Goal: Task Accomplishment & Management: Manage account settings

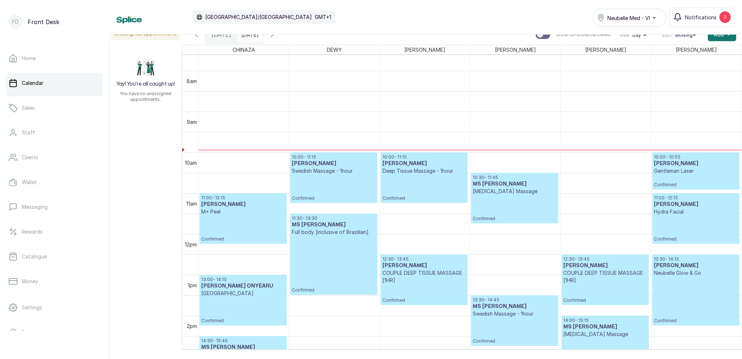
scroll to position [318, 0]
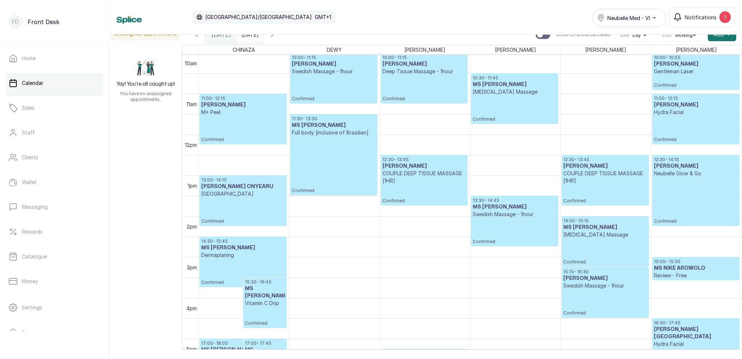
click at [607, 279] on h3 "[PERSON_NAME]" at bounding box center [604, 277] width 83 height 7
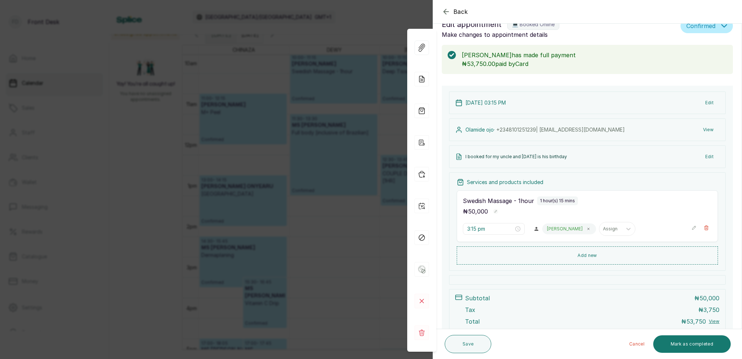
scroll to position [16, 0]
click at [347, 14] on div "Back Appointment Details Edit appointment 💻 Booked Online Make changes to appoi…" at bounding box center [371, 179] width 742 height 359
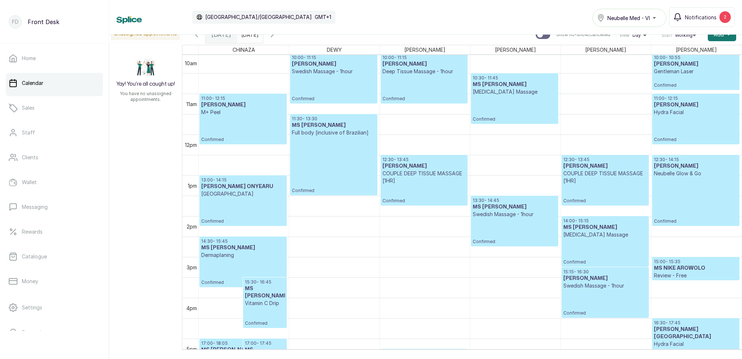
click at [631, 304] on p "Confirmed" at bounding box center [604, 302] width 83 height 27
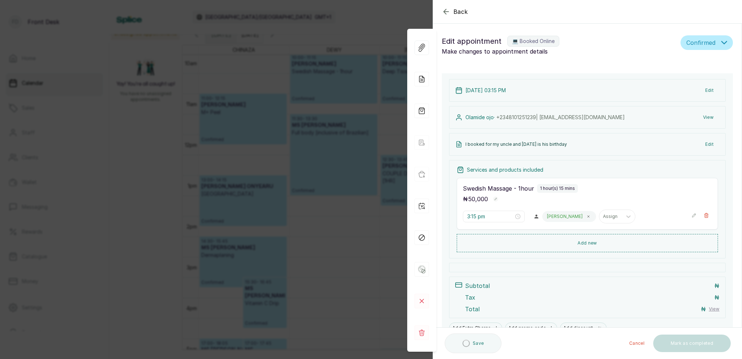
click at [357, 19] on div "Back Appointment Details Edit appointment 💻 Booked Online Make changes to appoi…" at bounding box center [371, 179] width 742 height 359
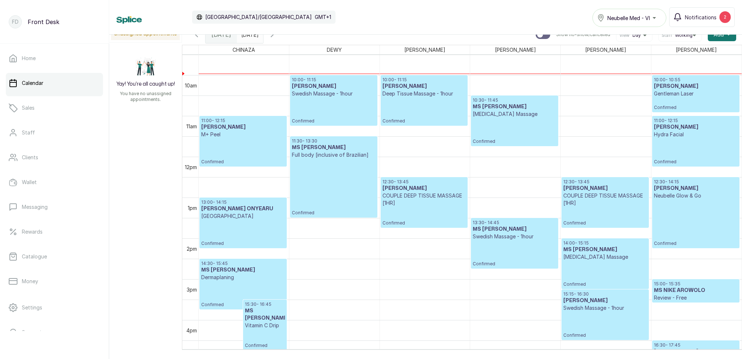
scroll to position [388, 0]
type input "dd/MM/yyyy"
click at [249, 37] on input "dd/MM/yyyy" at bounding box center [243, 33] width 12 height 12
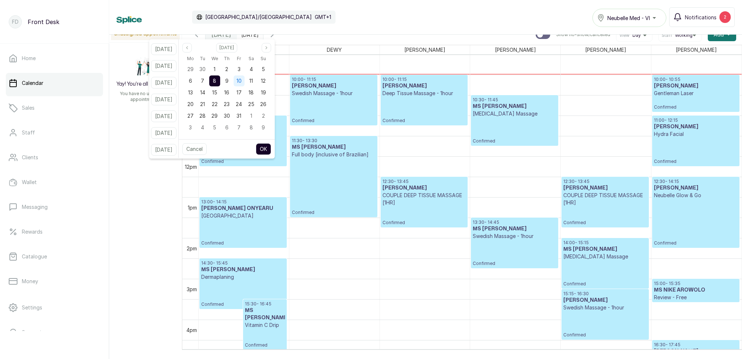
drag, startPoint x: 250, startPoint y: 81, endPoint x: 250, endPoint y: 86, distance: 4.7
click at [242, 81] on span "10" at bounding box center [239, 81] width 5 height 6
click at [271, 147] on button "OK" at bounding box center [263, 149] width 15 height 12
type input "[DATE]"
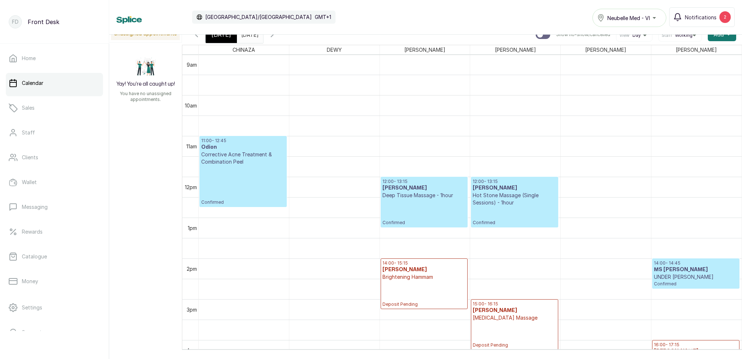
scroll to position [566, 0]
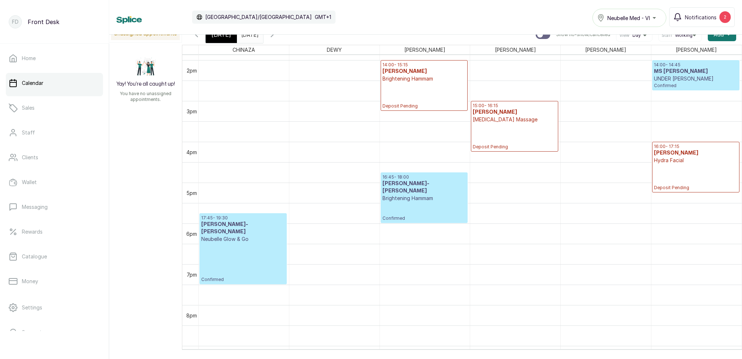
click at [525, 129] on p "Deposit Pending" at bounding box center [514, 136] width 83 height 27
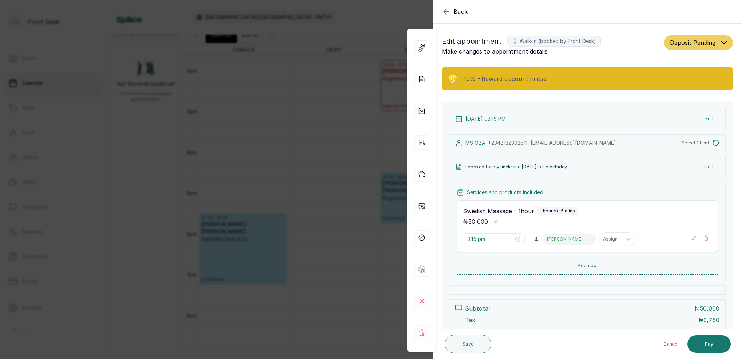
scroll to position [-1, 0]
type input "2:00 pm"
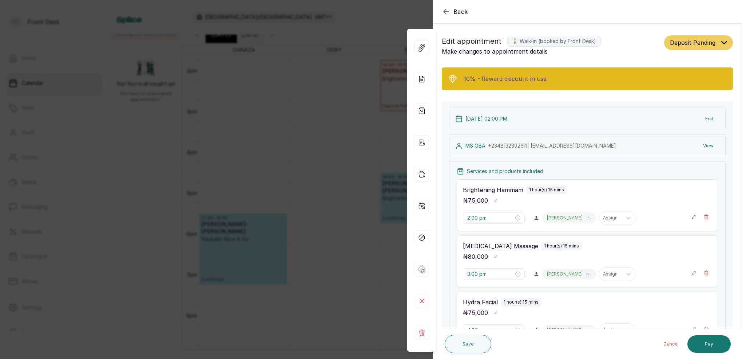
click at [711, 145] on button "View" at bounding box center [708, 145] width 22 height 13
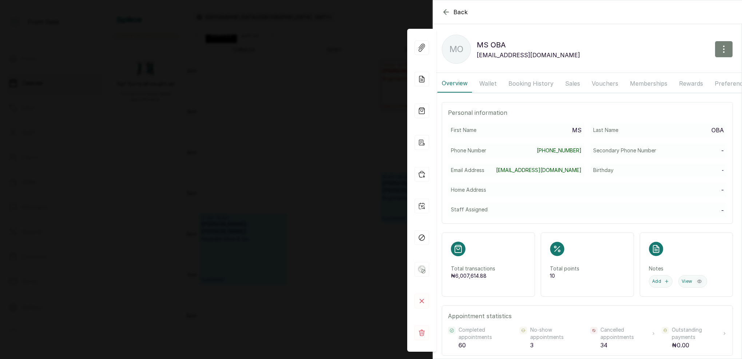
click at [721, 53] on icon "button" at bounding box center [724, 49] width 9 height 9
click at [665, 68] on span "Edit" at bounding box center [692, 70] width 70 height 9
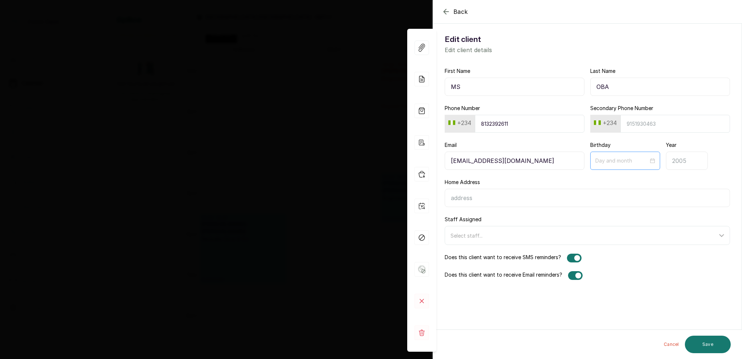
click at [612, 166] on div at bounding box center [625, 160] width 70 height 18
type input "10-10"
click at [669, 222] on div "10" at bounding box center [669, 221] width 9 height 9
click at [710, 347] on button "Save" at bounding box center [708, 343] width 46 height 17
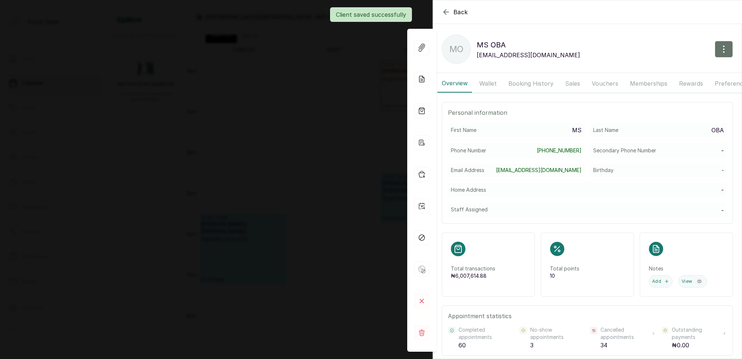
click at [324, 139] on div "Back [PERSON_NAME] [PERSON_NAME] [PERSON_NAME][EMAIL_ADDRESS][DOMAIN_NAME] Over…" at bounding box center [371, 179] width 742 height 359
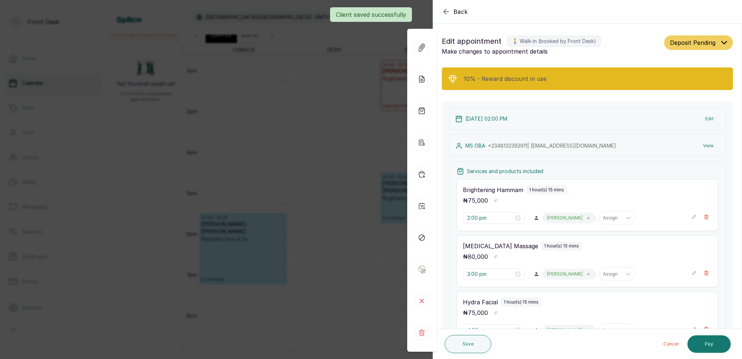
click at [322, 182] on div "Back Appointment Details Edit appointment 🚶 Walk-in (booked by Front Desk) Make…" at bounding box center [371, 179] width 742 height 359
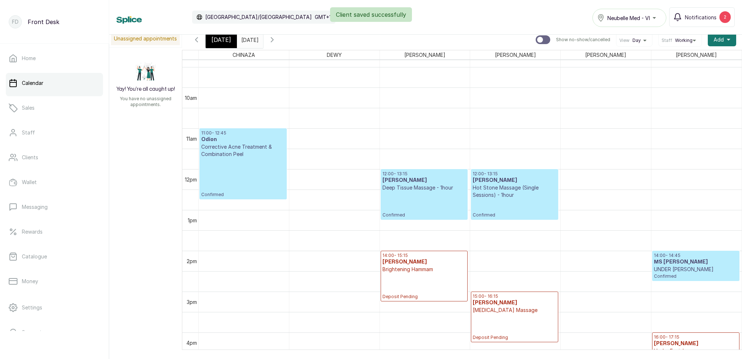
scroll to position [416, 0]
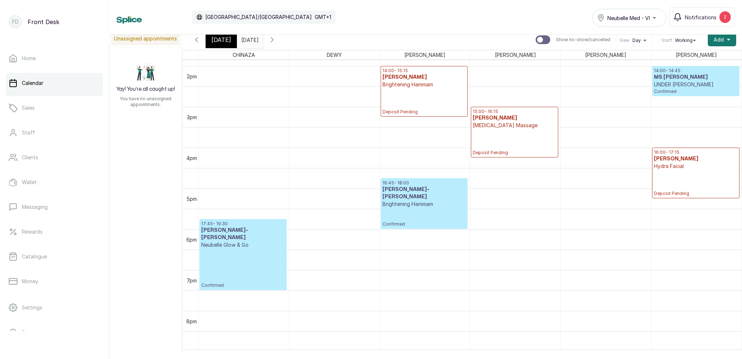
click at [226, 38] on span "[DATE]" at bounding box center [221, 39] width 20 height 9
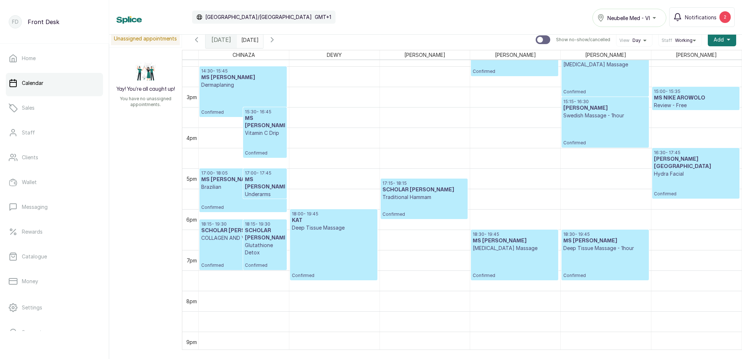
click at [277, 42] on icon "button" at bounding box center [272, 39] width 9 height 9
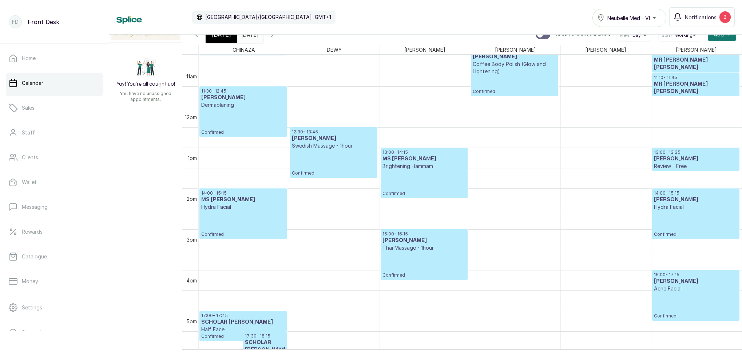
scroll to position [500, 0]
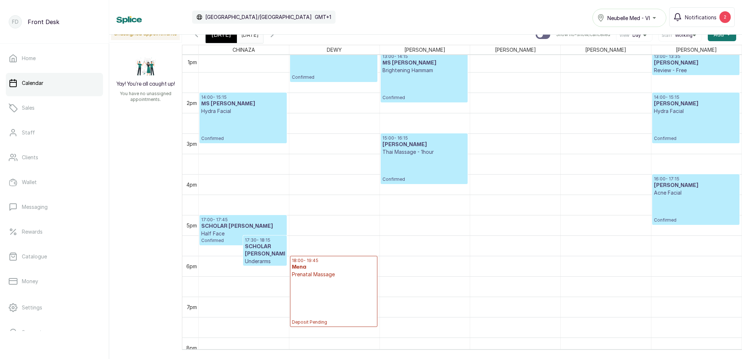
click at [231, 41] on div "[DATE]" at bounding box center [221, 34] width 31 height 17
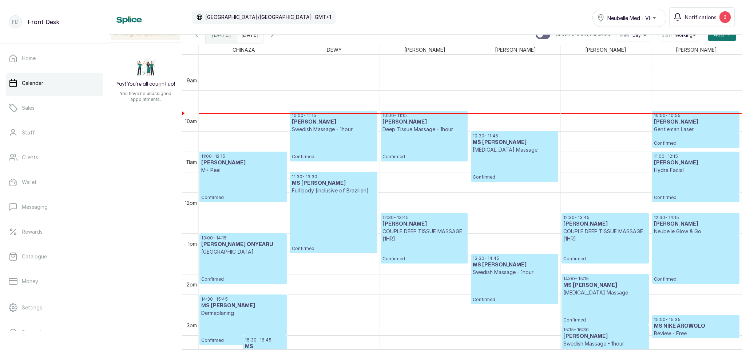
scroll to position [350, 0]
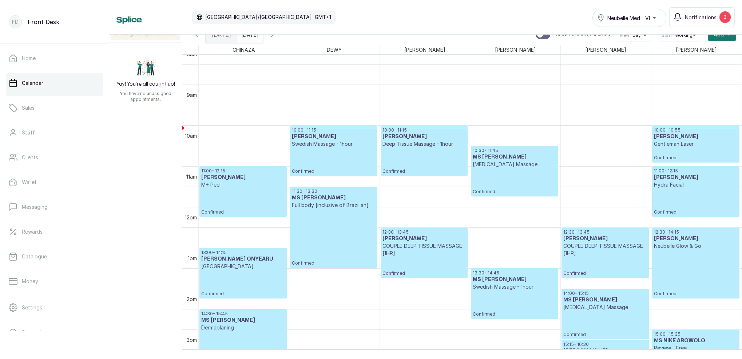
click at [249, 37] on input "[DATE]" at bounding box center [243, 33] width 12 height 12
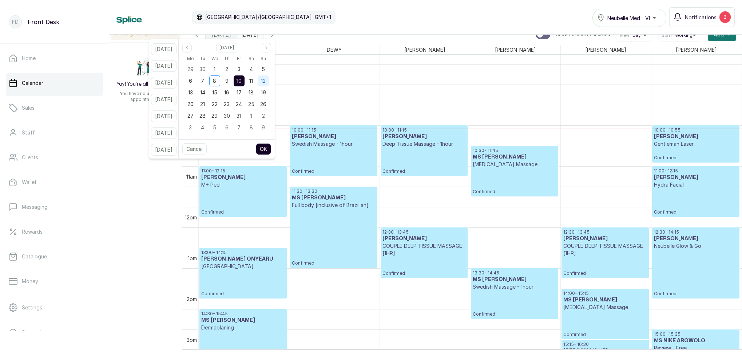
click at [266, 80] on span "12" at bounding box center [263, 81] width 5 height 6
click at [271, 149] on button "OK" at bounding box center [263, 149] width 15 height 12
type input "[DATE]"
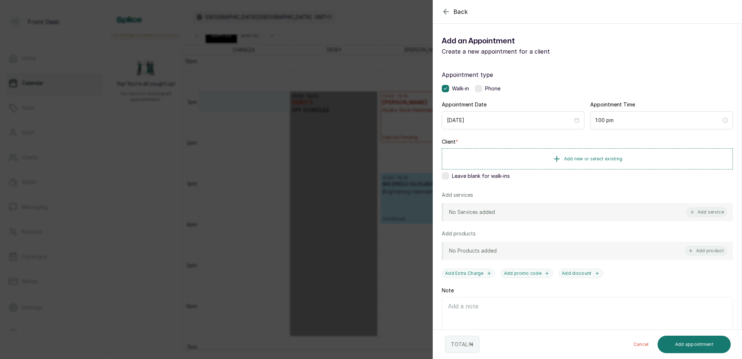
click at [321, 31] on div "Back Add Appointment Add an Appointment Create a new appointment for a client A…" at bounding box center [371, 179] width 742 height 359
click at [448, 177] on label at bounding box center [445, 175] width 7 height 7
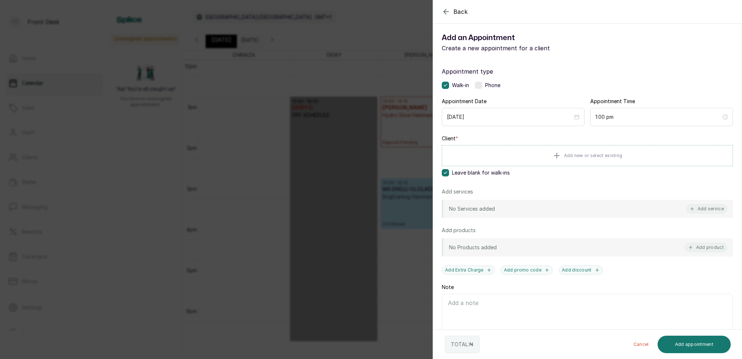
scroll to position [0, 0]
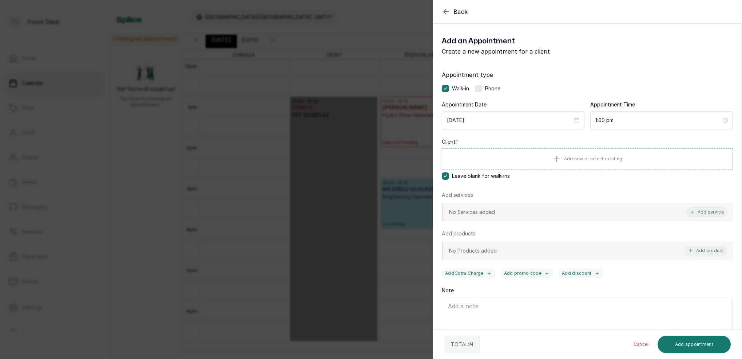
click at [342, 72] on div "Back Add Appointment Add an Appointment Create a new appointment for a client A…" at bounding box center [371, 179] width 742 height 359
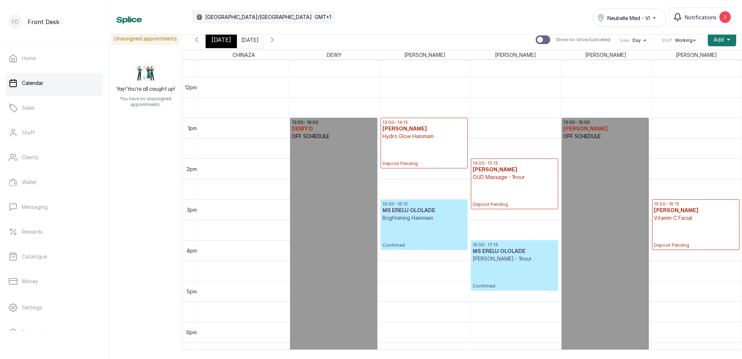
scroll to position [474, 0]
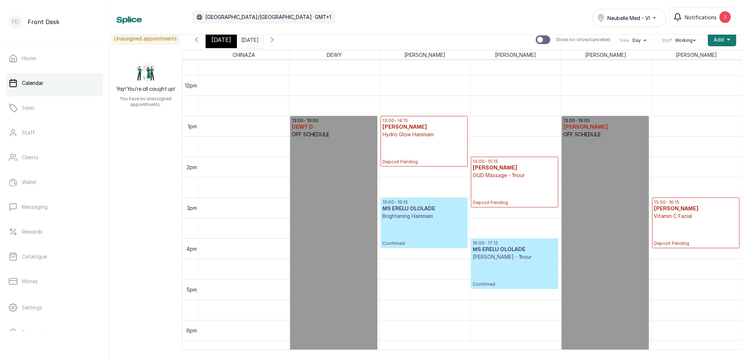
click at [226, 44] on div "[DATE]" at bounding box center [221, 39] width 31 height 17
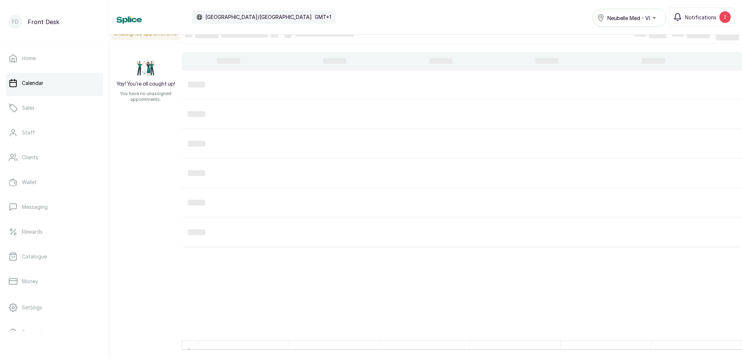
scroll to position [10, 0]
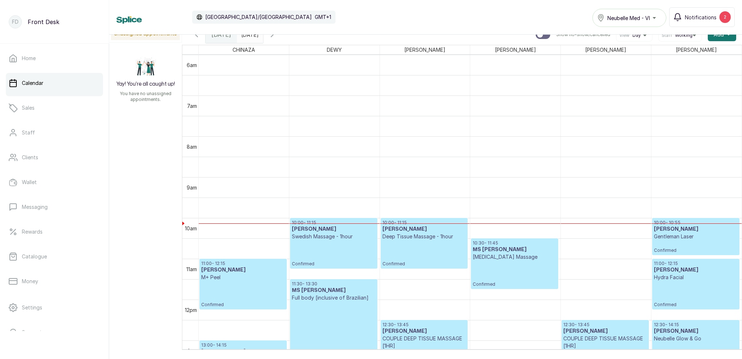
click at [263, 36] on span at bounding box center [256, 33] width 14 height 12
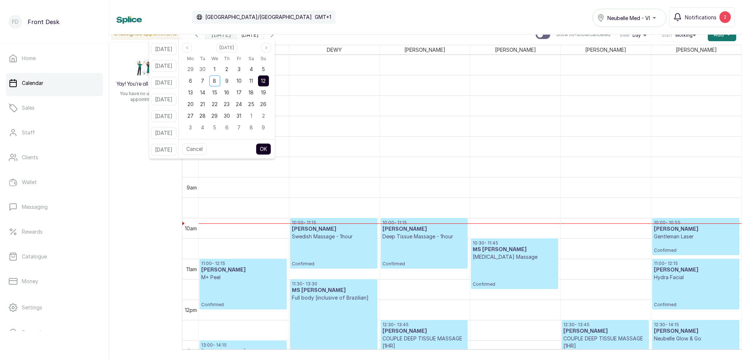
drag, startPoint x: 263, startPoint y: 78, endPoint x: 270, endPoint y: 79, distance: 7.0
click at [257, 78] on div "11" at bounding box center [251, 80] width 11 height 11
drag, startPoint x: 273, startPoint y: 80, endPoint x: 274, endPoint y: 85, distance: 4.7
click at [266, 80] on span "12" at bounding box center [263, 81] width 5 height 6
click at [271, 149] on button "OK" at bounding box center [263, 149] width 15 height 12
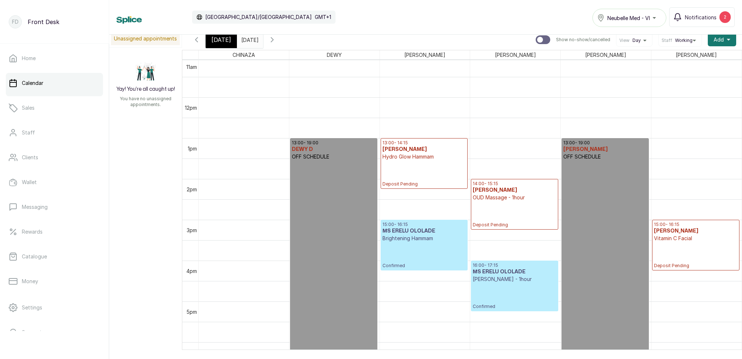
scroll to position [460, 0]
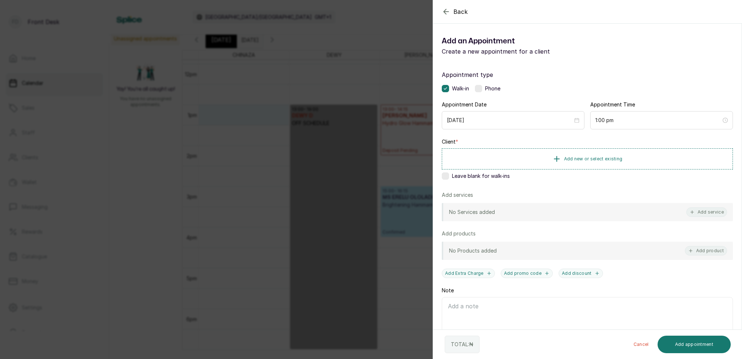
click at [446, 176] on label at bounding box center [445, 175] width 7 height 7
click at [607, 159] on span "Add new or select existing" at bounding box center [593, 158] width 59 height 6
click at [712, 213] on button "Add service" at bounding box center [706, 211] width 41 height 9
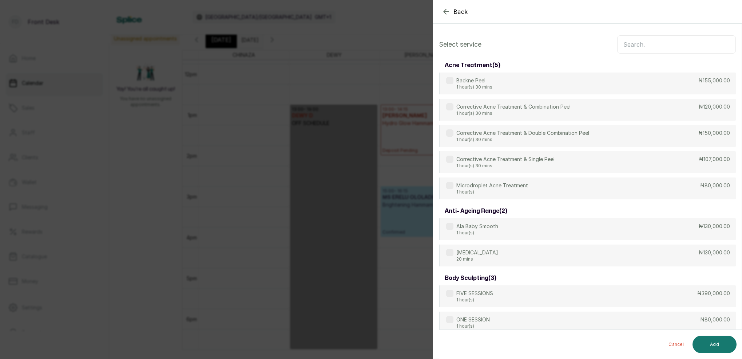
scroll to position [0, 0]
click at [658, 48] on input "text" at bounding box center [676, 44] width 119 height 18
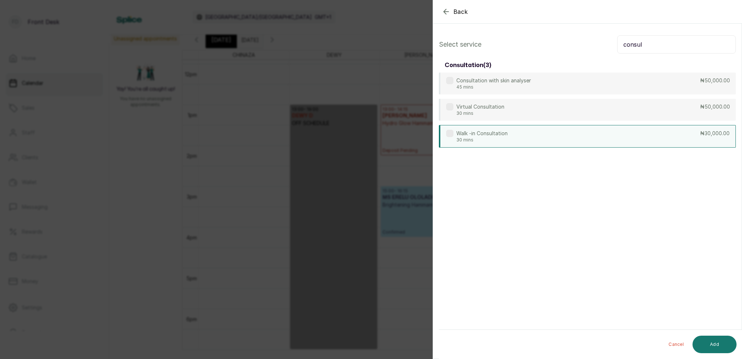
type input "consul"
drag, startPoint x: 484, startPoint y: 142, endPoint x: 491, endPoint y: 139, distance: 6.9
click at [485, 140] on p "30 mins" at bounding box center [481, 140] width 51 height 6
click at [730, 345] on button "Add" at bounding box center [715, 343] width 44 height 17
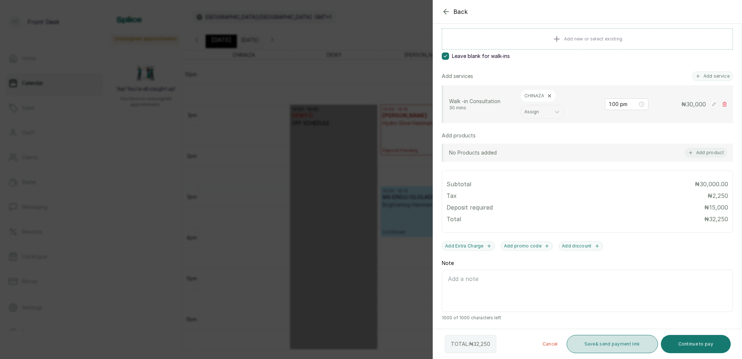
scroll to position [120, 0]
click at [622, 348] on button "Save & send payment link" at bounding box center [612, 343] width 91 height 18
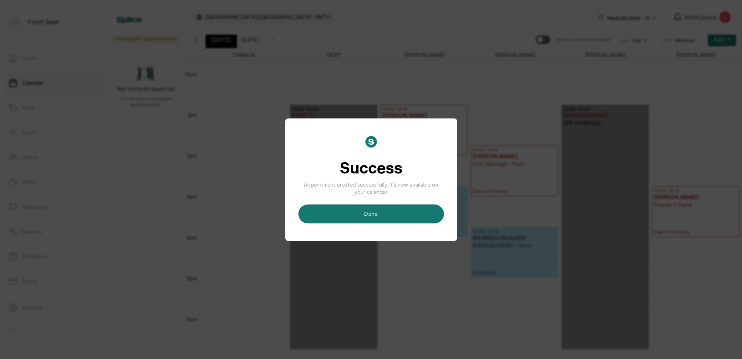
click at [397, 218] on button "done" at bounding box center [371, 213] width 146 height 19
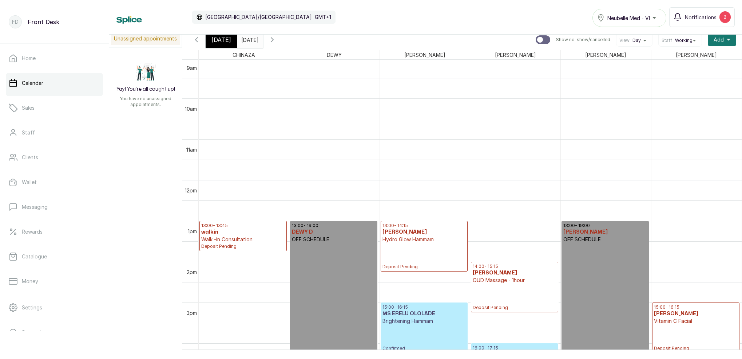
scroll to position [529, 0]
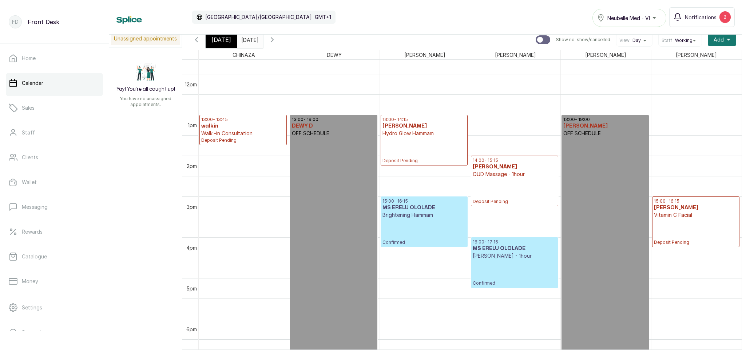
click at [234, 131] on p "Walk -in Consultation" at bounding box center [243, 133] width 84 height 7
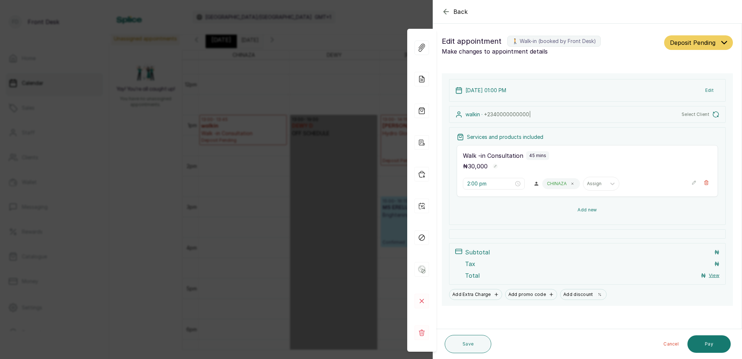
type input "1:00 pm"
click at [593, 210] on button "Add new" at bounding box center [587, 209] width 261 height 17
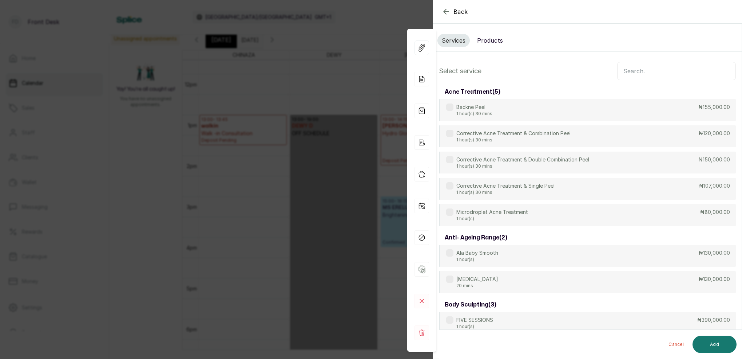
click at [656, 72] on input "text" at bounding box center [676, 71] width 119 height 18
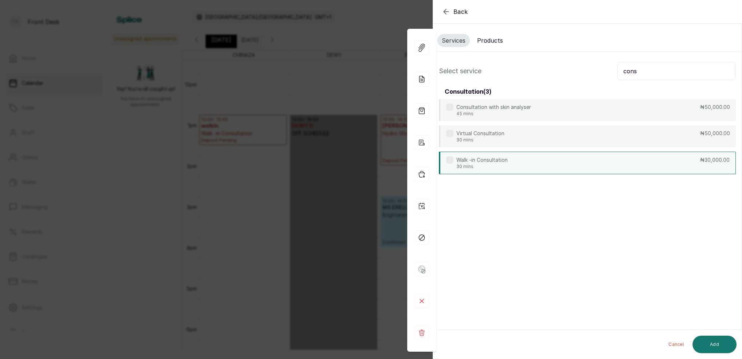
type input "cons"
click at [517, 158] on div "Walk -in Consultation 30 mins ₦30,000.00" at bounding box center [587, 162] width 297 height 23
click at [707, 345] on button "Add" at bounding box center [715, 343] width 44 height 17
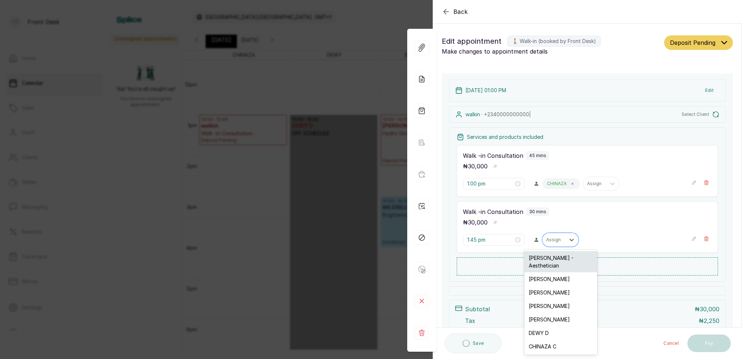
drag, startPoint x: 549, startPoint y: 237, endPoint x: 549, endPoint y: 259, distance: 21.8
click at [550, 237] on div "Assign" at bounding box center [553, 239] width 15 height 5
click at [547, 260] on div "[PERSON_NAME] - Aesthetician" at bounding box center [560, 261] width 73 height 21
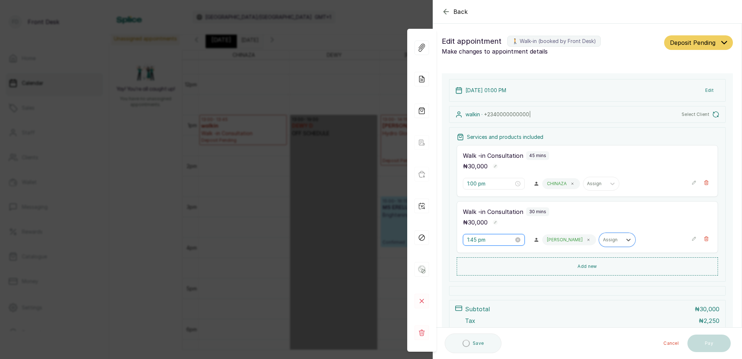
click at [474, 242] on input "1:45 pm" at bounding box center [490, 239] width 47 height 8
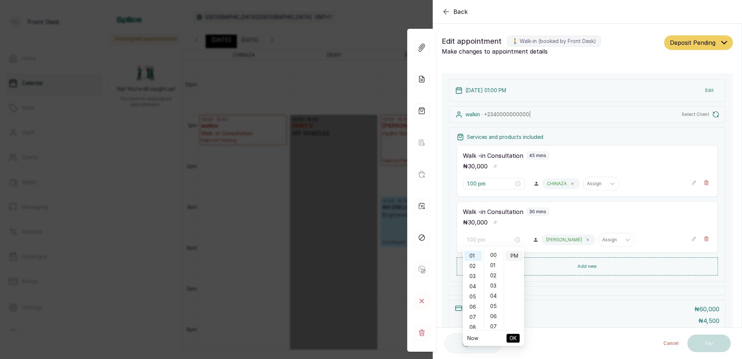
drag, startPoint x: 495, startPoint y: 256, endPoint x: 509, endPoint y: 256, distance: 13.9
click at [496, 256] on div "00" at bounding box center [493, 255] width 17 height 10
click at [514, 257] on div "PM" at bounding box center [514, 255] width 17 height 10
click at [517, 337] on button "OK" at bounding box center [513, 337] width 13 height 9
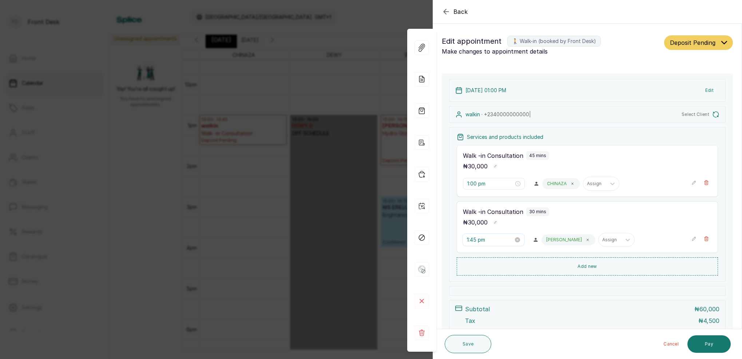
click at [484, 242] on input "1:45 pm" at bounding box center [490, 239] width 47 height 8
type input "1:00 pm"
click at [498, 256] on div "00" at bounding box center [493, 255] width 17 height 10
drag, startPoint x: 511, startPoint y: 255, endPoint x: 514, endPoint y: 259, distance: 4.9
click at [511, 255] on div "PM" at bounding box center [514, 255] width 17 height 10
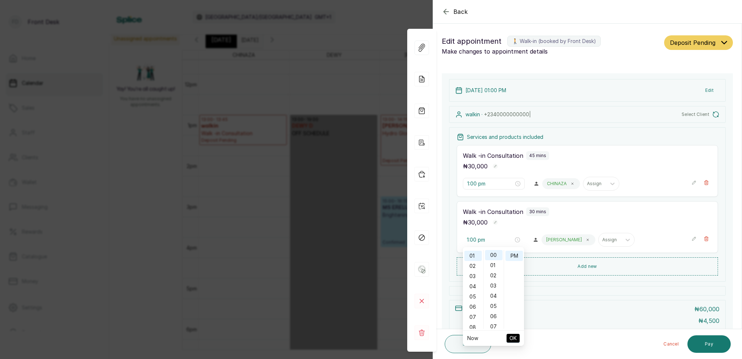
click at [514, 333] on span "OK" at bounding box center [513, 338] width 7 height 14
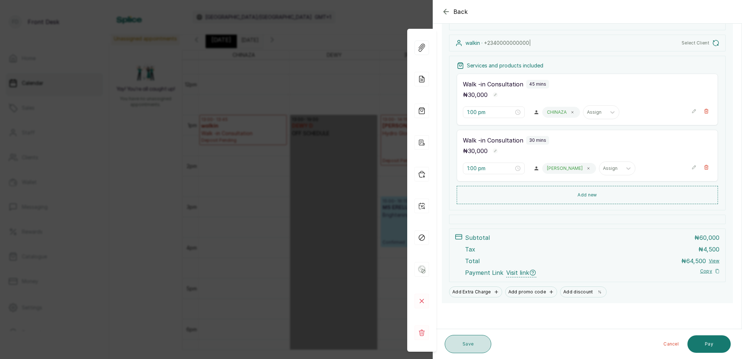
click at [467, 345] on button "Save" at bounding box center [468, 343] width 47 height 18
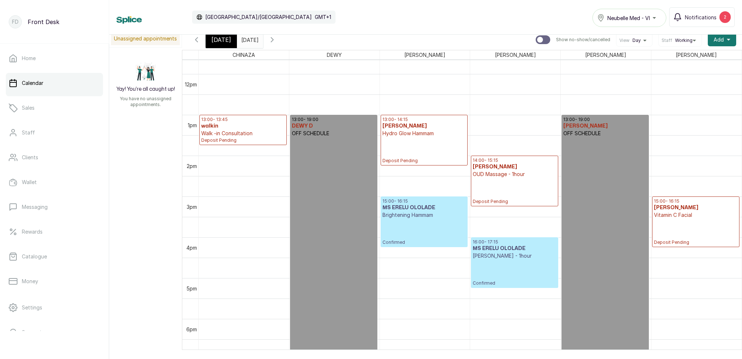
click at [273, 131] on p "Walk -in Consultation" at bounding box center [243, 133] width 84 height 7
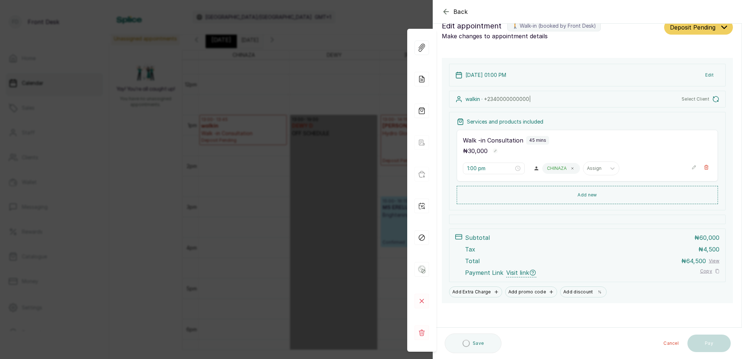
drag, startPoint x: 593, startPoint y: 194, endPoint x: 593, endPoint y: 181, distance: 13.5
click at [593, 194] on button "Add new" at bounding box center [587, 195] width 261 height 18
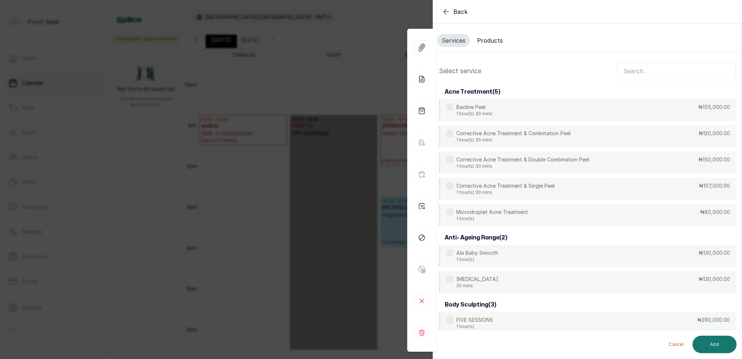
click at [674, 74] on input "text" at bounding box center [676, 71] width 119 height 18
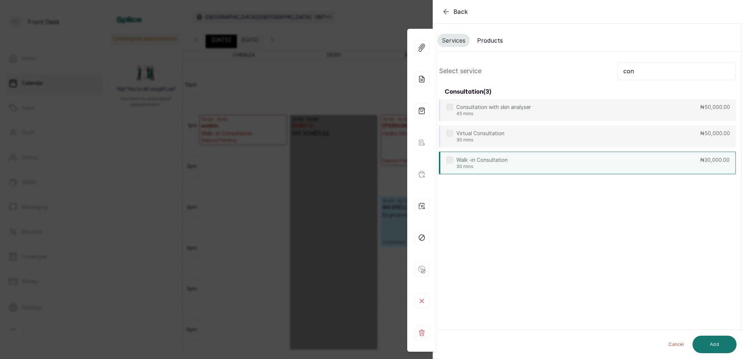
type input "con"
click at [493, 160] on p "Walk -in Consultation" at bounding box center [481, 159] width 51 height 7
click at [723, 343] on button "Add" at bounding box center [715, 343] width 44 height 17
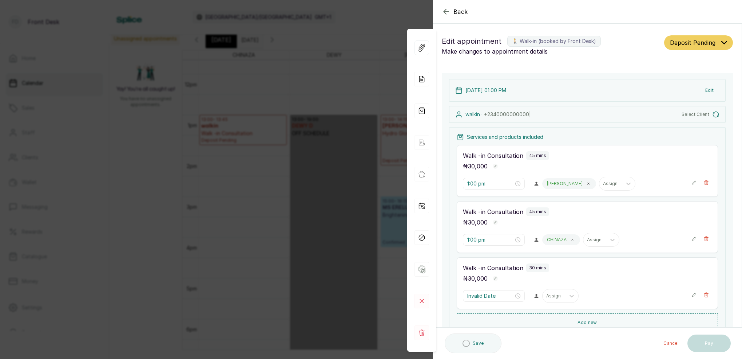
type input "1:45 pm"
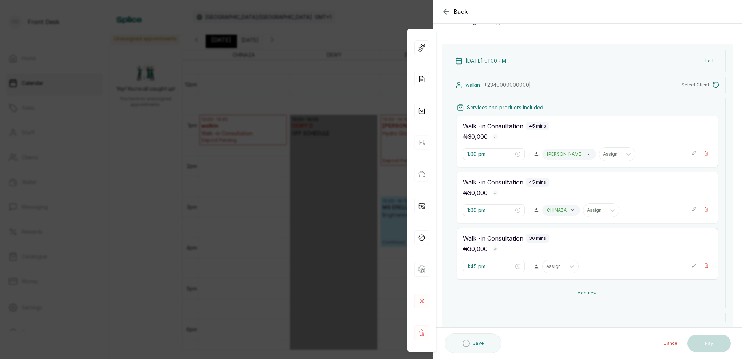
click at [705, 264] on icon "button" at bounding box center [706, 264] width 5 height 5
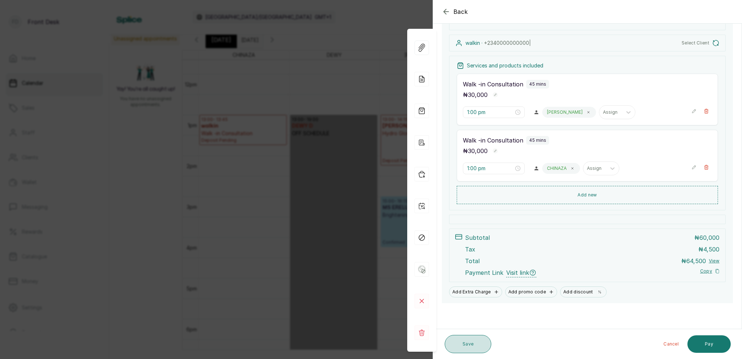
click at [483, 343] on button "Save" at bounding box center [468, 343] width 47 height 18
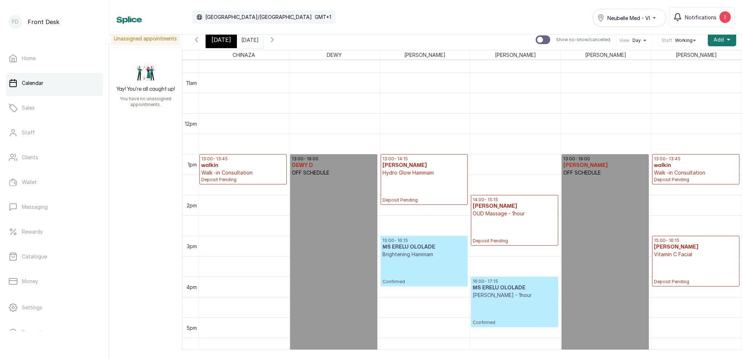
scroll to position [436, 0]
click at [218, 40] on span "[DATE]" at bounding box center [221, 39] width 20 height 9
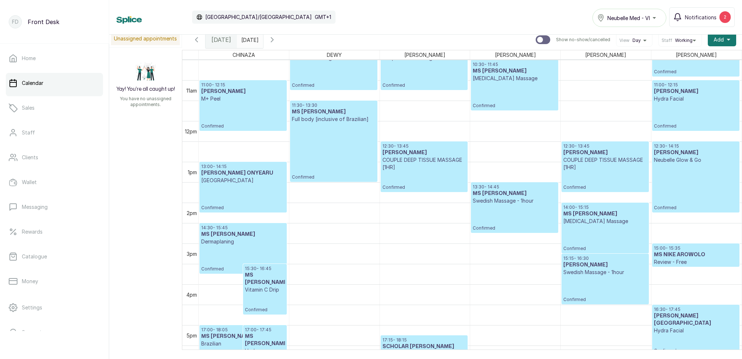
scroll to position [436, 0]
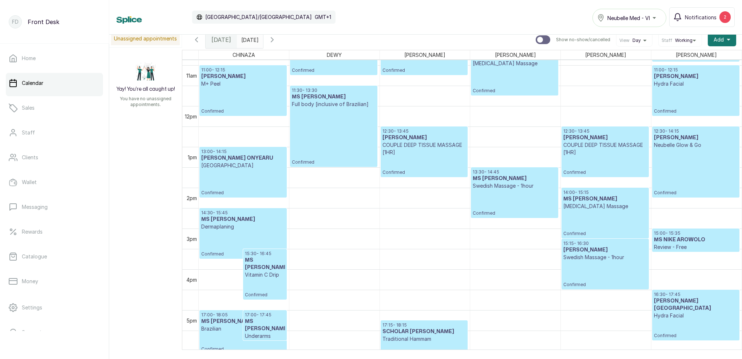
click at [249, 41] on input "[DATE]" at bounding box center [243, 38] width 12 height 12
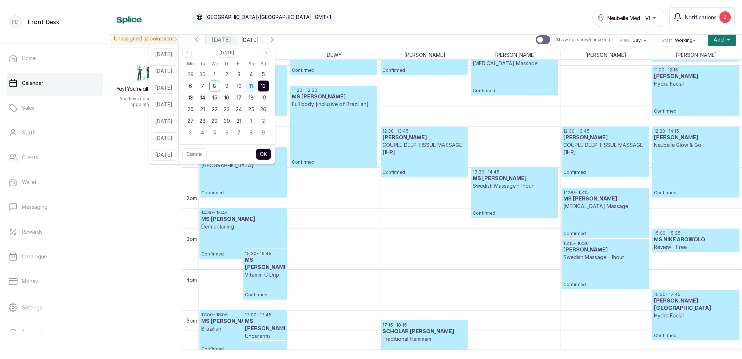
click at [257, 87] on div "11" at bounding box center [251, 85] width 11 height 11
click at [266, 84] on span "12" at bounding box center [263, 86] width 5 height 6
drag, startPoint x: 277, startPoint y: 155, endPoint x: 283, endPoint y: 153, distance: 6.1
click at [271, 155] on button "OK" at bounding box center [263, 154] width 15 height 12
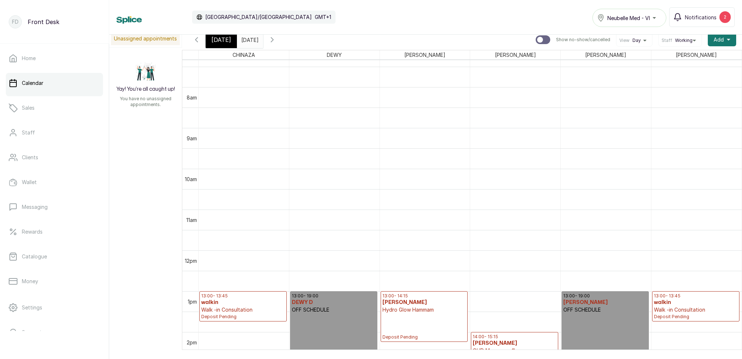
scroll to position [305, 0]
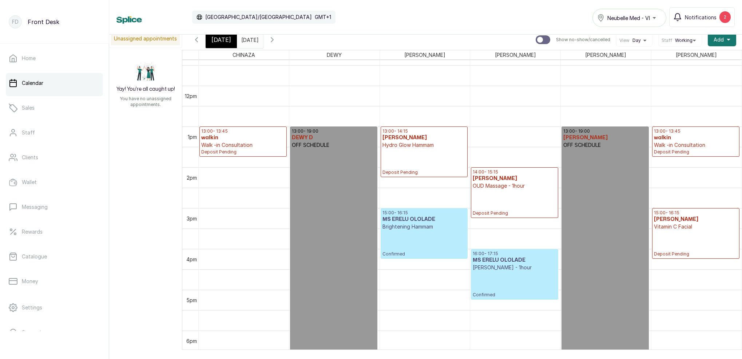
click at [226, 43] on span "[DATE]" at bounding box center [221, 39] width 20 height 9
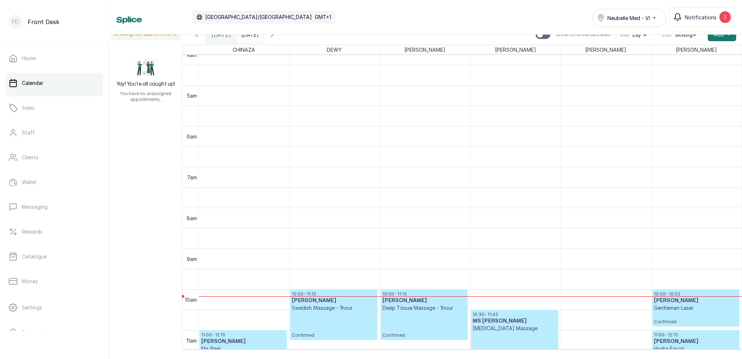
drag, startPoint x: 293, startPoint y: 38, endPoint x: 489, endPoint y: 79, distance: 200.4
click at [277, 38] on icon "button" at bounding box center [272, 34] width 9 height 9
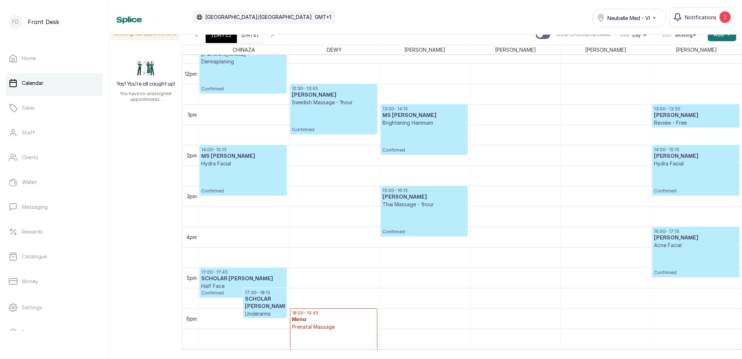
click at [221, 35] on span "[DATE]" at bounding box center [221, 34] width 20 height 9
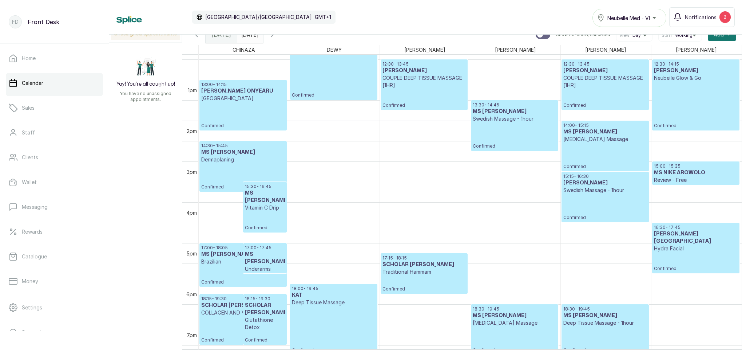
scroll to position [511, 0]
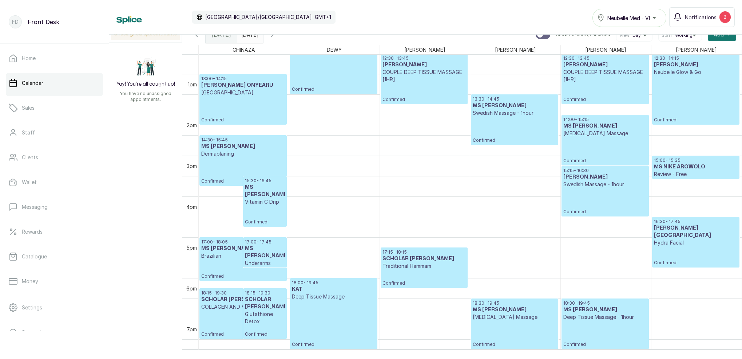
click at [499, 317] on p "[MEDICAL_DATA] Massage" at bounding box center [514, 316] width 83 height 7
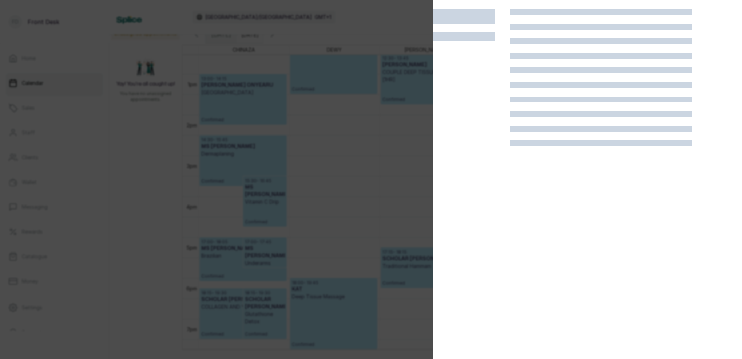
scroll to position [0, 0]
click at [392, 28] on div at bounding box center [371, 179] width 742 height 359
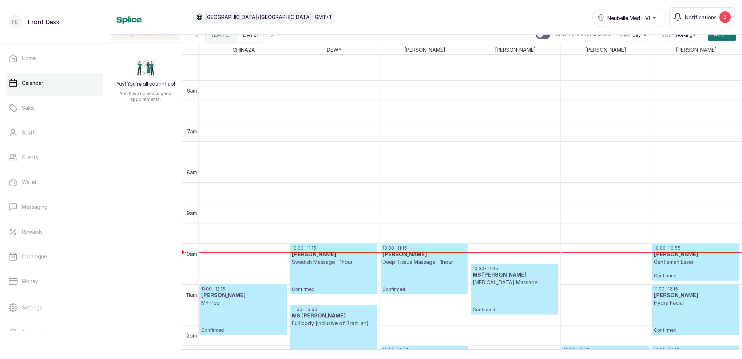
scroll to position [211, 0]
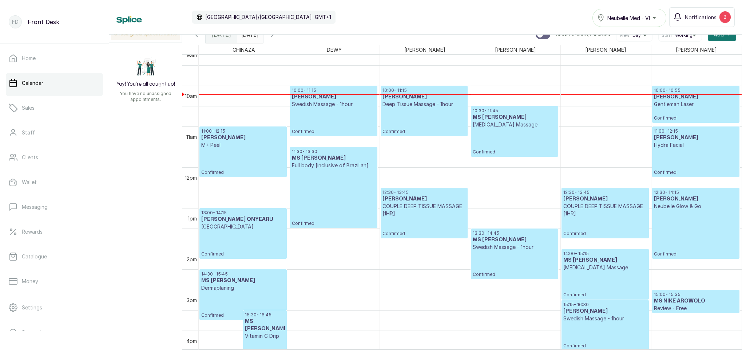
click at [277, 37] on icon "button" at bounding box center [272, 34] width 9 height 9
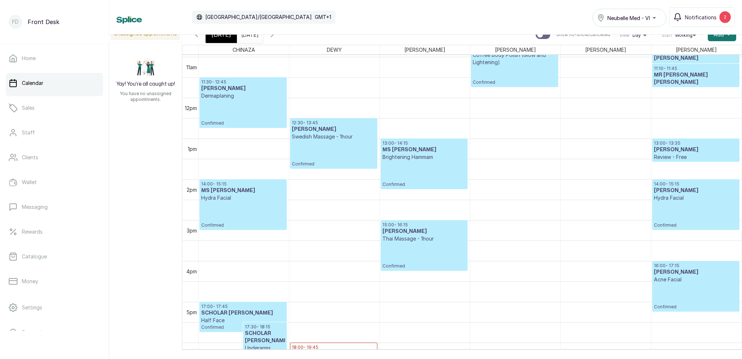
scroll to position [422, 0]
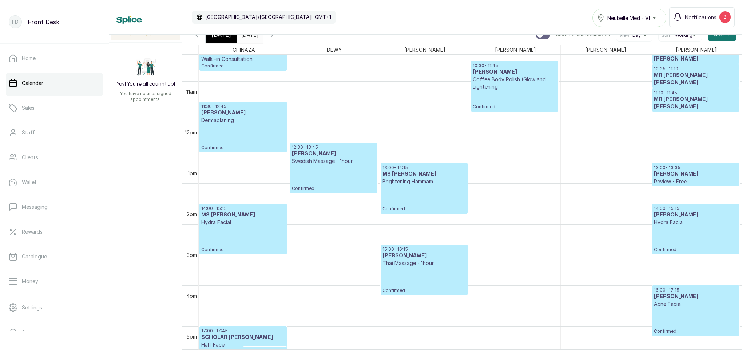
click at [228, 39] on div "[DATE]" at bounding box center [221, 34] width 31 height 17
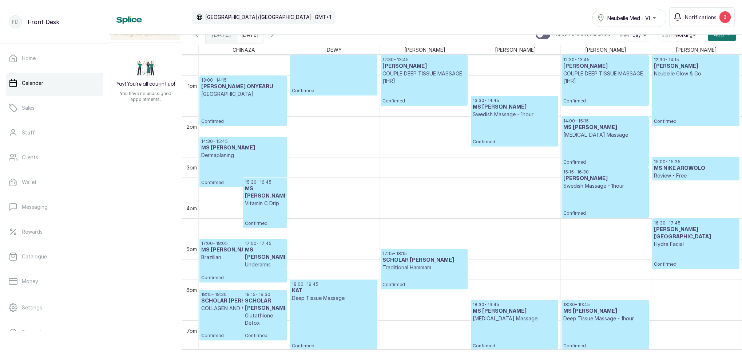
scroll to position [509, 0]
click at [511, 329] on p "Confirmed" at bounding box center [514, 335] width 83 height 27
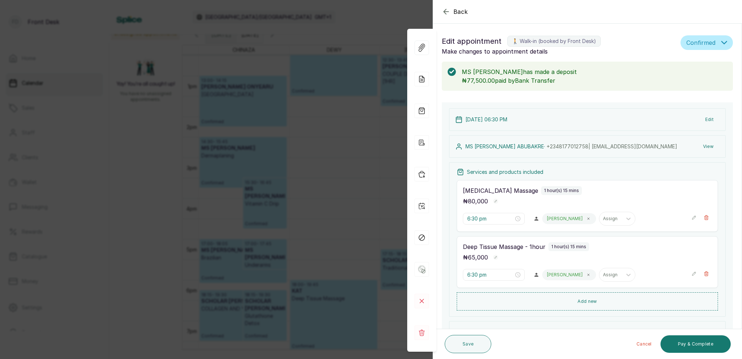
click at [710, 120] on button "Edit" at bounding box center [710, 119] width 20 height 13
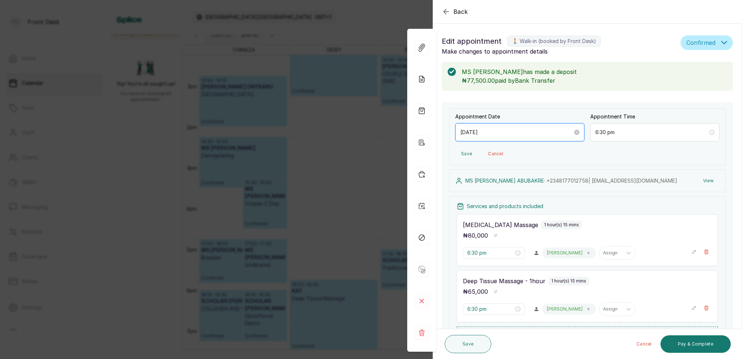
click at [496, 132] on input "[DATE]" at bounding box center [516, 132] width 112 height 8
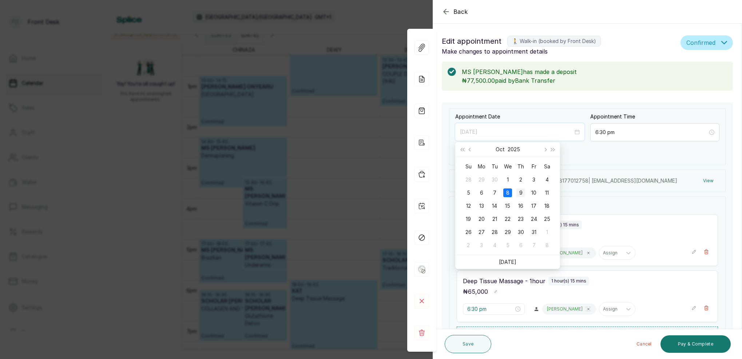
type input "[DATE]"
click at [521, 192] on div "9" at bounding box center [520, 192] width 9 height 9
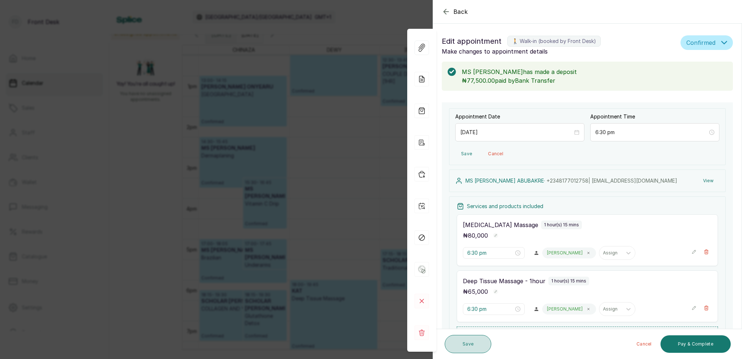
click at [470, 342] on button "Save" at bounding box center [468, 343] width 47 height 18
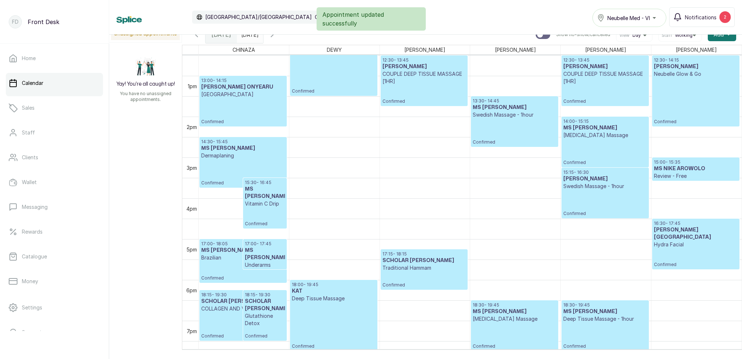
scroll to position [491, 0]
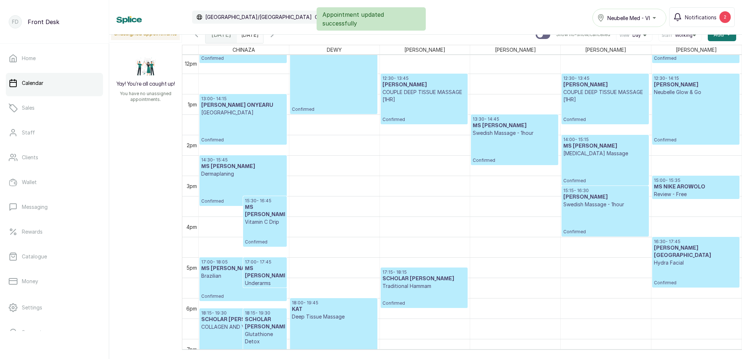
click at [273, 36] on icon "button" at bounding box center [272, 34] width 2 height 4
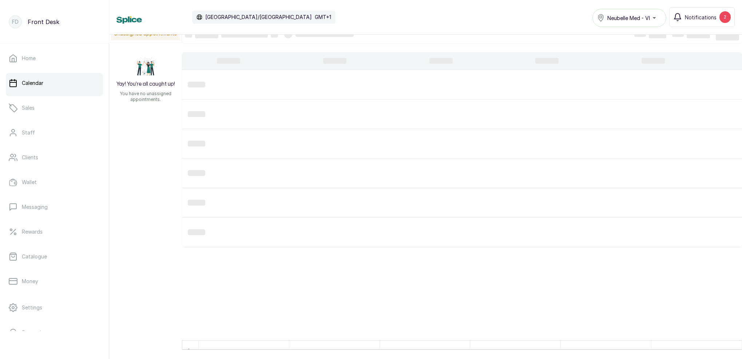
scroll to position [10, 0]
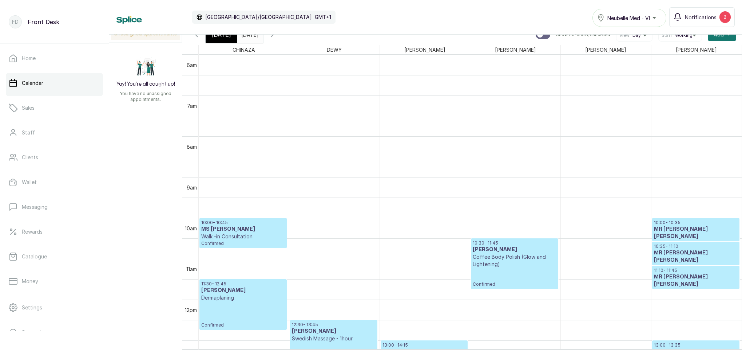
click at [260, 40] on div "[DATE] [DATE]" at bounding box center [250, 34] width 26 height 17
click at [249, 38] on input "[DATE]" at bounding box center [243, 33] width 12 height 12
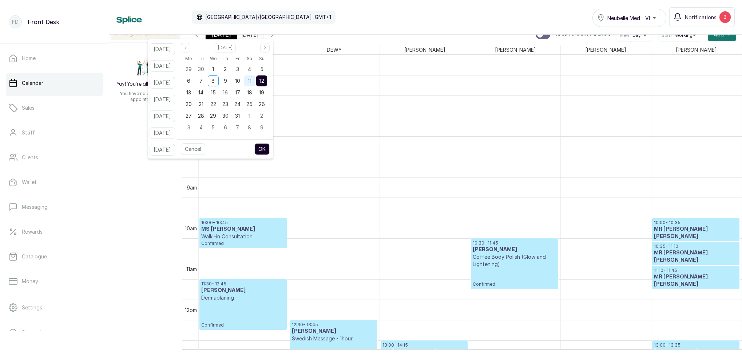
click at [252, 81] on span "11" at bounding box center [250, 81] width 4 height 6
click at [270, 153] on button "OK" at bounding box center [261, 149] width 15 height 12
type input "[DATE]"
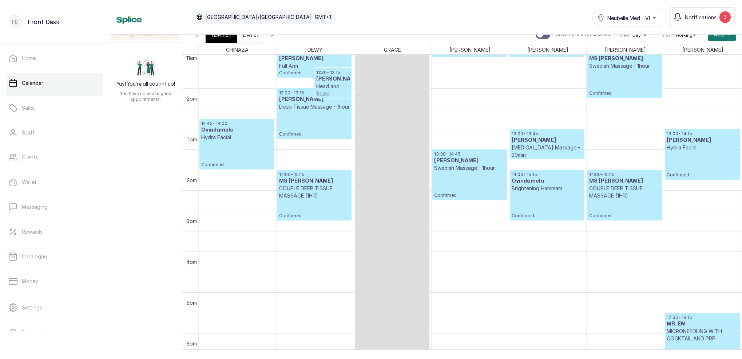
scroll to position [458, 0]
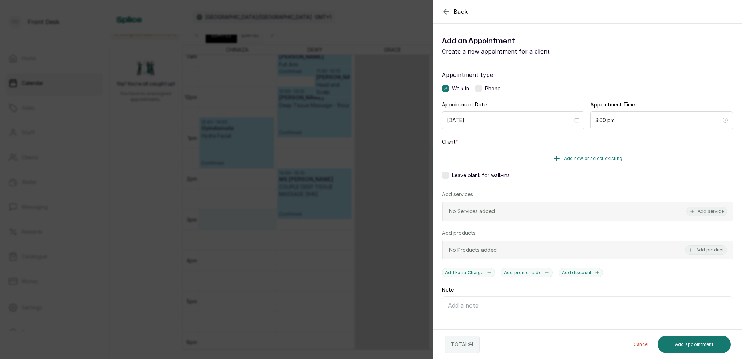
click at [600, 156] on span "Add new or select existing" at bounding box center [593, 158] width 59 height 6
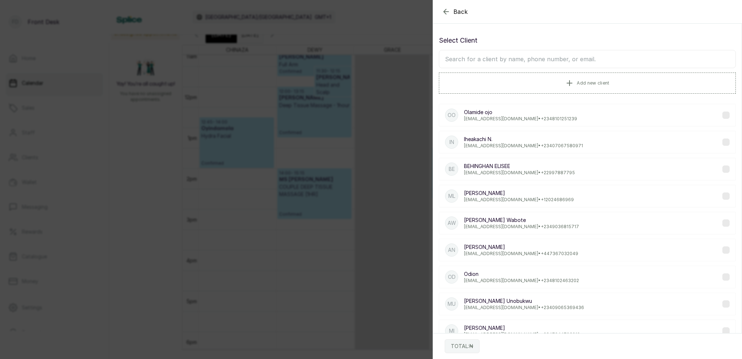
click at [520, 59] on input "text" at bounding box center [587, 59] width 297 height 18
type input "v"
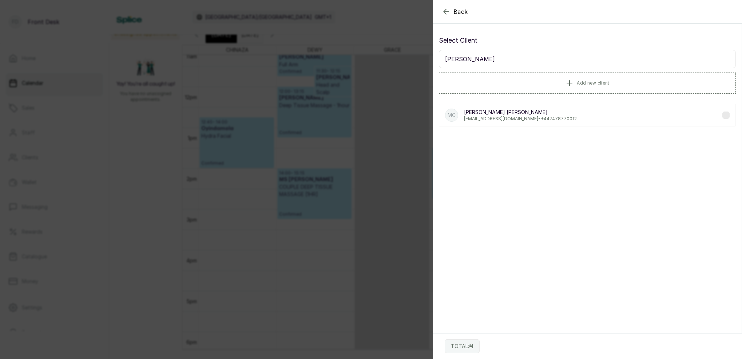
type input "[PERSON_NAME]"
drag, startPoint x: 549, startPoint y: 100, endPoint x: 553, endPoint y: 118, distance: 18.5
click at [553, 118] on div "MC [PERSON_NAME] [EMAIL_ADDRESS][DOMAIN_NAME] • [PHONE_NUMBER]" at bounding box center [587, 115] width 297 height 23
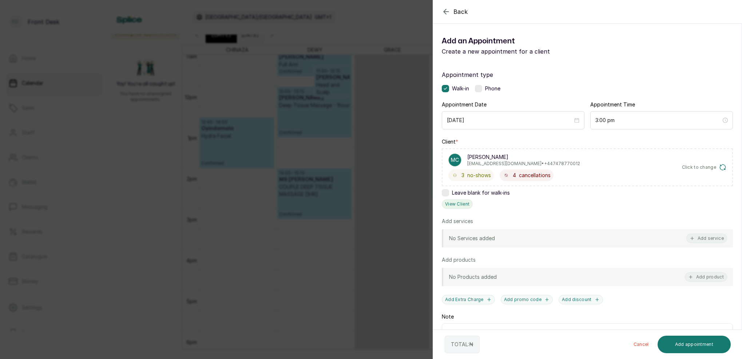
click at [460, 202] on button "View Client" at bounding box center [457, 203] width 31 height 9
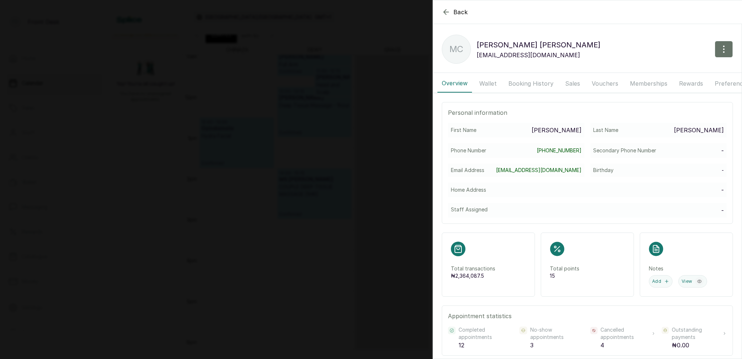
click at [535, 86] on button "Booking History" at bounding box center [531, 83] width 54 height 18
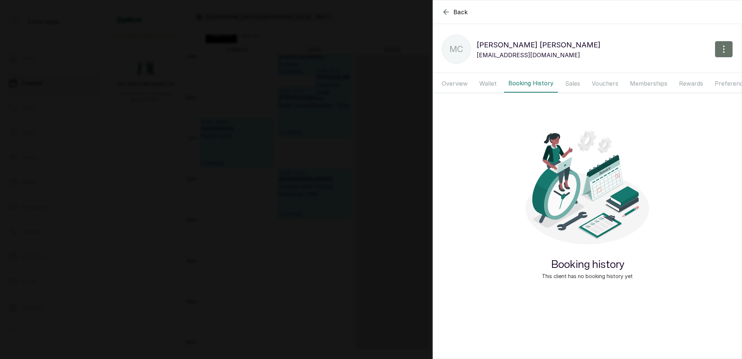
click at [490, 84] on button "Wallet" at bounding box center [488, 83] width 26 height 18
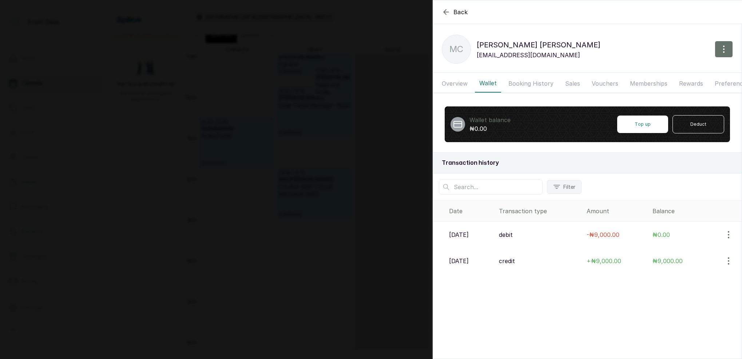
click at [527, 83] on button "Booking History" at bounding box center [531, 83] width 54 height 18
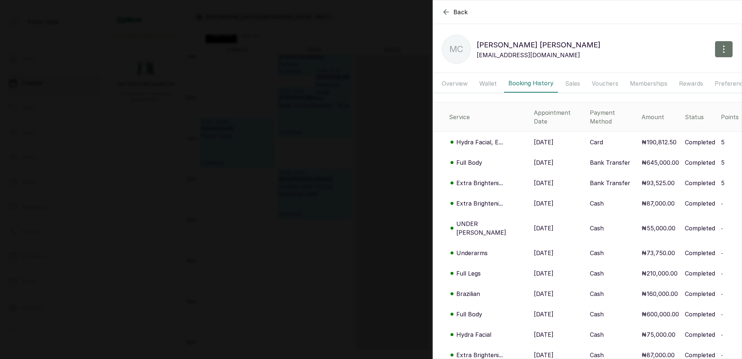
click at [492, 138] on p "Hydra Facial, E..." at bounding box center [479, 142] width 47 height 9
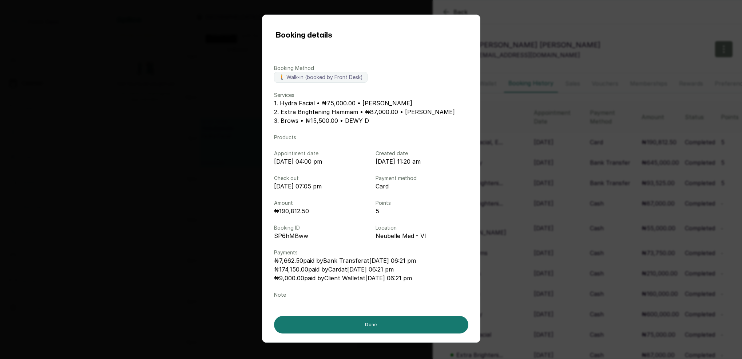
click at [570, 164] on div "Booking details Booking Method 🚶 Walk-in (booked by Front Desk) Services 1. Hyd…" at bounding box center [371, 179] width 742 height 359
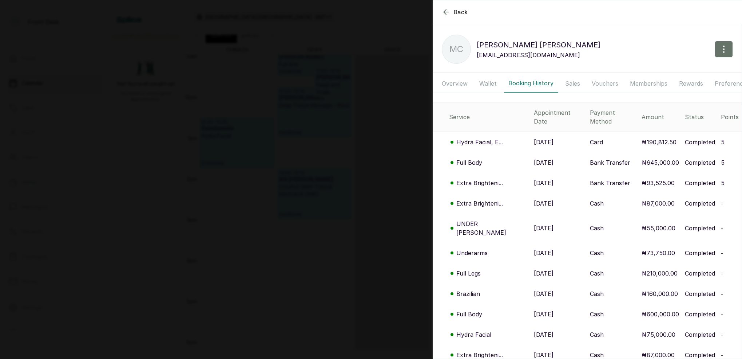
click at [482, 178] on p "Extra Brighteni..." at bounding box center [479, 182] width 47 height 9
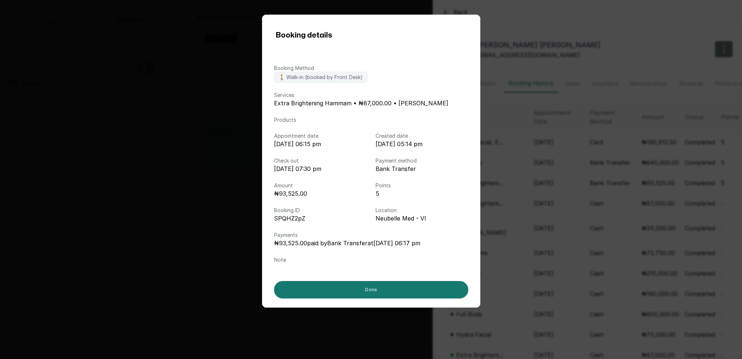
click at [559, 163] on div "Booking details Booking Method 🚶 Walk-in (booked by Front Desk) Services Extra …" at bounding box center [371, 179] width 742 height 359
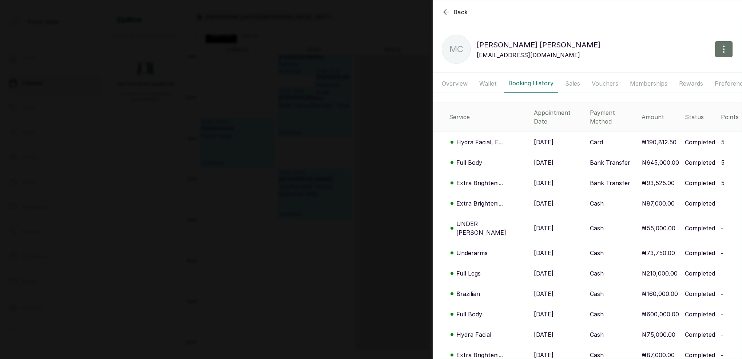
click at [482, 219] on p "UNDER [PERSON_NAME]" at bounding box center [492, 227] width 72 height 17
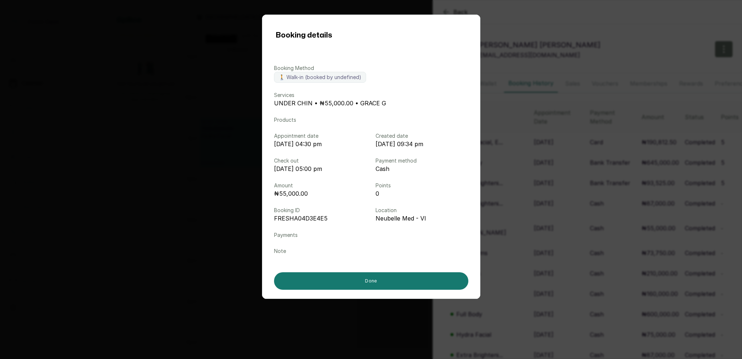
drag, startPoint x: 533, startPoint y: 213, endPoint x: 494, endPoint y: 243, distance: 49.3
click at [533, 213] on div "Booking details Booking Method 🚶 Walk-in (booked by undefined) Services UNDER C…" at bounding box center [371, 179] width 742 height 359
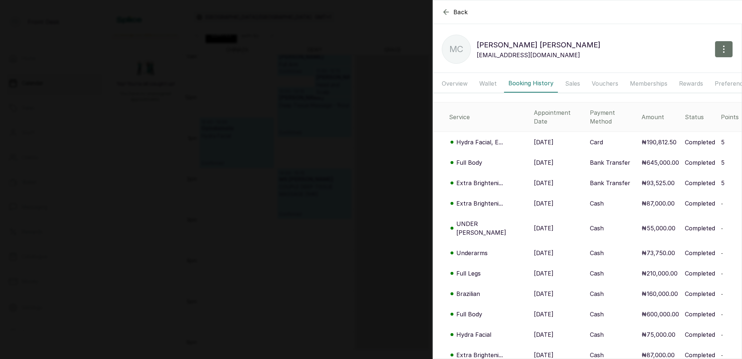
click at [482, 248] on p "Underarms" at bounding box center [471, 252] width 31 height 9
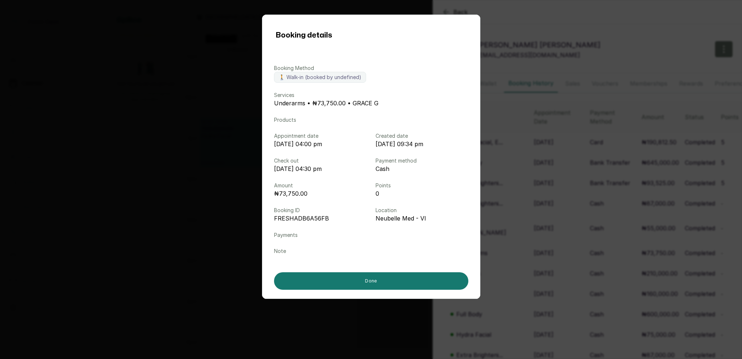
click at [544, 229] on div "Booking details Booking Method 🚶 Walk-in (booked by undefined) Services Underar…" at bounding box center [371, 179] width 742 height 359
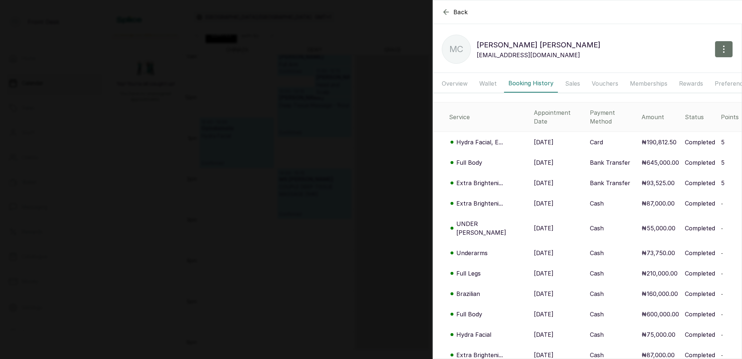
click at [472, 269] on p "Full Legs" at bounding box center [468, 273] width 24 height 9
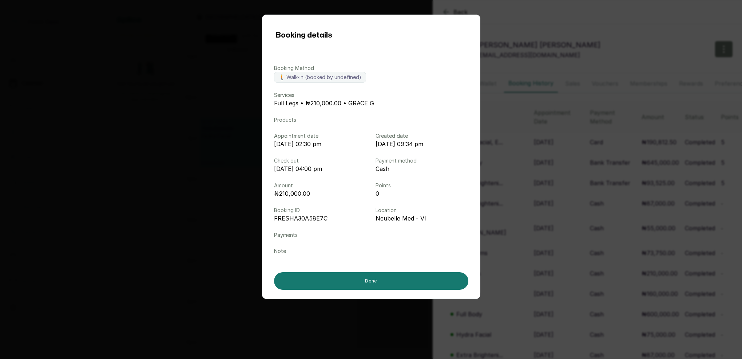
click at [537, 253] on div "Booking details Booking Method 🚶 Walk-in (booked by undefined) Services Full Le…" at bounding box center [371, 179] width 742 height 359
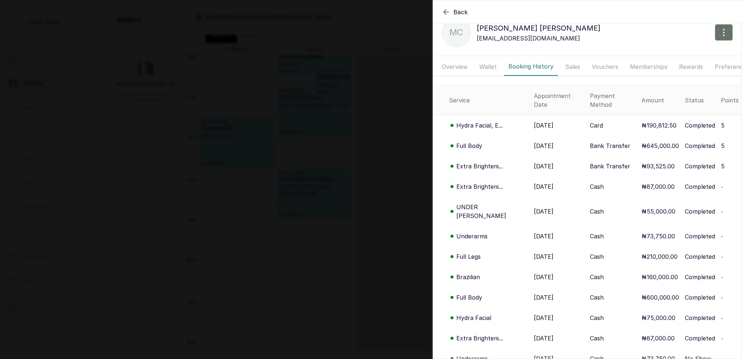
scroll to position [16, 0]
click at [499, 121] on p "Hydra Facial, E..." at bounding box center [479, 125] width 47 height 9
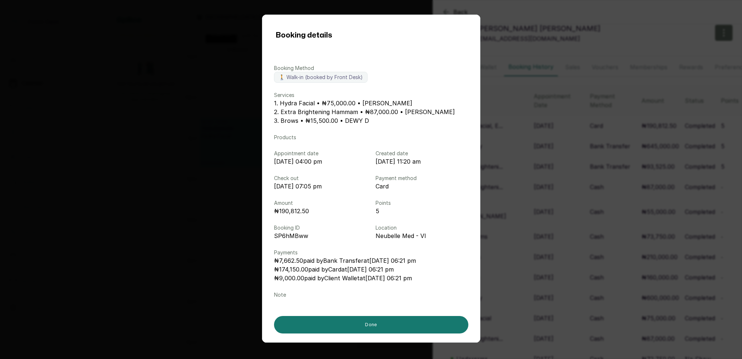
click at [615, 146] on div "Booking details Booking Method 🚶 Walk-in (booked by Front Desk) Services 1. Hyd…" at bounding box center [371, 179] width 742 height 359
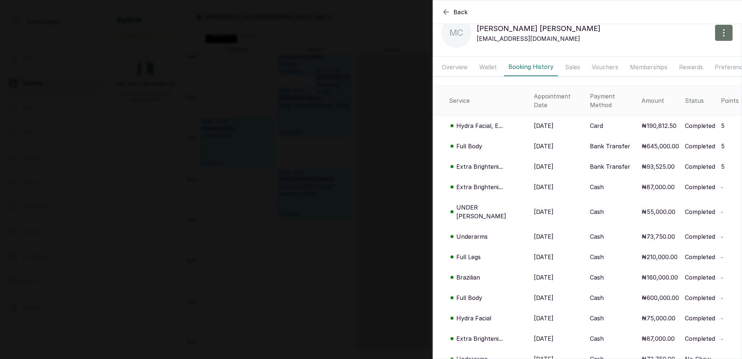
drag, startPoint x: 376, startPoint y: 169, endPoint x: 381, endPoint y: 169, distance: 4.7
click at [376, 169] on div "Back [PERSON_NAME] MC [PERSON_NAME] [EMAIL_ADDRESS][DOMAIN_NAME] Overview Walle…" at bounding box center [371, 179] width 742 height 359
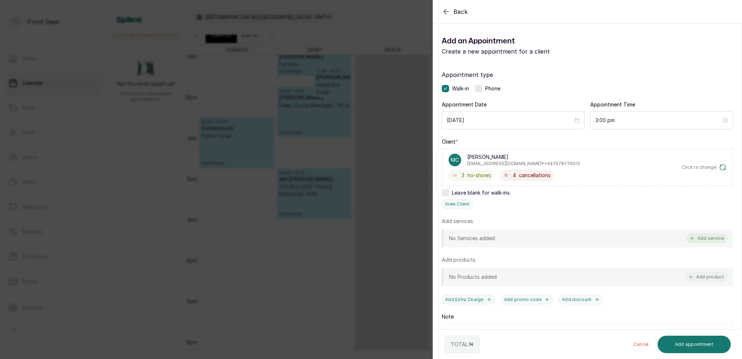
click at [696, 237] on button "Add service" at bounding box center [706, 237] width 41 height 9
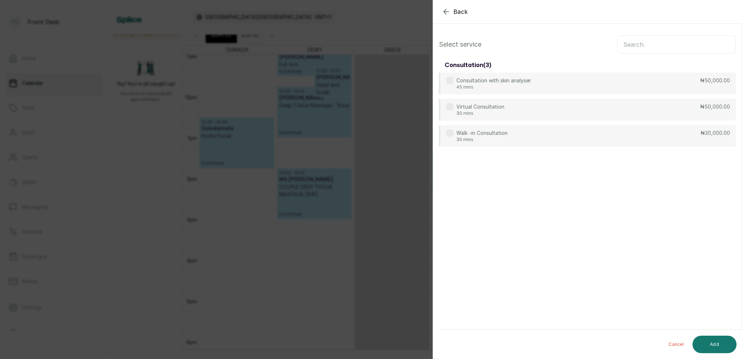
click at [665, 44] on input "text" at bounding box center [676, 44] width 119 height 18
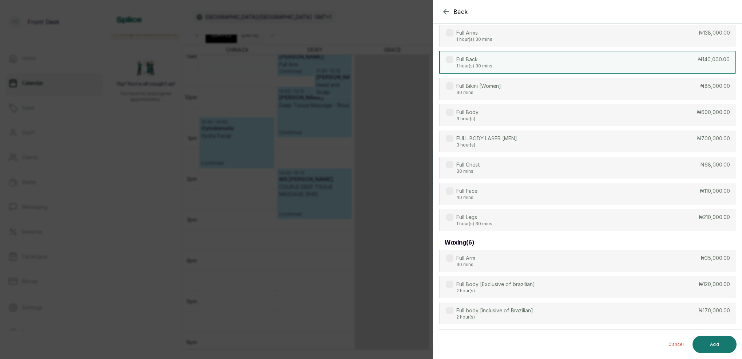
scroll to position [0, 0]
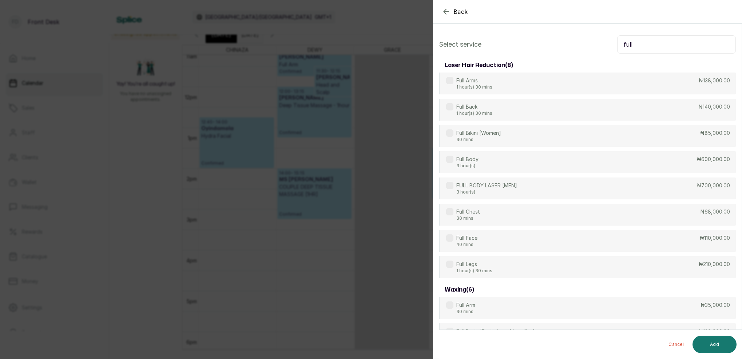
type input "full"
click at [446, 13] on icon "button" at bounding box center [446, 11] width 9 height 9
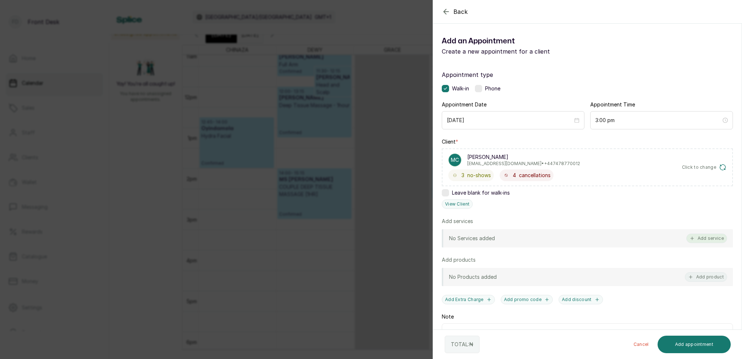
click at [708, 238] on button "Add service" at bounding box center [706, 237] width 41 height 9
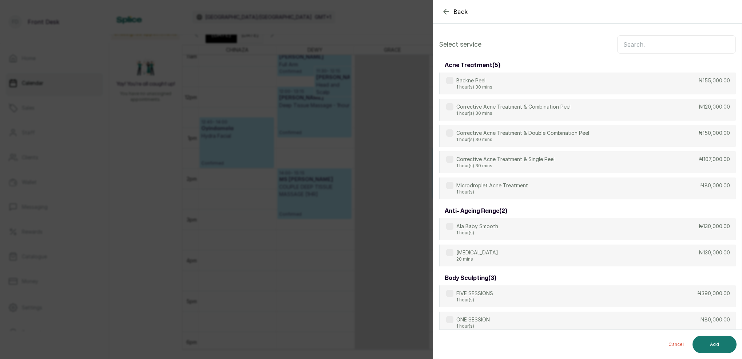
click at [628, 47] on input "text" at bounding box center [676, 44] width 119 height 18
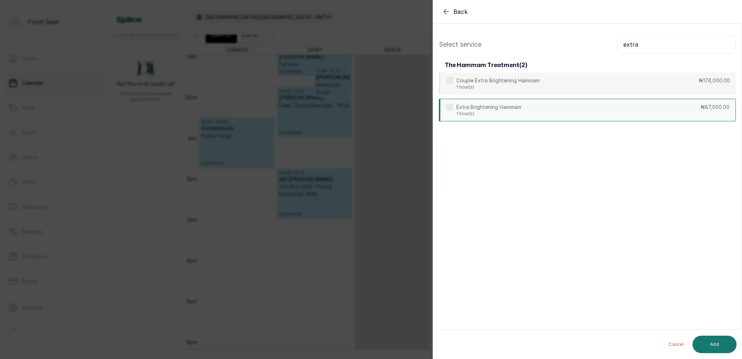
type input "extra"
click at [491, 109] on p "Extra Brightening Hammam" at bounding box center [488, 106] width 65 height 7
click at [725, 347] on button "Add" at bounding box center [715, 343] width 44 height 17
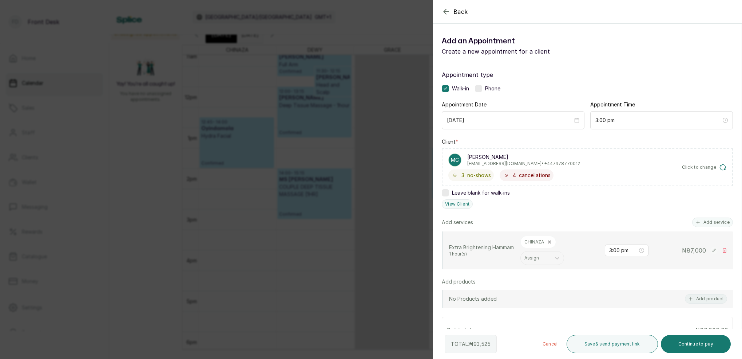
scroll to position [64, 0]
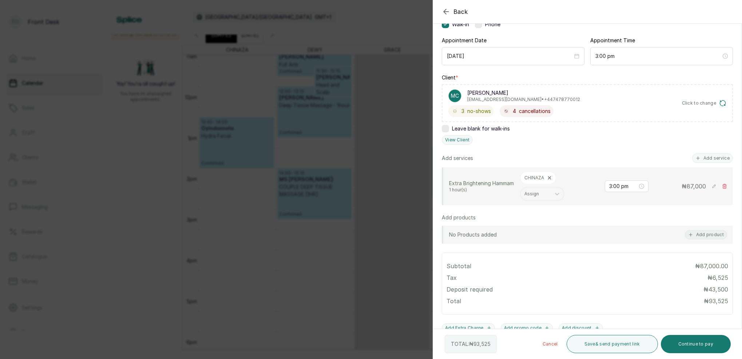
drag, startPoint x: 713, startPoint y: 157, endPoint x: 635, endPoint y: 131, distance: 82.3
click at [713, 157] on button "Add service" at bounding box center [712, 157] width 41 height 9
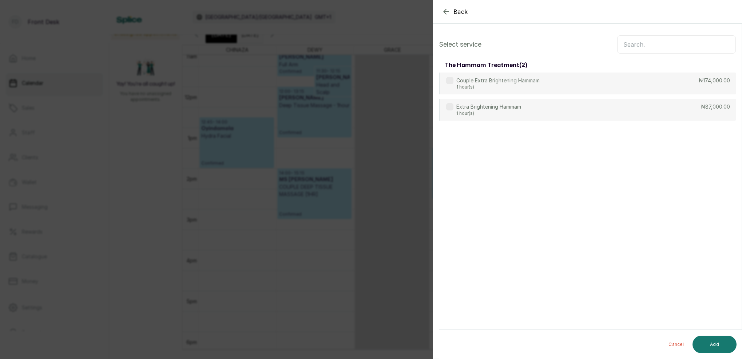
scroll to position [0, 0]
click at [640, 44] on input "text" at bounding box center [676, 44] width 119 height 18
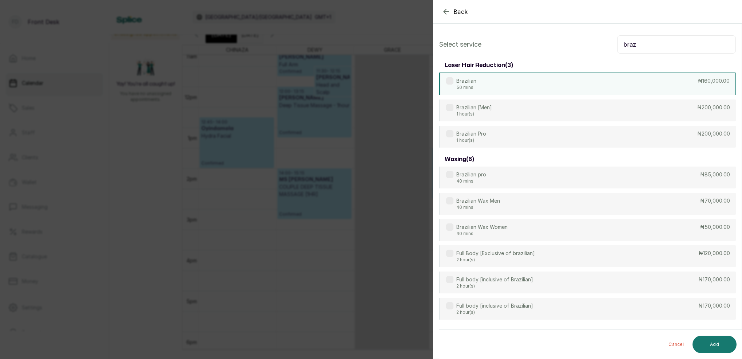
type input "braz"
click at [486, 87] on div "Brazilian 50 mins ₦160,000.00" at bounding box center [587, 83] width 297 height 23
click at [722, 345] on button "Add" at bounding box center [715, 343] width 44 height 17
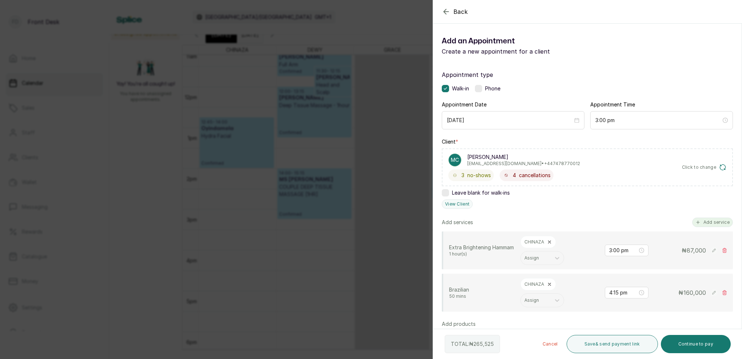
click at [704, 222] on button "Add service" at bounding box center [712, 221] width 41 height 9
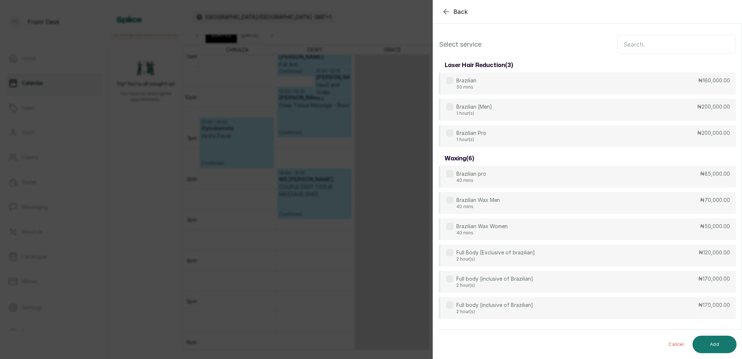
click at [653, 48] on input "text" at bounding box center [676, 44] width 119 height 18
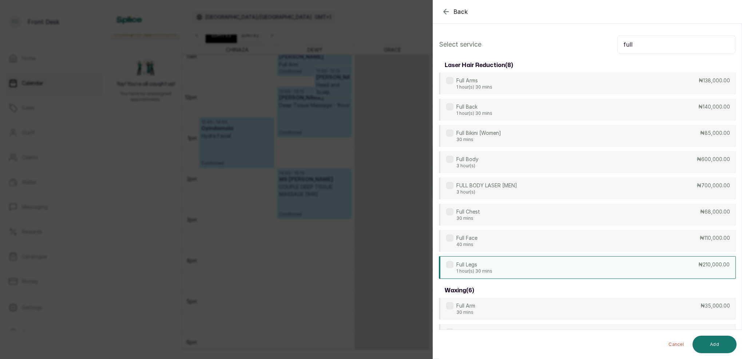
type input "full"
drag, startPoint x: 494, startPoint y: 272, endPoint x: 695, endPoint y: 316, distance: 206.1
click at [494, 271] on div "Full Legs 1 hour(s) 30 mins ₦210,000.00" at bounding box center [587, 267] width 297 height 22
click at [713, 342] on button "Add" at bounding box center [715, 343] width 44 height 17
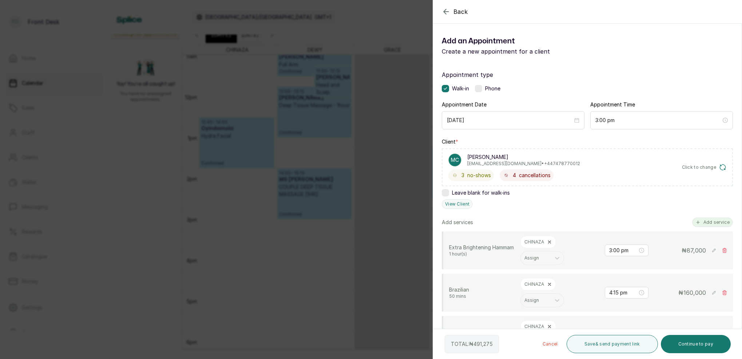
click at [716, 222] on button "Add service" at bounding box center [712, 221] width 41 height 9
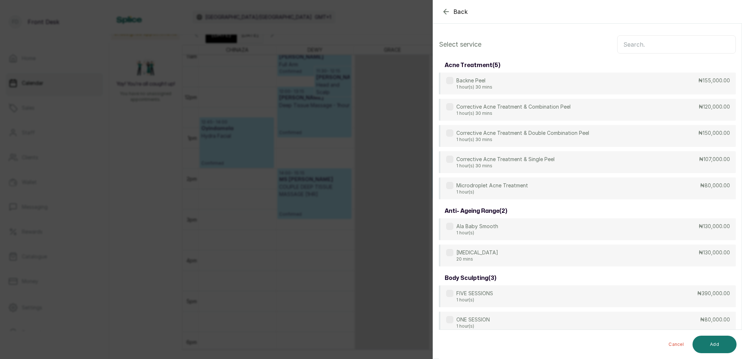
click at [670, 46] on input "text" at bounding box center [676, 44] width 119 height 18
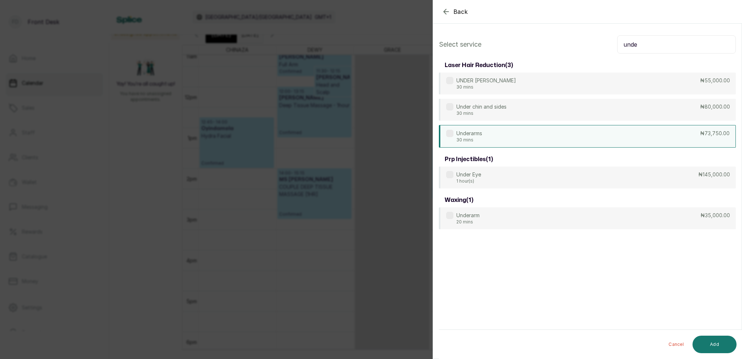
type input "unde"
drag, startPoint x: 488, startPoint y: 134, endPoint x: 495, endPoint y: 133, distance: 6.6
click at [489, 134] on div "Underarms 30 mins ₦73,750.00" at bounding box center [587, 136] width 297 height 23
click at [722, 341] on button "Add" at bounding box center [715, 343] width 44 height 17
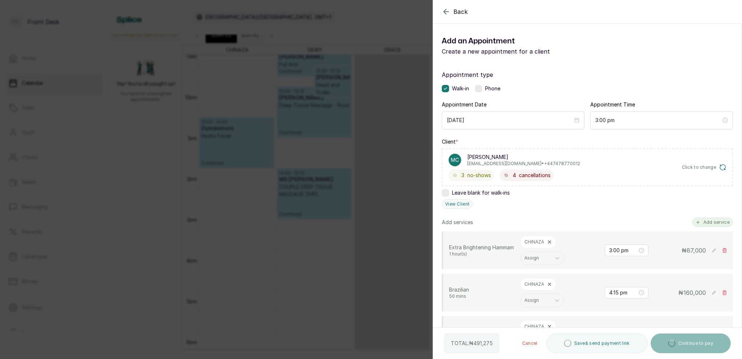
click at [717, 222] on button "Add service" at bounding box center [712, 221] width 41 height 9
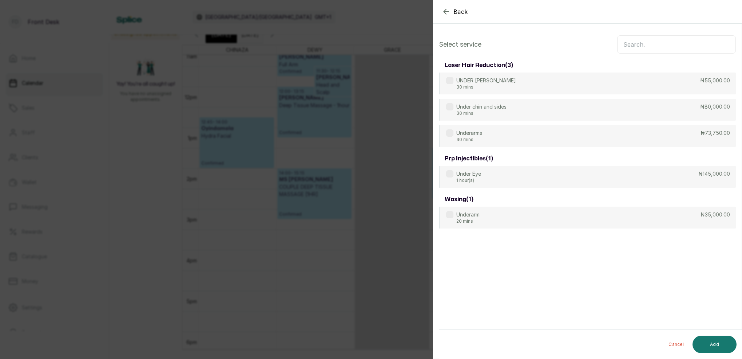
click at [652, 44] on input "text" at bounding box center [676, 44] width 119 height 18
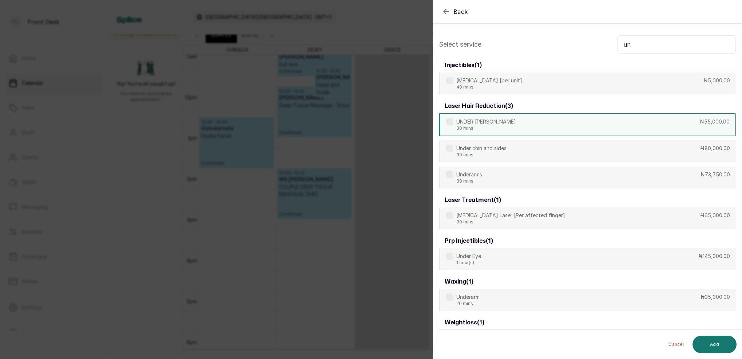
type input "un"
click at [484, 125] on p "UNDER [PERSON_NAME]" at bounding box center [486, 121] width 60 height 7
click at [712, 340] on button "Add" at bounding box center [715, 343] width 44 height 17
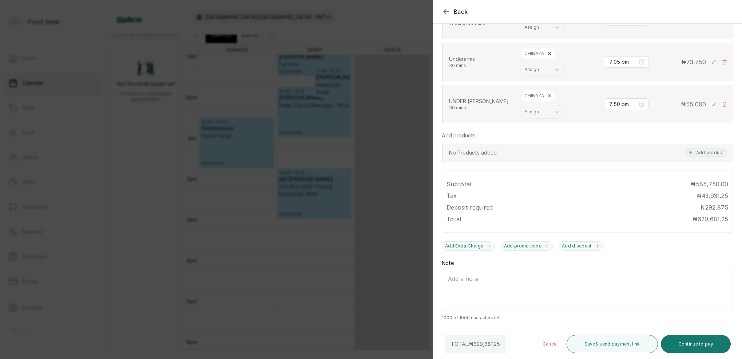
scroll to position [315, 0]
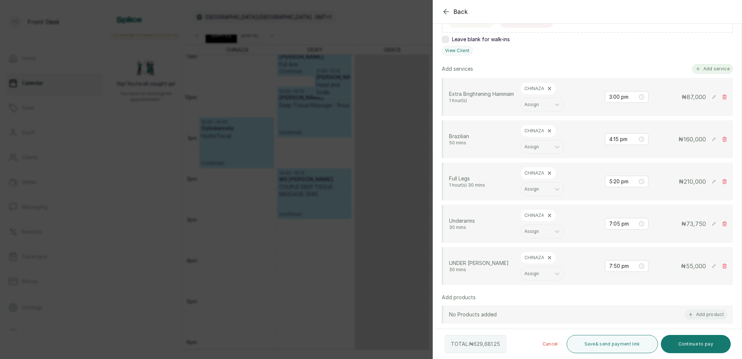
click at [704, 67] on button "Add service" at bounding box center [712, 68] width 41 height 9
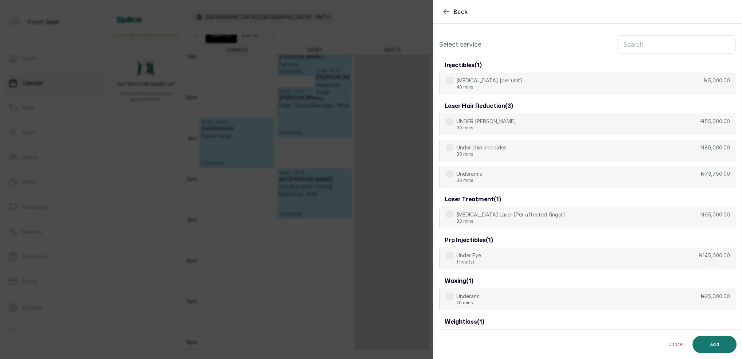
scroll to position [0, 0]
click at [686, 47] on input "text" at bounding box center [676, 44] width 119 height 18
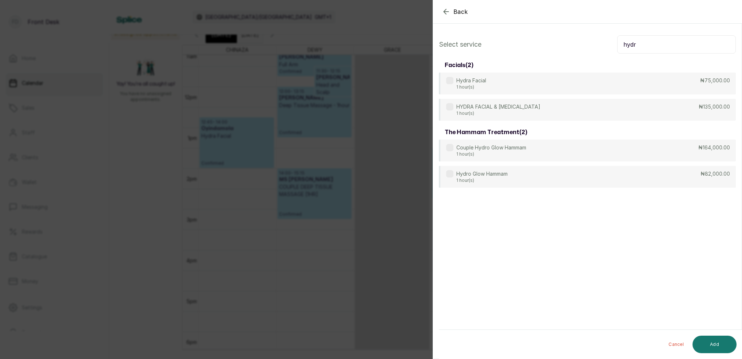
type input "hydra"
drag, startPoint x: 686, startPoint y: 47, endPoint x: 481, endPoint y: 88, distance: 209.2
click at [476, 83] on p "Hydra Facial" at bounding box center [471, 80] width 30 height 7
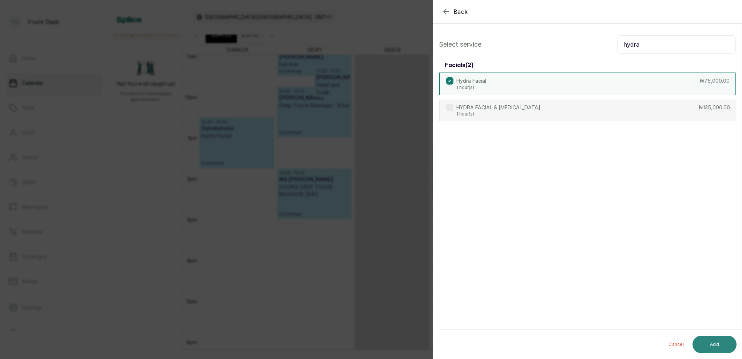
click at [719, 344] on button "Add" at bounding box center [715, 343] width 44 height 17
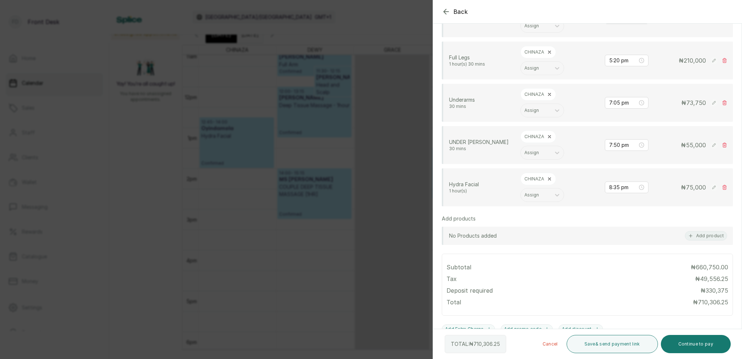
scroll to position [285, 0]
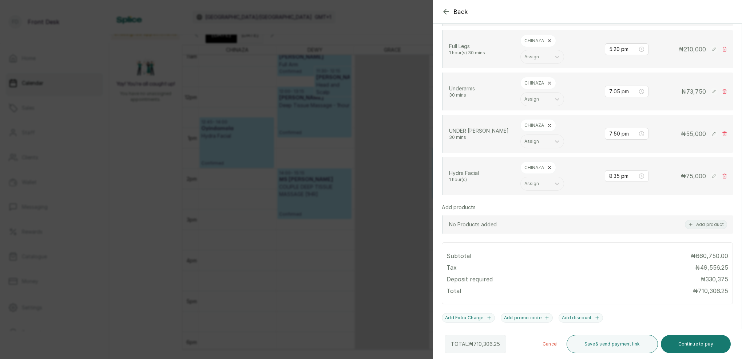
click at [281, 115] on div "Back Add Appointment Add an Appointment Create a new appointment for a client A…" at bounding box center [371, 179] width 742 height 359
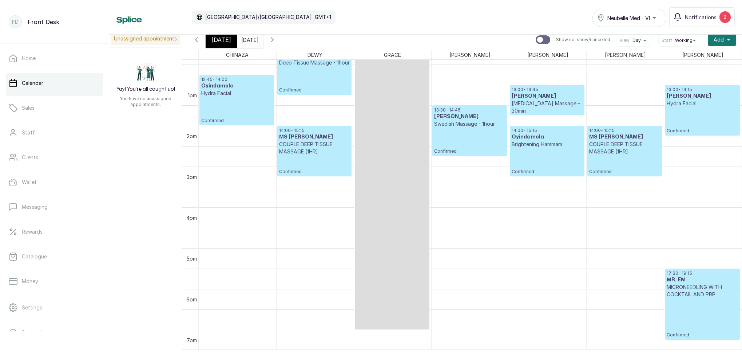
scroll to position [509, 0]
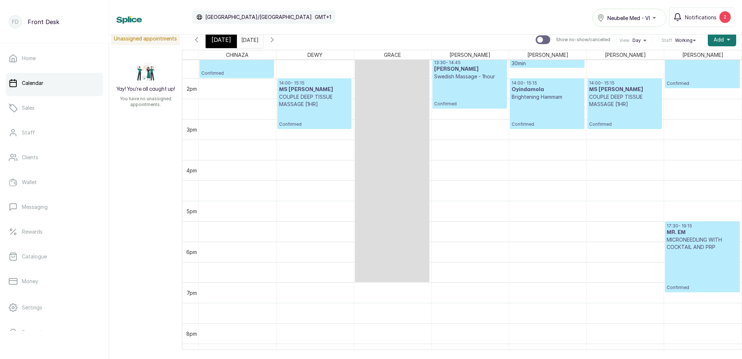
click at [215, 45] on div "[DATE]" at bounding box center [221, 39] width 31 height 17
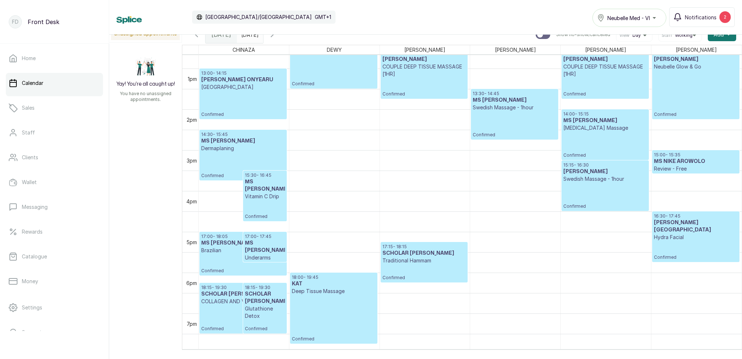
scroll to position [521, 0]
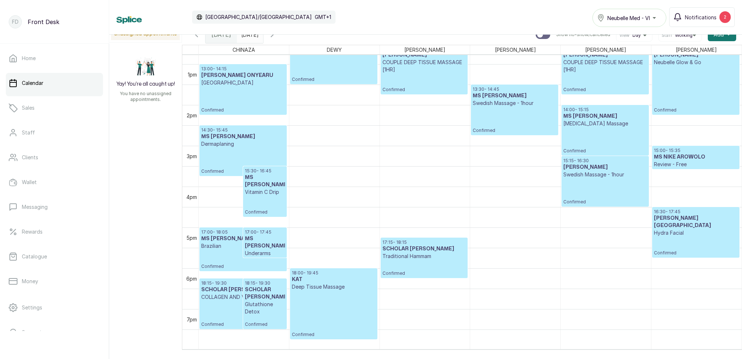
click at [281, 39] on button "Show no-show/cancelled" at bounding box center [272, 34] width 17 height 17
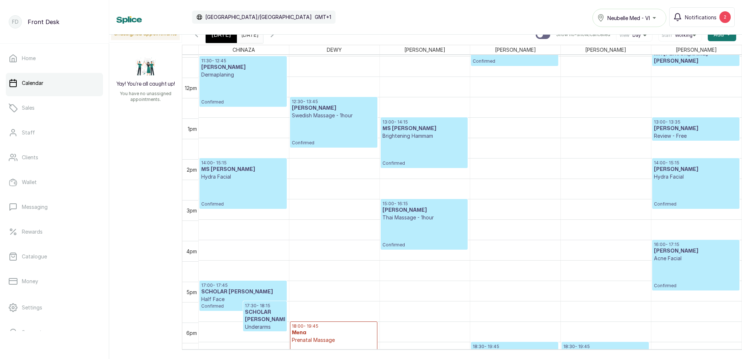
scroll to position [468, 0]
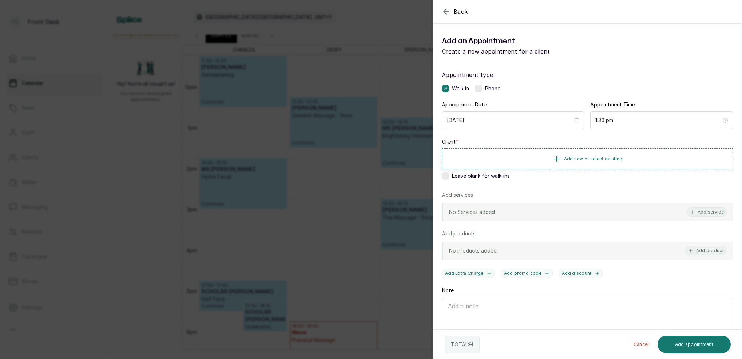
drag, startPoint x: 709, startPoint y: 213, endPoint x: 671, endPoint y: 131, distance: 89.9
click at [709, 209] on button "Add service" at bounding box center [706, 211] width 41 height 9
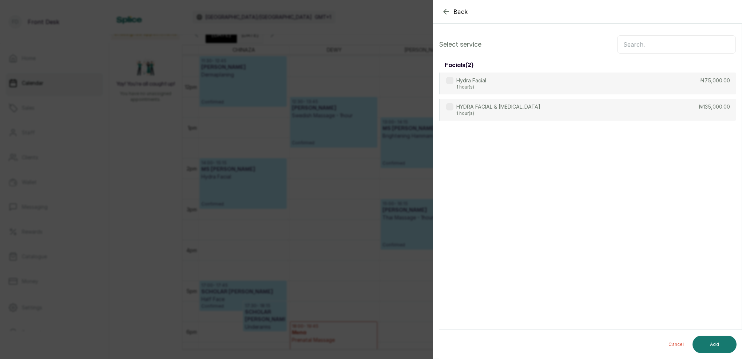
click at [670, 45] on input "text" at bounding box center [676, 44] width 119 height 18
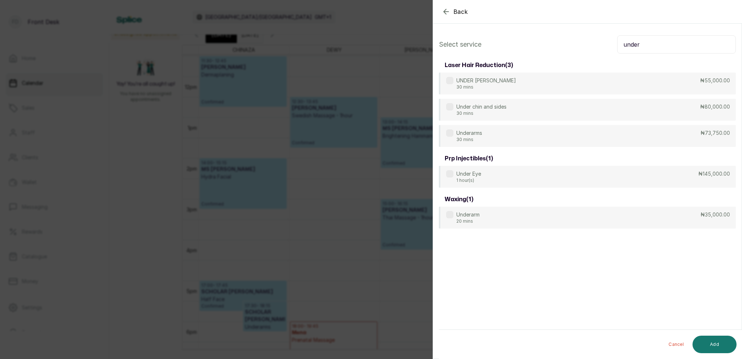
type input "under"
click at [385, 40] on div "Back Add Appointment Select service under laser hair reduction ( 3 ) UNDER CHIN…" at bounding box center [371, 179] width 742 height 359
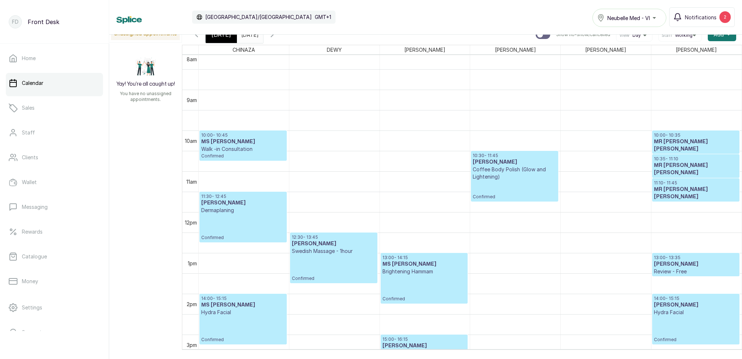
scroll to position [354, 0]
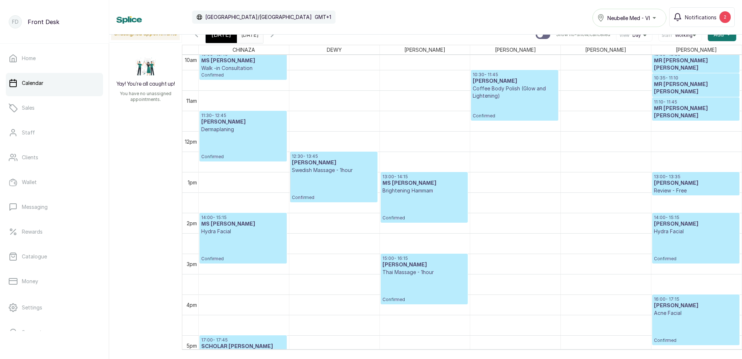
click at [226, 38] on span "[DATE]" at bounding box center [221, 34] width 20 height 9
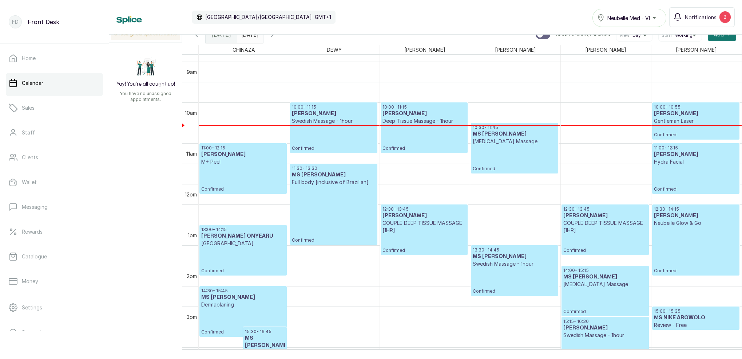
click at [281, 39] on button "Show no-show/cancelled" at bounding box center [272, 34] width 17 height 17
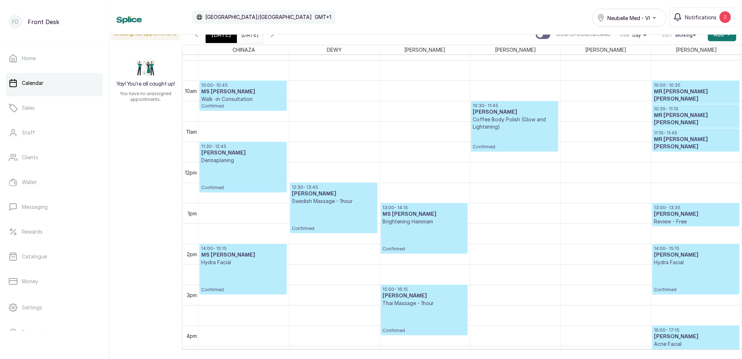
click at [221, 36] on span "[DATE]" at bounding box center [221, 34] width 20 height 9
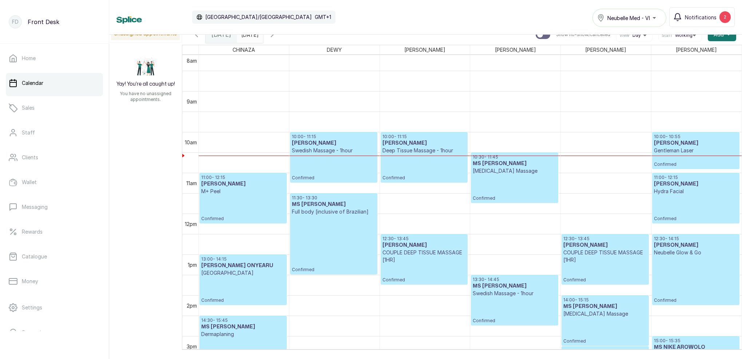
click at [277, 37] on icon "button" at bounding box center [272, 34] width 9 height 9
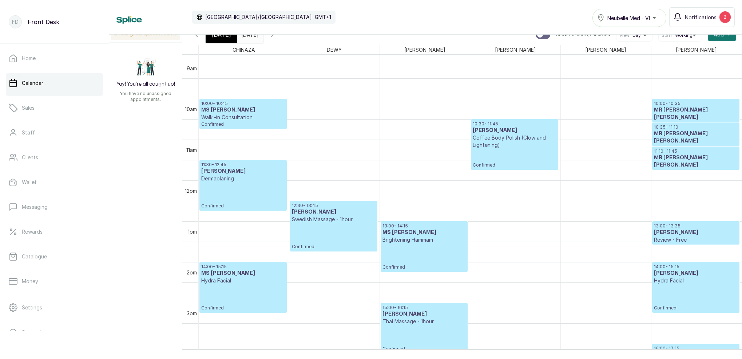
click at [263, 38] on div "[DATE] [DATE]" at bounding box center [250, 34] width 26 height 17
click at [249, 36] on input "[DATE]" at bounding box center [243, 33] width 12 height 12
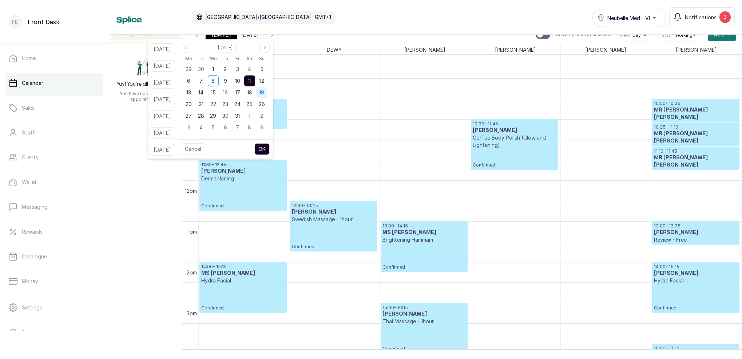
drag, startPoint x: 267, startPoint y: 83, endPoint x: 268, endPoint y: 87, distance: 4.5
click at [267, 83] on div "12" at bounding box center [261, 80] width 11 height 11
click at [269, 147] on button "OK" at bounding box center [261, 149] width 15 height 12
type input "[DATE]"
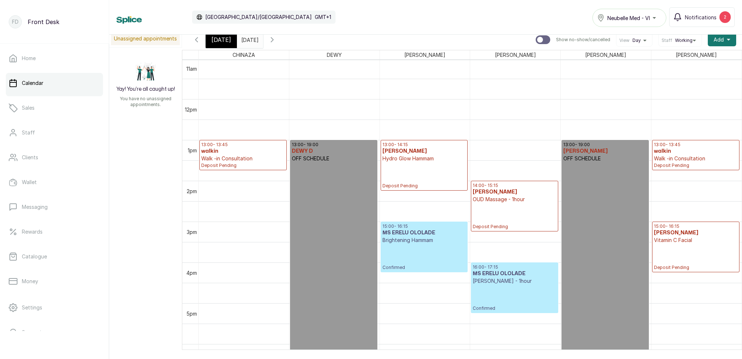
scroll to position [491, 0]
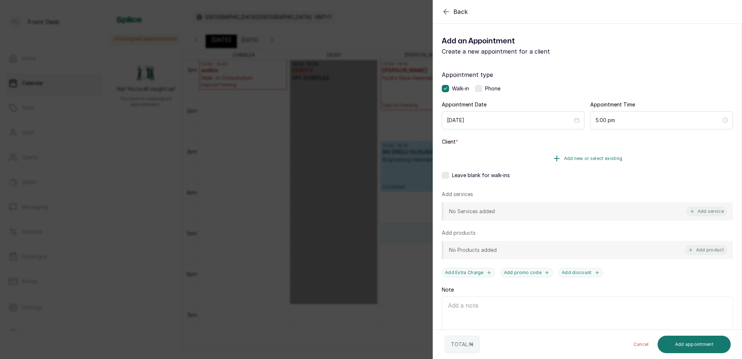
click at [597, 158] on span "Add new or select existing" at bounding box center [593, 158] width 59 height 6
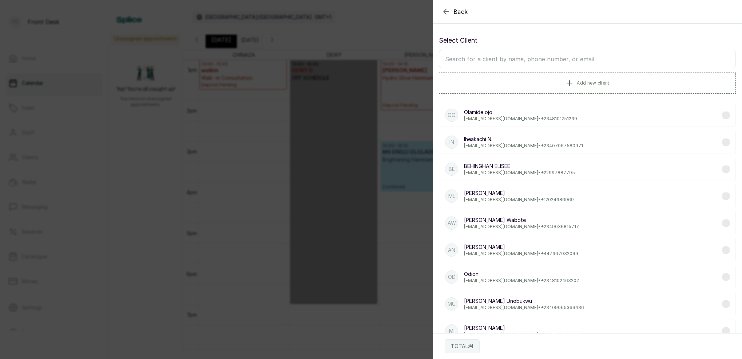
click at [529, 56] on input "text" at bounding box center [587, 59] width 297 height 18
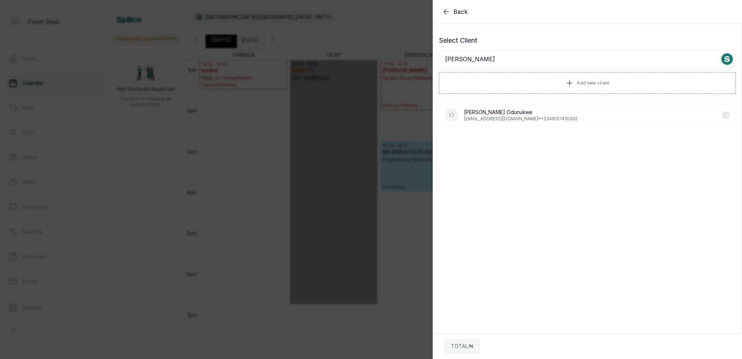
type input "[PERSON_NAME]"
drag, startPoint x: 717, startPoint y: 51, endPoint x: 492, endPoint y: 120, distance: 236.1
click at [492, 120] on p "[EMAIL_ADDRESS][DOMAIN_NAME] • [PHONE_NUMBER]" at bounding box center [521, 119] width 114 height 6
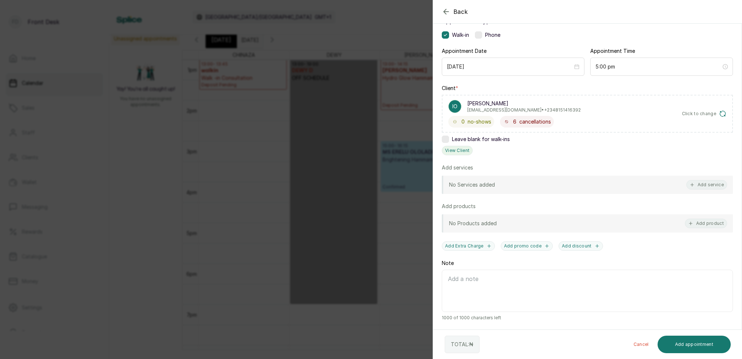
scroll to position [54, 0]
click at [468, 150] on button "View Client" at bounding box center [457, 150] width 31 height 9
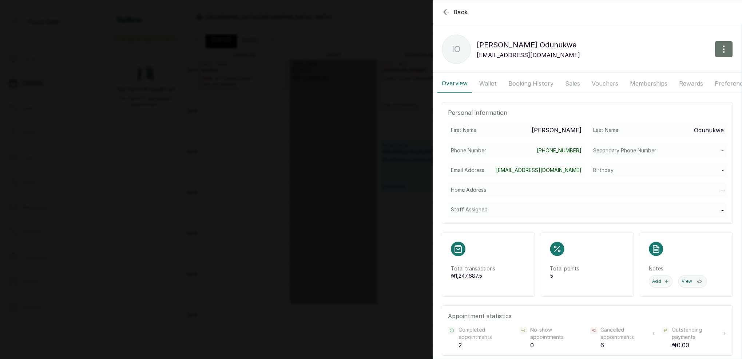
click at [484, 81] on button "Wallet" at bounding box center [488, 83] width 26 height 18
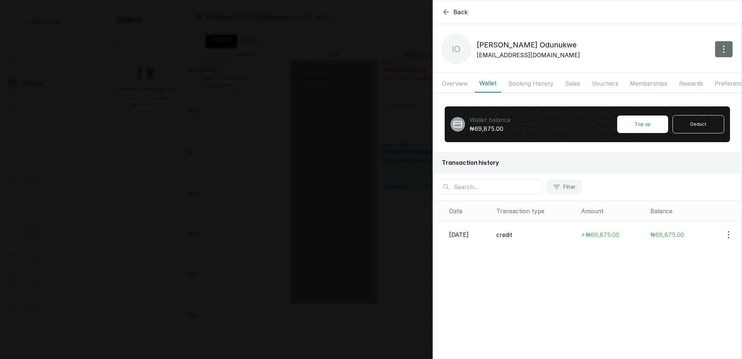
click at [526, 82] on button "Booking History" at bounding box center [531, 83] width 54 height 18
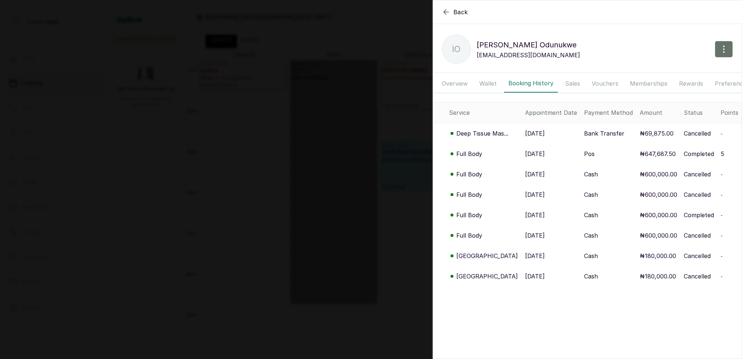
click at [487, 134] on p "Deep Tissue Mas..." at bounding box center [482, 133] width 52 height 9
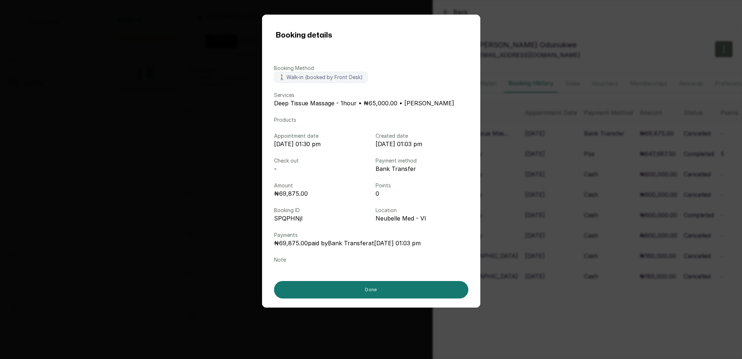
click at [568, 133] on div "Booking details Booking Method 🚶 Walk-in (booked by Front Desk) Services Deep T…" at bounding box center [371, 179] width 742 height 359
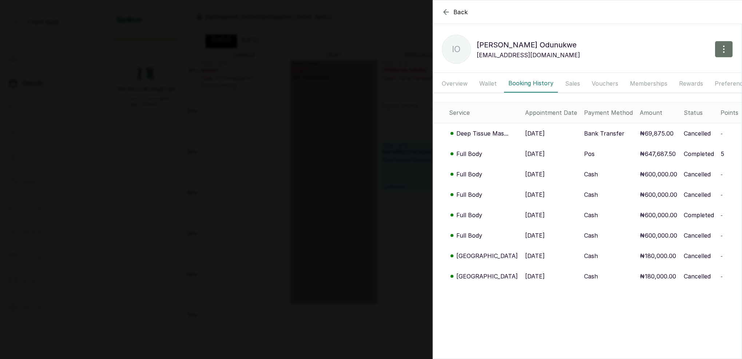
click at [412, 126] on div "Back [PERSON_NAME] IO [PERSON_NAME] [EMAIL_ADDRESS][DOMAIN_NAME] Overview Walle…" at bounding box center [371, 179] width 742 height 359
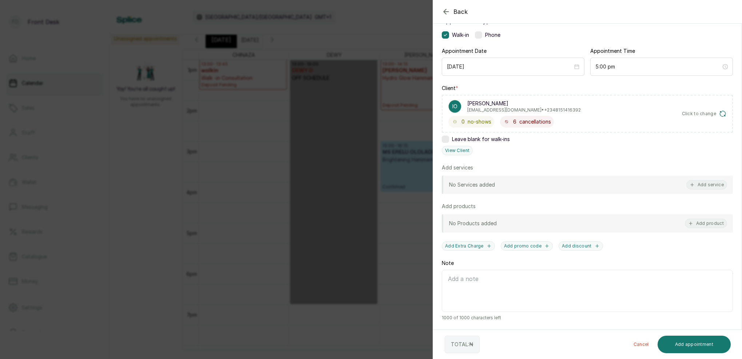
drag, startPoint x: 414, startPoint y: 134, endPoint x: 437, endPoint y: 141, distance: 23.6
click at [414, 134] on div "Back Add Appointment Add an Appointment Create a new appointment for a client A…" at bounding box center [371, 179] width 742 height 359
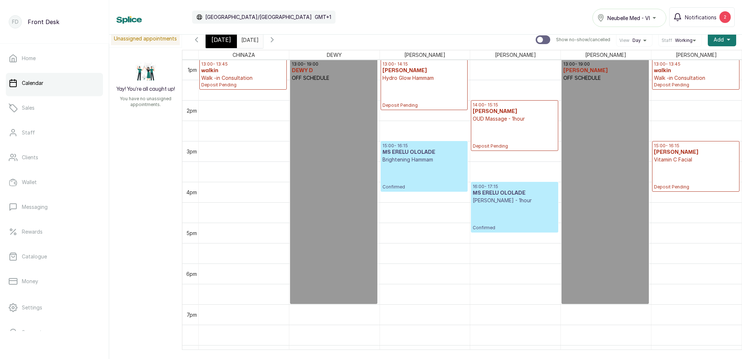
click at [223, 42] on span "[DATE]" at bounding box center [221, 39] width 20 height 9
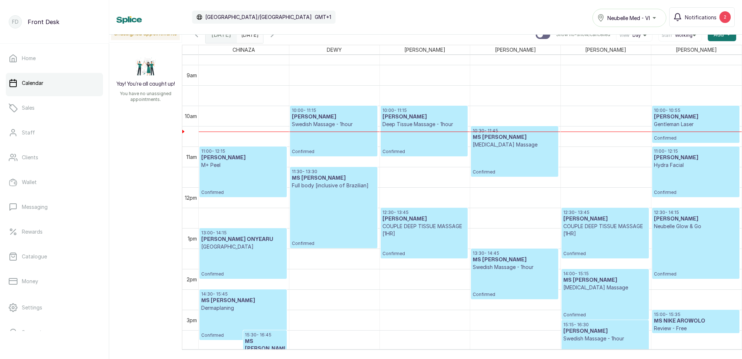
scroll to position [361, 0]
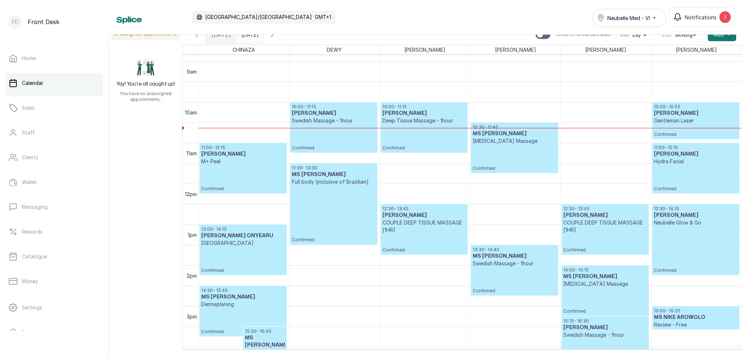
click at [249, 36] on input "[DATE]" at bounding box center [243, 33] width 12 height 12
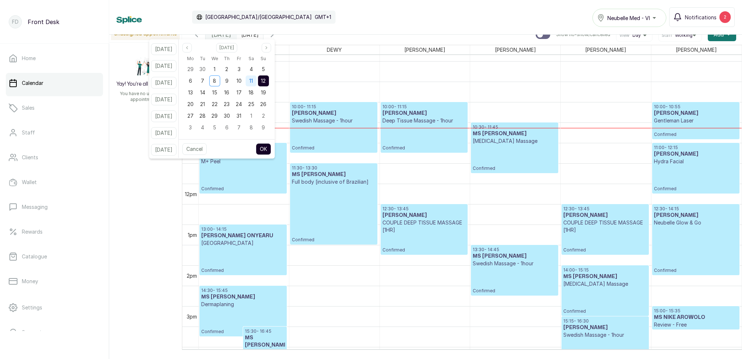
click at [257, 83] on div "11" at bounding box center [251, 80] width 11 height 11
click at [271, 146] on button "OK" at bounding box center [263, 149] width 15 height 12
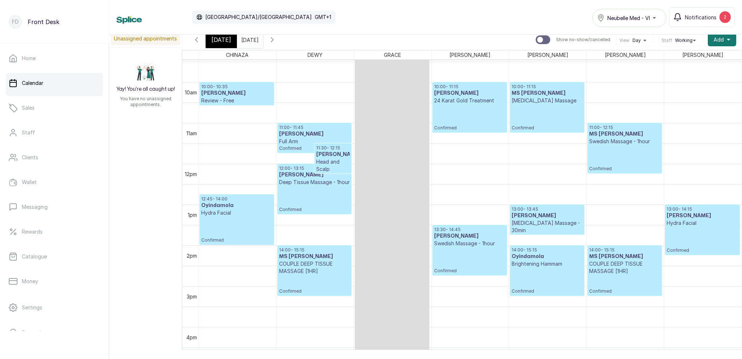
scroll to position [389, 0]
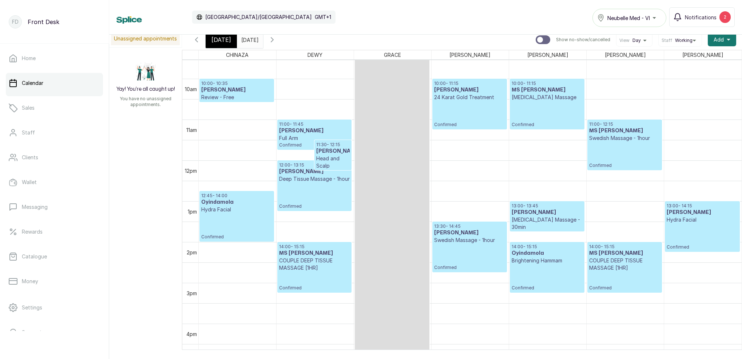
click at [226, 40] on span "[DATE]" at bounding box center [221, 39] width 20 height 9
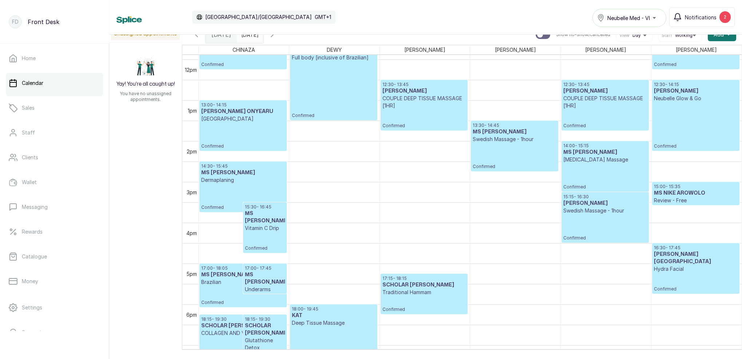
scroll to position [488, 0]
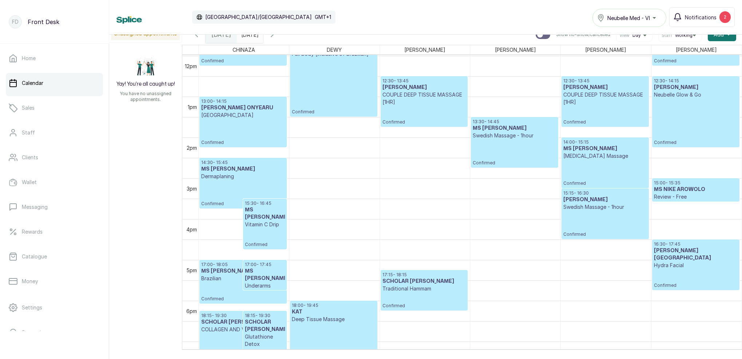
click at [277, 37] on icon "button" at bounding box center [272, 34] width 9 height 9
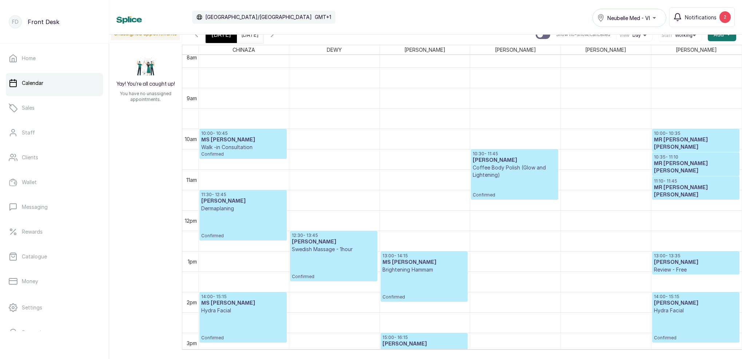
scroll to position [359, 0]
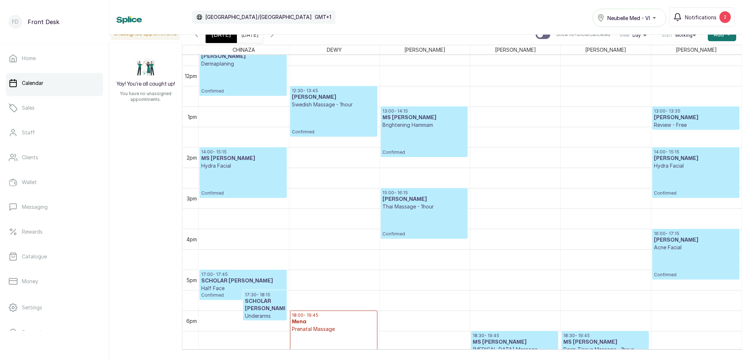
click at [225, 41] on div "[DATE]" at bounding box center [221, 34] width 31 height 17
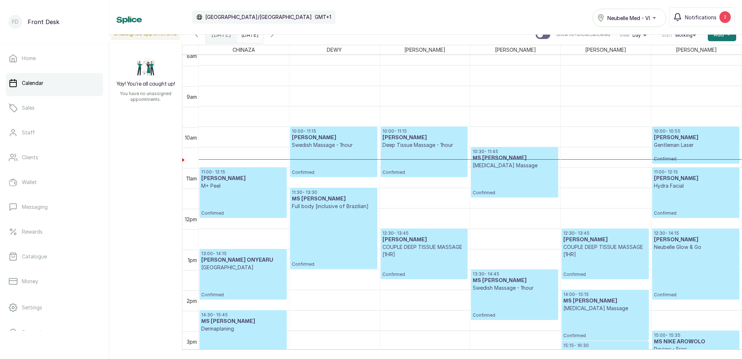
scroll to position [336, 0]
click at [277, 35] on icon "button" at bounding box center [272, 34] width 9 height 9
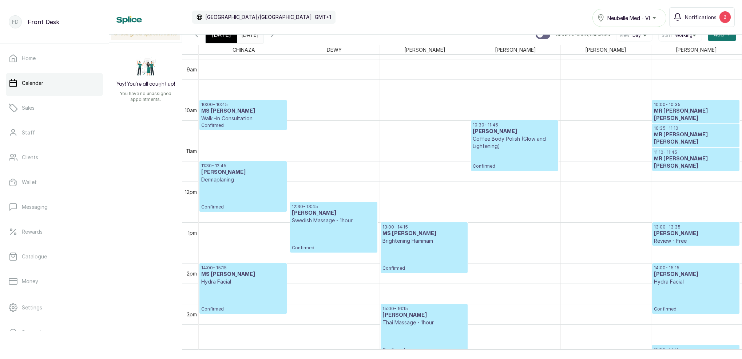
scroll to position [363, 0]
drag, startPoint x: 224, startPoint y: 39, endPoint x: 301, endPoint y: 51, distance: 77.8
click at [224, 39] on div "[DATE]" at bounding box center [221, 34] width 31 height 17
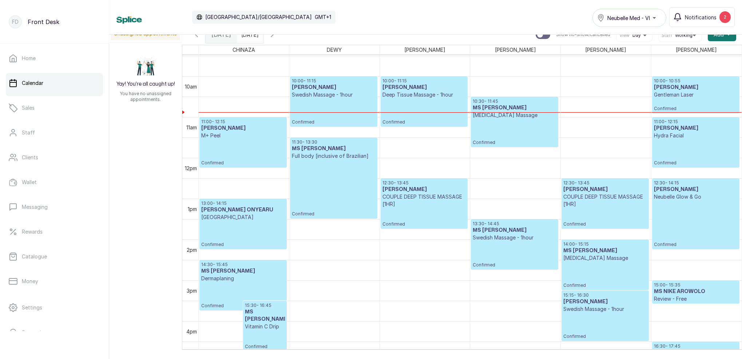
scroll to position [376, 0]
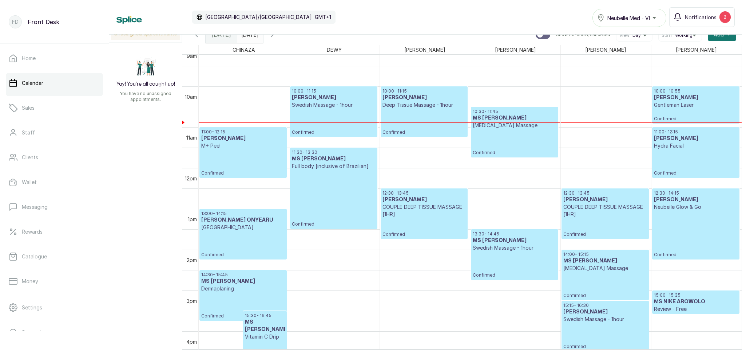
click at [249, 36] on input "[DATE]" at bounding box center [243, 33] width 12 height 12
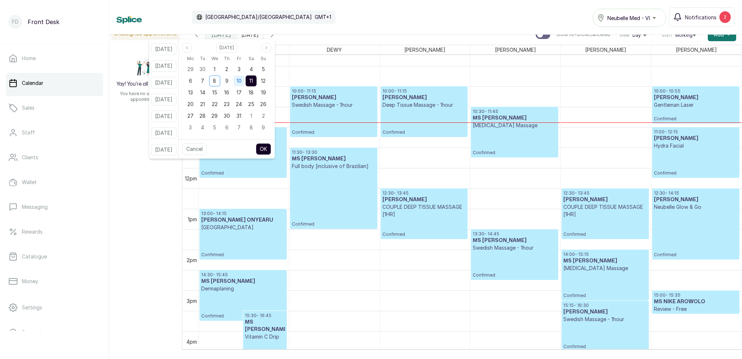
click at [245, 84] on div "10" at bounding box center [239, 80] width 11 height 11
click at [271, 150] on button "OK" at bounding box center [263, 149] width 15 height 12
type input "[DATE]"
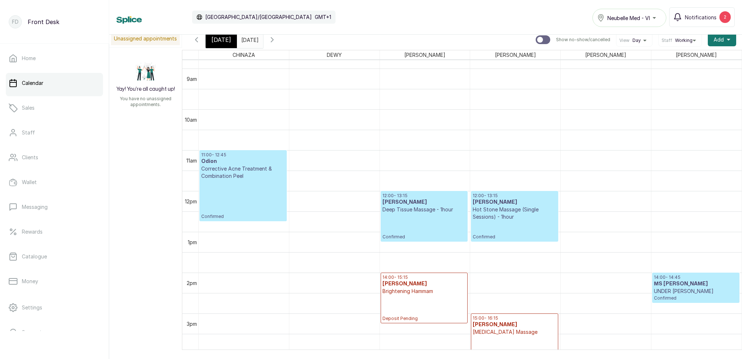
scroll to position [356, 0]
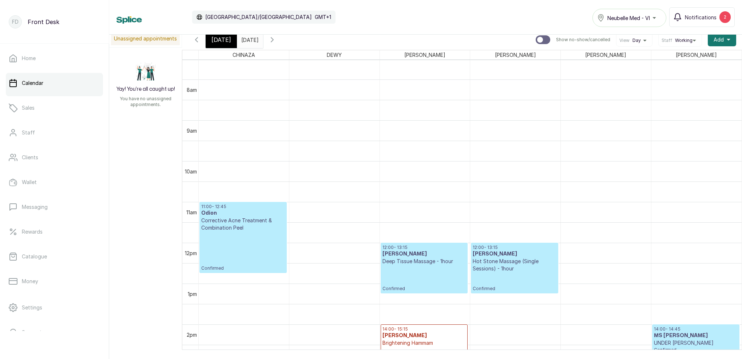
click at [277, 42] on icon "button" at bounding box center [272, 39] width 9 height 9
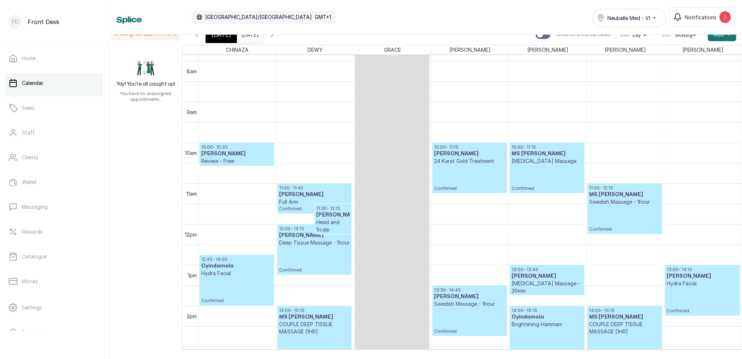
drag, startPoint x: 230, startPoint y: 40, endPoint x: 248, endPoint y: 32, distance: 19.7
click at [229, 40] on div "[DATE]" at bounding box center [221, 34] width 31 height 17
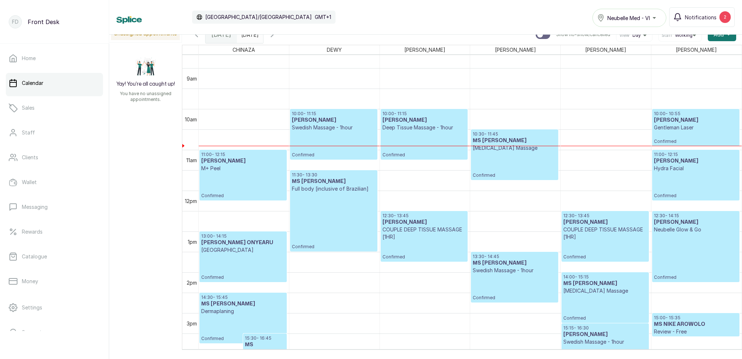
click at [675, 131] on p "Gentleman Laser" at bounding box center [696, 127] width 84 height 7
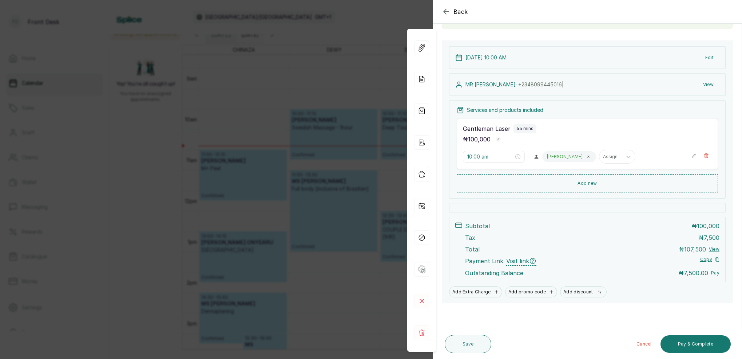
scroll to position [62, 0]
click at [682, 349] on button "Pay & Complete" at bounding box center [696, 343] width 70 height 17
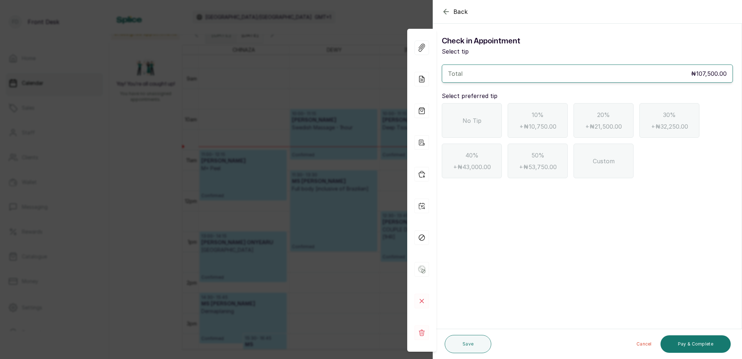
scroll to position [0, 0]
click at [446, 11] on icon "button" at bounding box center [446, 11] width 9 height 9
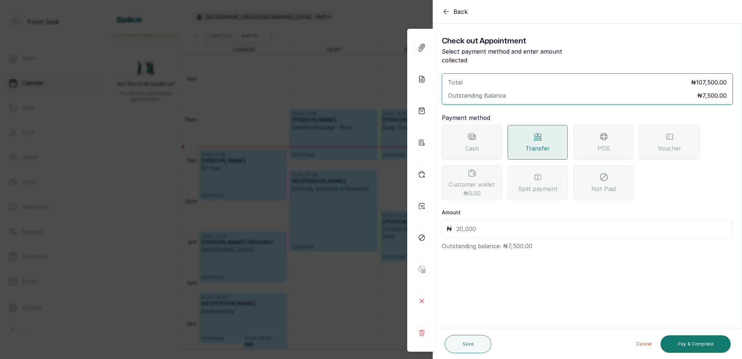
click at [594, 138] on div "POS" at bounding box center [604, 142] width 60 height 35
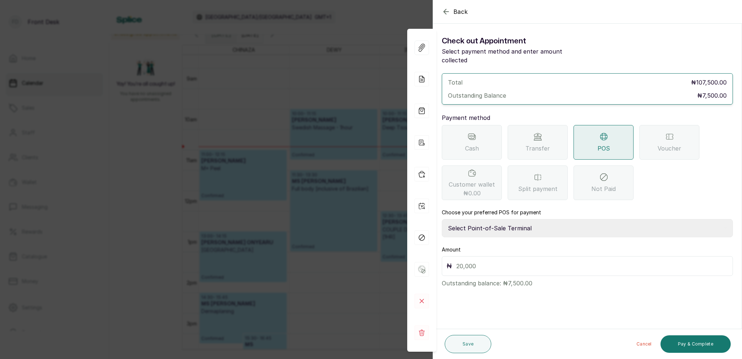
select select "7a4fd382-b2de-4137-8553-2ff33fa7fb29"
drag, startPoint x: 477, startPoint y: 256, endPoint x: 483, endPoint y: 255, distance: 6.6
click at [477, 261] on input "text" at bounding box center [592, 266] width 272 height 10
type input "7,500"
click at [486, 345] on button "Save" at bounding box center [468, 343] width 47 height 18
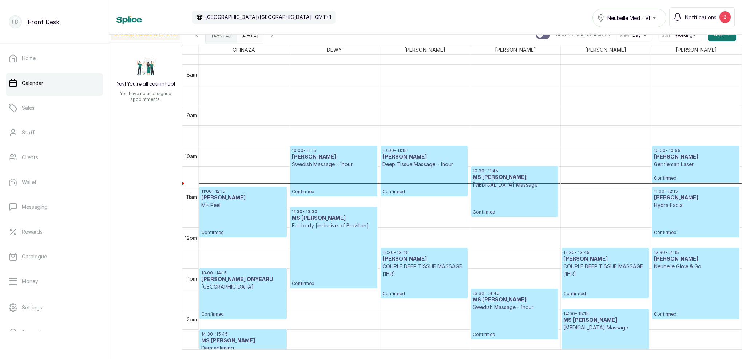
scroll to position [343, 0]
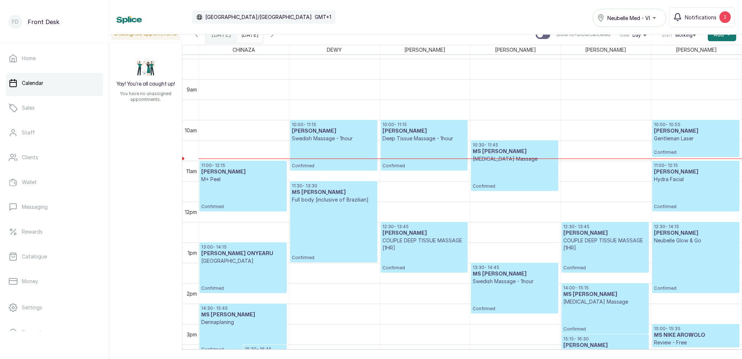
click at [277, 36] on icon "button" at bounding box center [272, 34] width 9 height 9
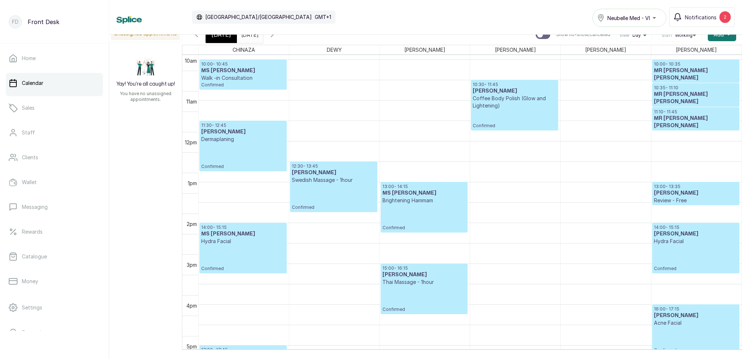
scroll to position [412, 0]
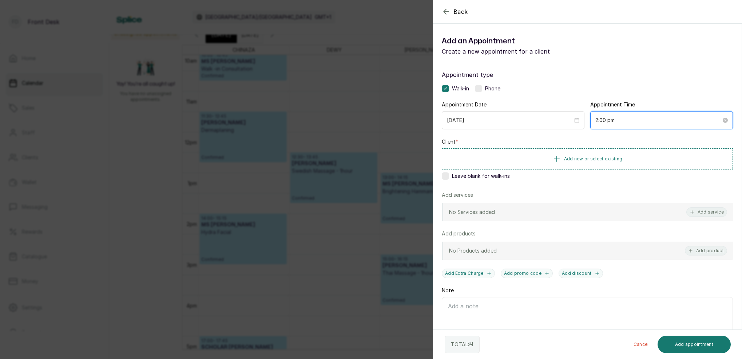
click at [605, 120] on input "2:00 pm" at bounding box center [658, 120] width 126 height 8
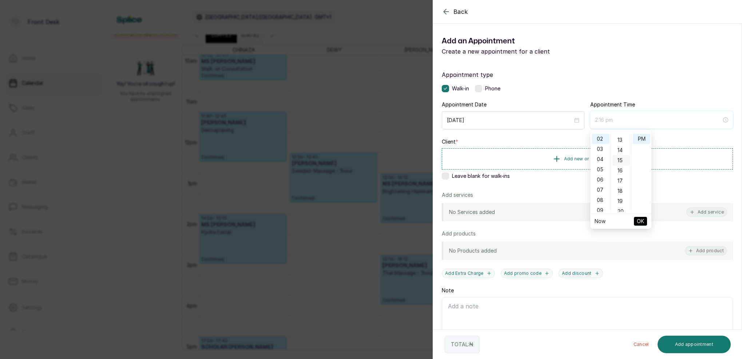
type input "2:15 pm"
drag, startPoint x: 623, startPoint y: 161, endPoint x: 632, endPoint y: 150, distance: 14.0
click at [623, 160] on div "15" at bounding box center [621, 160] width 17 height 10
drag, startPoint x: 641, startPoint y: 138, endPoint x: 639, endPoint y: 154, distance: 16.2
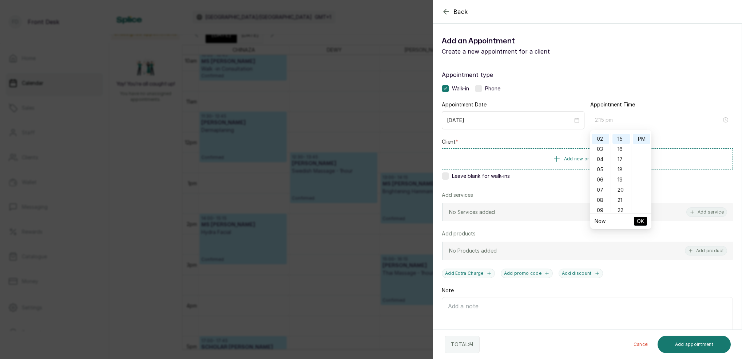
click at [641, 138] on div "PM" at bounding box center [641, 139] width 17 height 10
click at [640, 219] on span "OK" at bounding box center [640, 221] width 7 height 14
click at [611, 158] on span "Add new or select existing" at bounding box center [593, 158] width 59 height 6
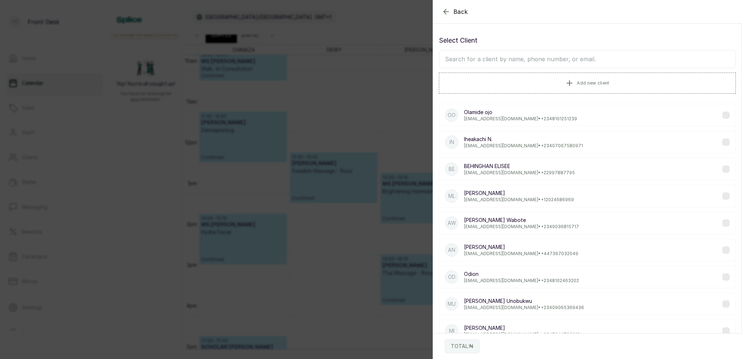
click at [553, 58] on input "text" at bounding box center [587, 59] width 297 height 18
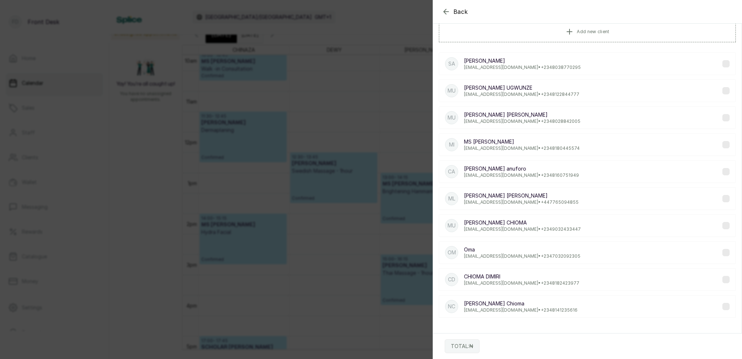
scroll to position [51, 0]
type input "o"
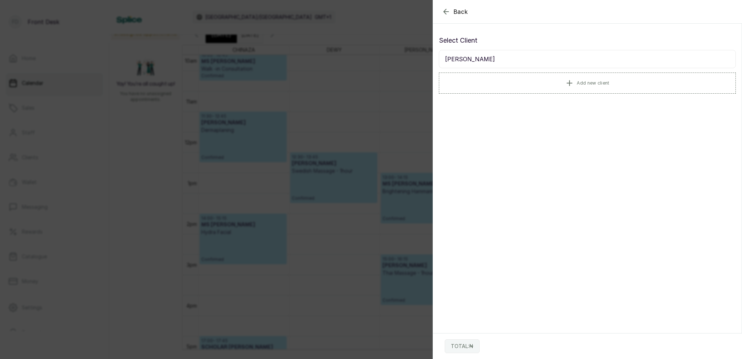
scroll to position [0, 0]
type input "O"
type input "08123775905"
click at [519, 119] on p "[EMAIL_ADDRESS][DOMAIN_NAME] • [PHONE_NUMBER]" at bounding box center [522, 119] width 116 height 6
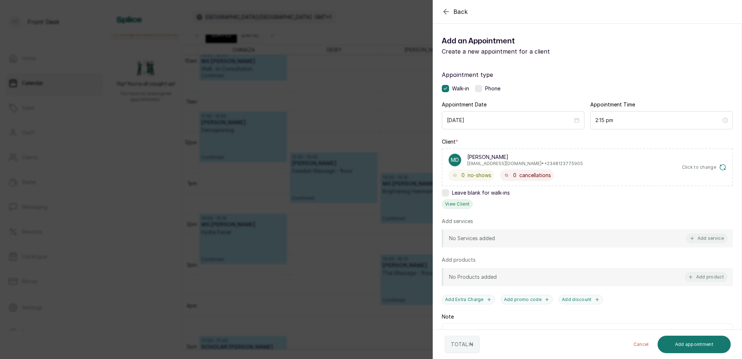
click at [459, 203] on button "View Client" at bounding box center [457, 203] width 31 height 9
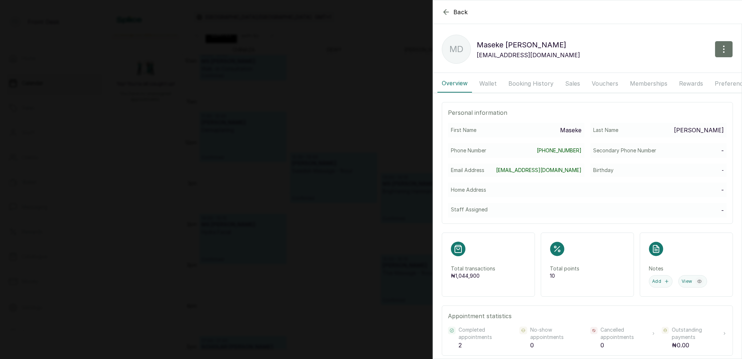
click at [528, 81] on button "Booking History" at bounding box center [531, 83] width 54 height 18
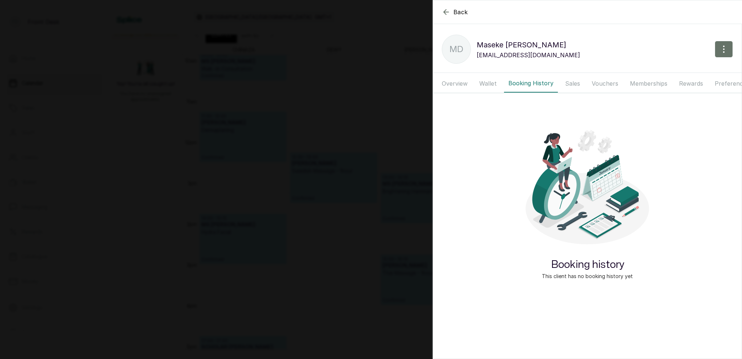
click at [494, 84] on button "Wallet" at bounding box center [488, 83] width 26 height 18
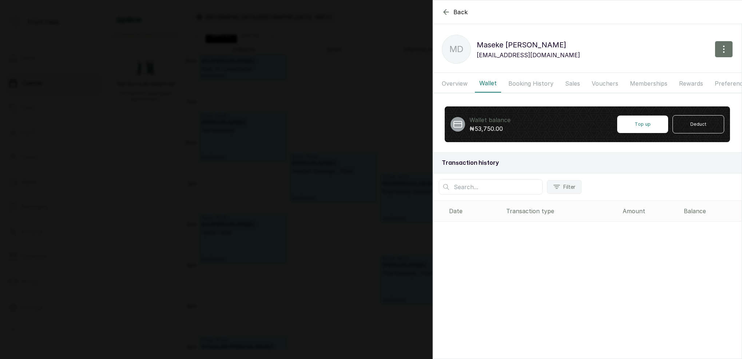
click at [524, 84] on button "Booking History" at bounding box center [531, 83] width 54 height 18
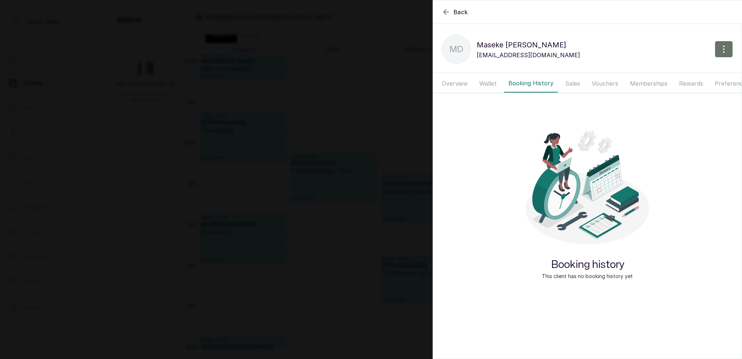
click at [460, 85] on button "Overview" at bounding box center [454, 83] width 35 height 18
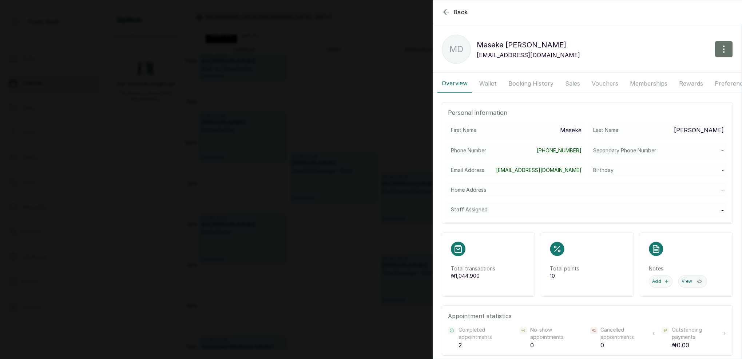
drag, startPoint x: 723, startPoint y: 52, endPoint x: 722, endPoint y: 59, distance: 7.4
click at [724, 52] on icon "button" at bounding box center [724, 49] width 1 height 7
click at [667, 70] on span "Edit" at bounding box center [692, 70] width 70 height 9
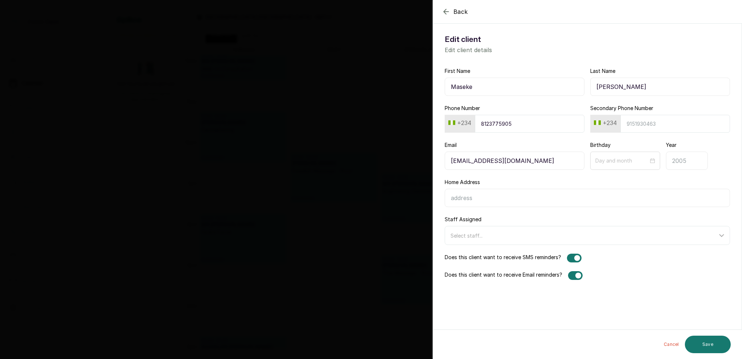
drag, startPoint x: 627, startPoint y: 88, endPoint x: 589, endPoint y: 87, distance: 37.5
type input "M"
type input "[PERSON_NAME]"
click at [714, 343] on button "Save" at bounding box center [708, 343] width 46 height 17
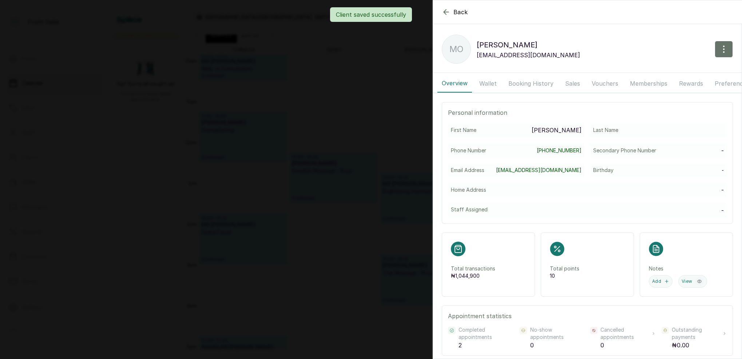
drag, startPoint x: 446, startPoint y: 12, endPoint x: 451, endPoint y: 14, distance: 5.5
click at [446, 12] on div "Client saved successfully" at bounding box center [371, 14] width 742 height 15
click at [446, 11] on div "Client saved successfully" at bounding box center [371, 14] width 742 height 15
click at [447, 12] on icon "button" at bounding box center [446, 12] width 9 height 9
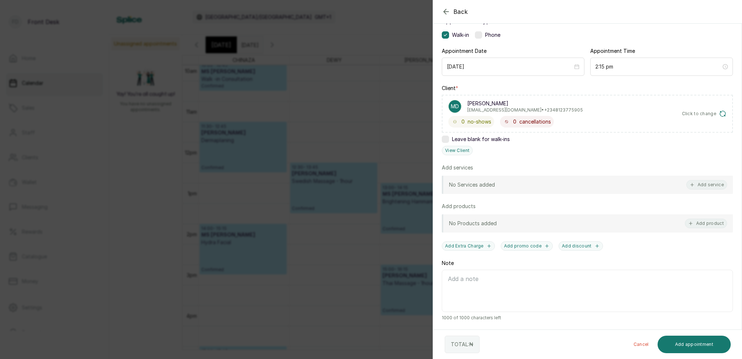
click at [716, 179] on div "No Services added Add service" at bounding box center [587, 184] width 291 height 18
click at [714, 185] on button "Add service" at bounding box center [706, 184] width 41 height 9
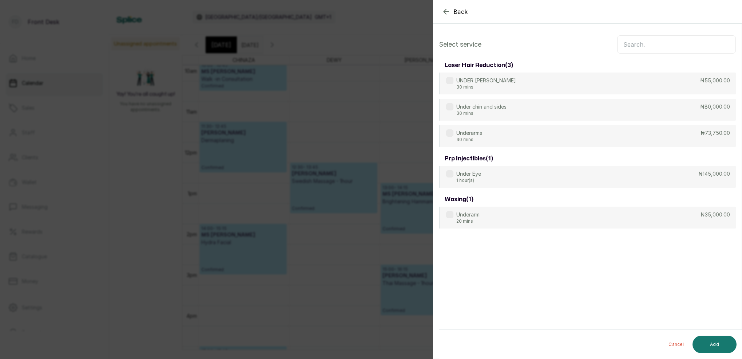
scroll to position [0, 0]
click at [655, 47] on input "text" at bounding box center [676, 44] width 119 height 18
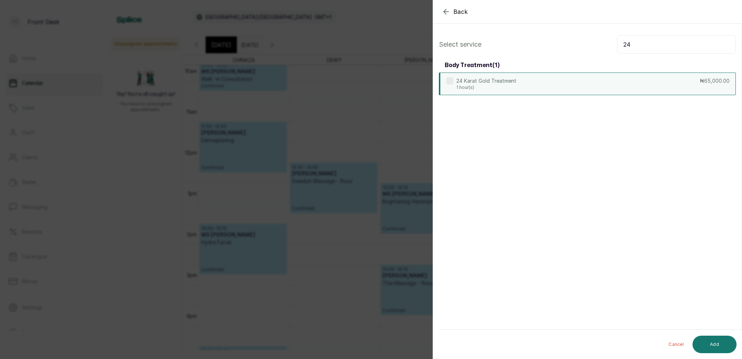
type input "24"
drag, startPoint x: 502, startPoint y: 82, endPoint x: 544, endPoint y: 96, distance: 43.9
click at [502, 82] on p "24 Karat Gold Treatment" at bounding box center [486, 80] width 60 height 7
click at [718, 343] on button "Add" at bounding box center [715, 343] width 44 height 17
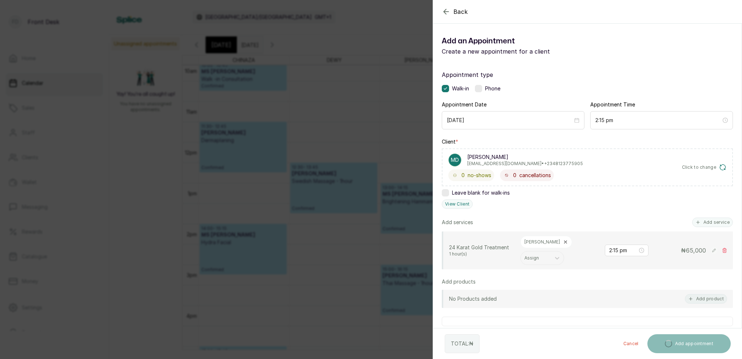
drag, startPoint x: 711, startPoint y: 224, endPoint x: 696, endPoint y: 217, distance: 16.6
click at [711, 224] on button "Add service" at bounding box center [712, 221] width 41 height 9
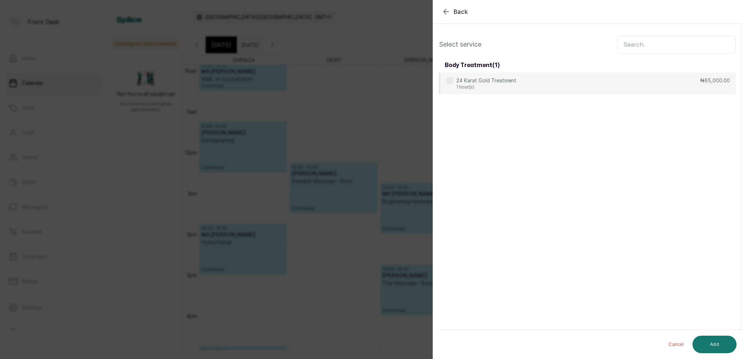
scroll to position [-1, 0]
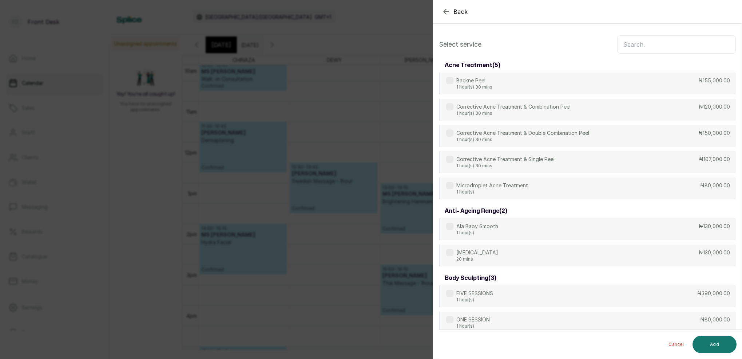
click at [628, 46] on input "text" at bounding box center [676, 44] width 119 height 18
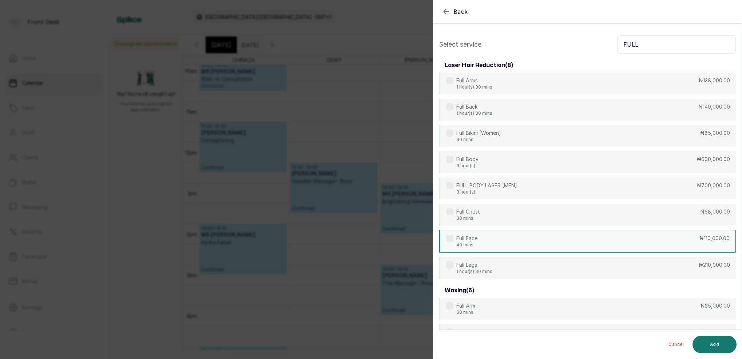
type input "FULL"
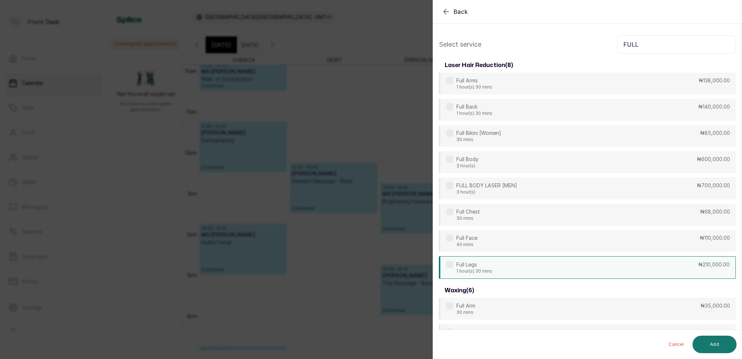
drag, startPoint x: 477, startPoint y: 243, endPoint x: 553, endPoint y: 257, distance: 77.4
click at [478, 243] on div "Full Face 40 mins ₦110,000.00" at bounding box center [587, 241] width 297 height 22
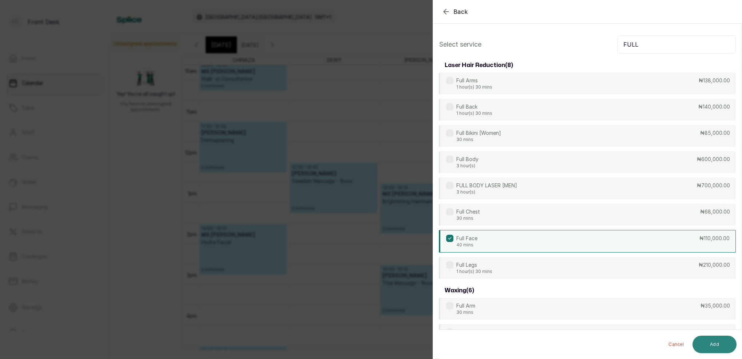
click at [719, 343] on button "Add" at bounding box center [715, 343] width 44 height 17
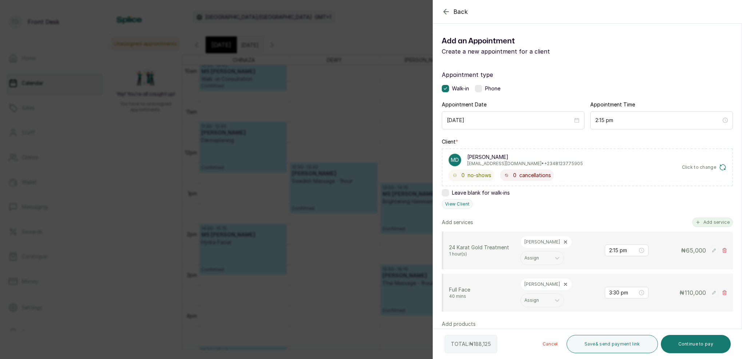
click at [707, 225] on button "Add service" at bounding box center [712, 221] width 41 height 9
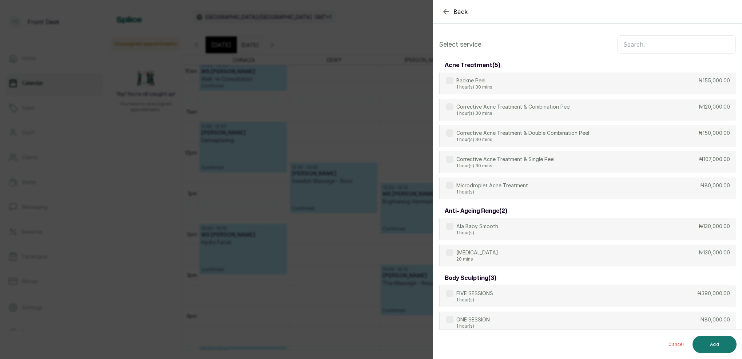
scroll to position [0, 0]
click at [678, 47] on input "text" at bounding box center [676, 44] width 119 height 18
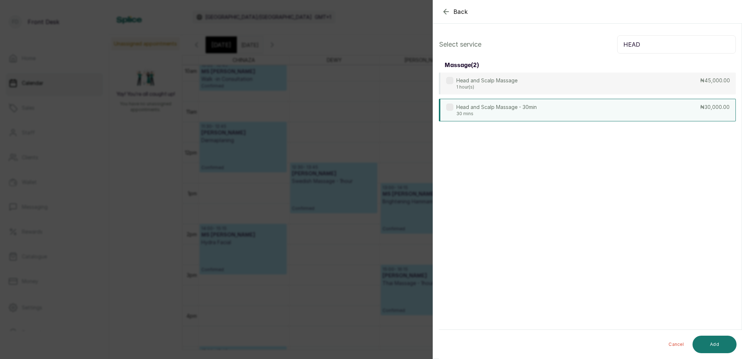
type input "HEAD"
click at [495, 110] on p "Head and Scalp Massage - 30min" at bounding box center [496, 106] width 80 height 7
click at [712, 345] on button "Add" at bounding box center [715, 343] width 44 height 17
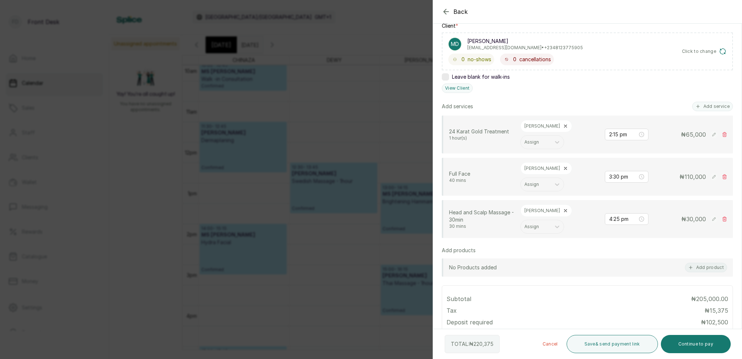
scroll to position [115, 0]
click at [563, 166] on icon at bounding box center [565, 168] width 5 height 5
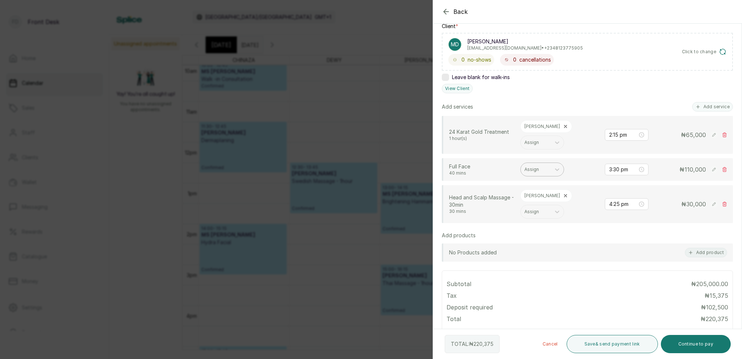
drag, startPoint x: 538, startPoint y: 155, endPoint x: 540, endPoint y: 159, distance: 4.4
click at [538, 167] on div "Assign" at bounding box center [535, 169] width 23 height 5
drag, startPoint x: 533, startPoint y: 252, endPoint x: 541, endPoint y: 233, distance: 20.3
click at [534, 254] on div "CHINAZA C" at bounding box center [542, 260] width 73 height 13
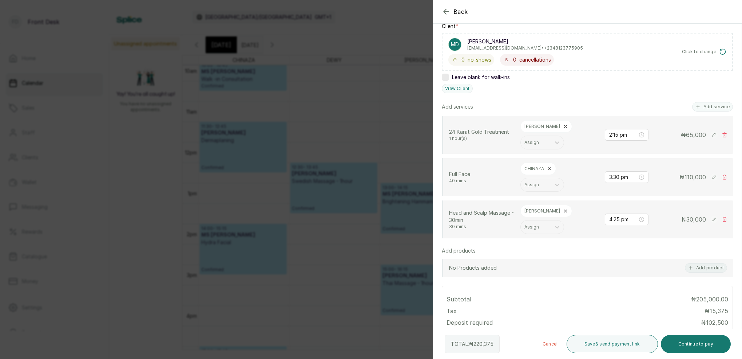
click at [563, 208] on icon at bounding box center [565, 210] width 5 height 5
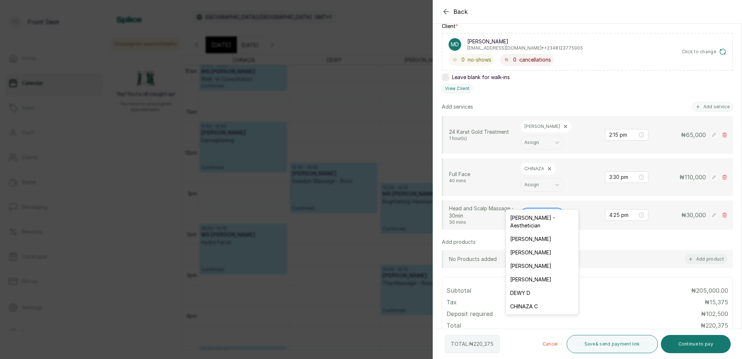
click at [540, 211] on div at bounding box center [535, 214] width 23 height 7
drag, startPoint x: 529, startPoint y: 281, endPoint x: 532, endPoint y: 278, distance: 4.4
click at [530, 286] on div "DEWY D" at bounding box center [542, 292] width 73 height 13
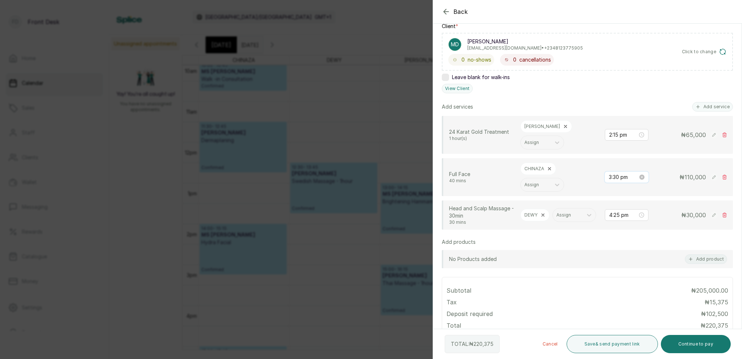
click at [618, 173] on input "3:30 pm" at bounding box center [623, 177] width 29 height 8
click at [637, 187] on div "15" at bounding box center [635, 188] width 17 height 10
type input "3:15 pm"
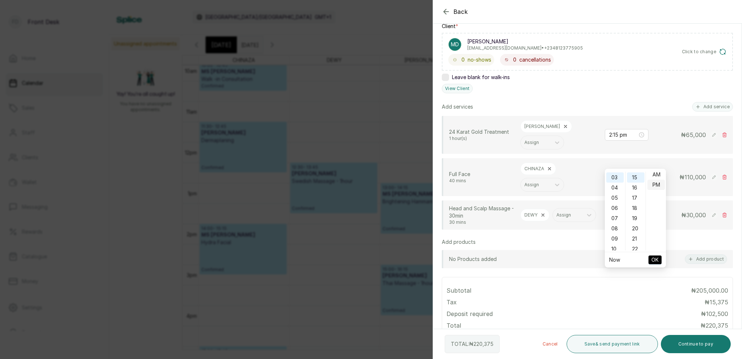
click at [656, 185] on div "PM" at bounding box center [656, 184] width 17 height 10
click at [658, 258] on span "OK" at bounding box center [655, 260] width 7 height 14
click at [618, 211] on input "4:25 pm" at bounding box center [623, 215] width 29 height 8
click at [618, 224] on div "03" at bounding box center [614, 223] width 17 height 10
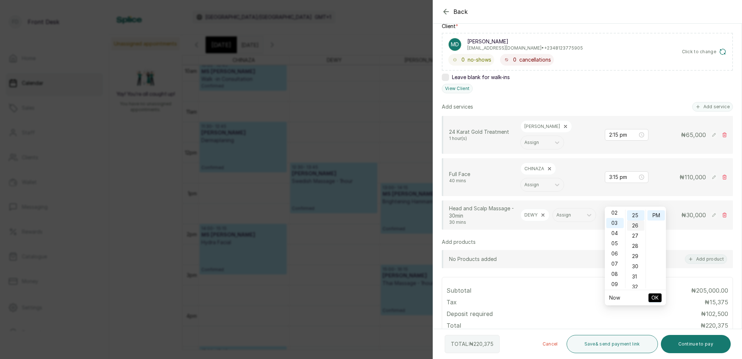
scroll to position [30, 0]
drag, startPoint x: 637, startPoint y: 233, endPoint x: 645, endPoint y: 225, distance: 11.1
click at [637, 232] on div "55" at bounding box center [635, 231] width 17 height 10
type input "3:55 pm"
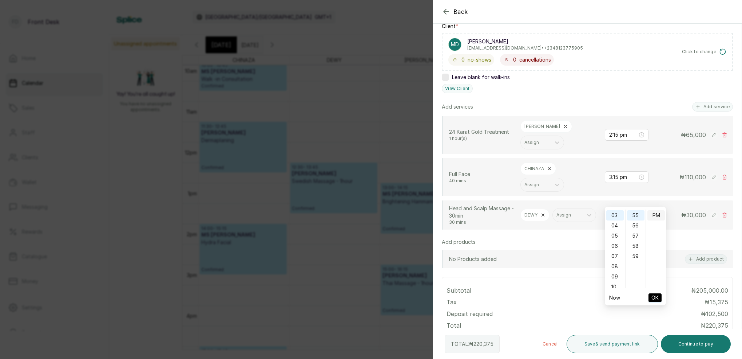
click at [652, 219] on div "PM" at bounding box center [656, 215] width 17 height 10
click at [656, 298] on span "OK" at bounding box center [655, 297] width 7 height 14
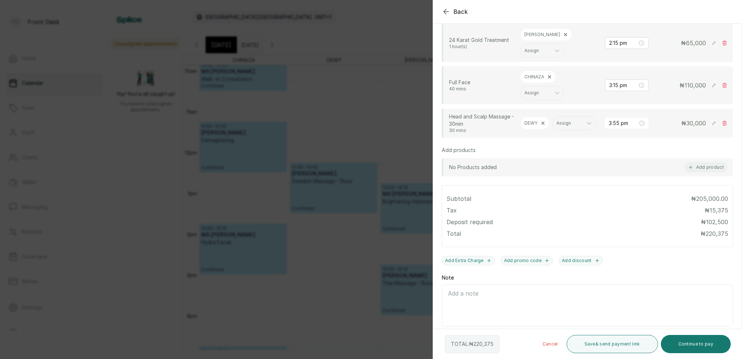
drag, startPoint x: 693, startPoint y: 345, endPoint x: 673, endPoint y: 326, distance: 27.3
click at [693, 343] on button "Continue to pay" at bounding box center [696, 343] width 70 height 18
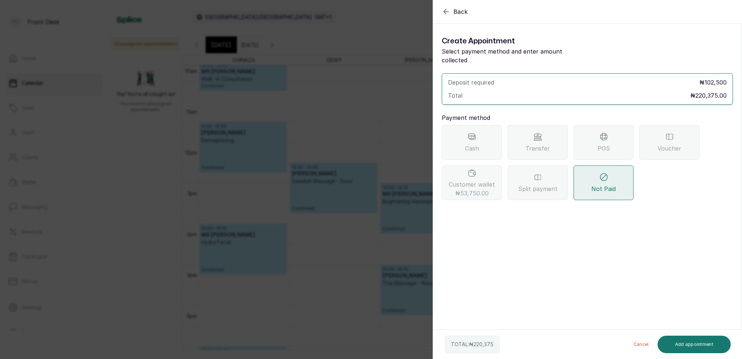
click at [448, 12] on icon "button" at bounding box center [446, 11] width 9 height 9
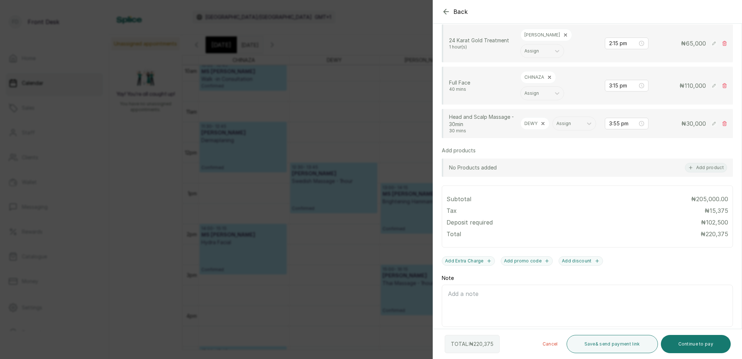
scroll to position [206, 0]
drag, startPoint x: 704, startPoint y: 348, endPoint x: 704, endPoint y: 341, distance: 6.6
click at [704, 344] on button "Continue to pay" at bounding box center [696, 343] width 70 height 18
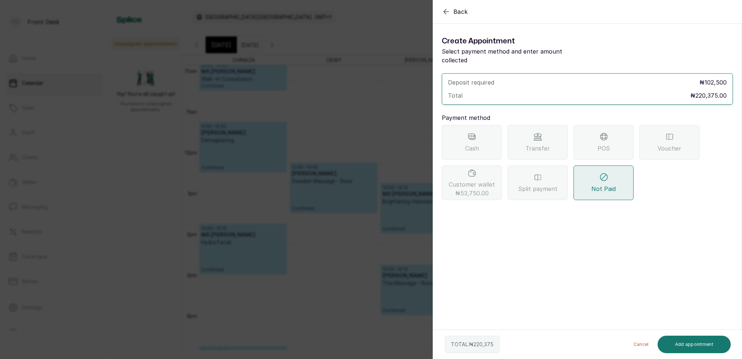
click at [538, 134] on div "Transfer" at bounding box center [538, 142] width 60 height 35
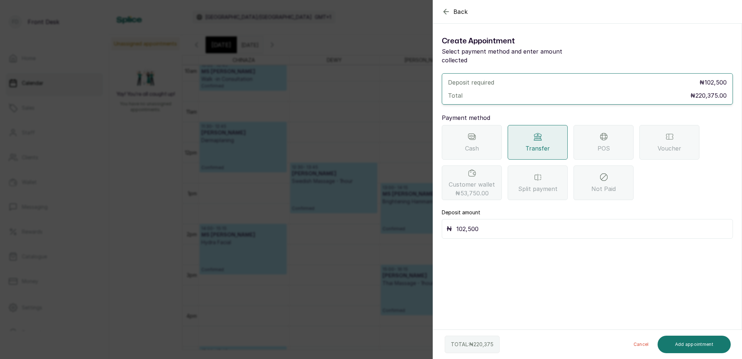
click at [496, 223] on input "102,500" at bounding box center [592, 228] width 272 height 10
type input "1"
type input "220,375"
click at [691, 346] on button "Add appointment" at bounding box center [695, 343] width 74 height 17
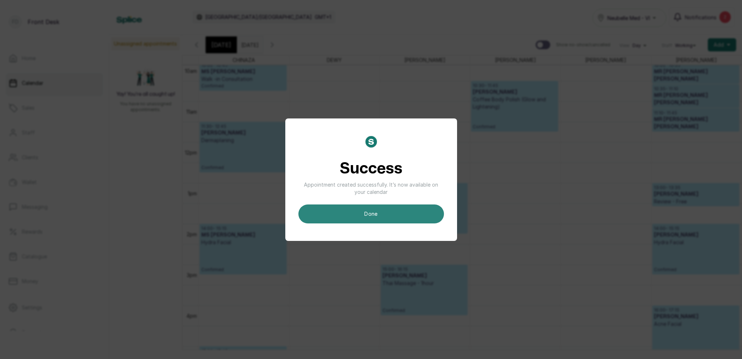
click at [389, 207] on button "done" at bounding box center [371, 213] width 146 height 19
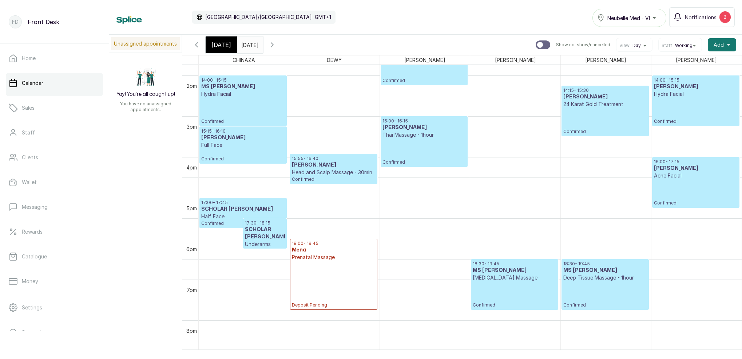
scroll to position [561, 0]
click at [229, 44] on div "[DATE]" at bounding box center [221, 44] width 31 height 17
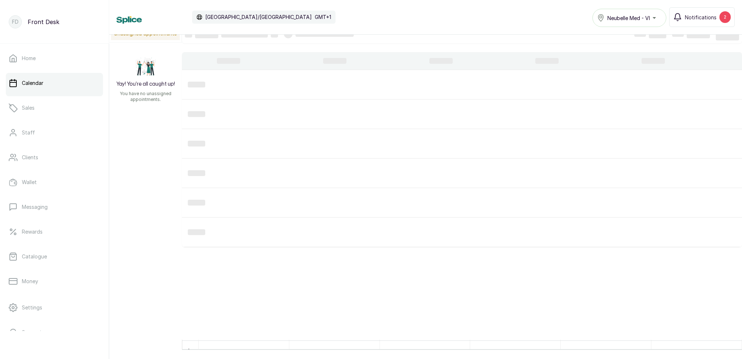
scroll to position [10, 0]
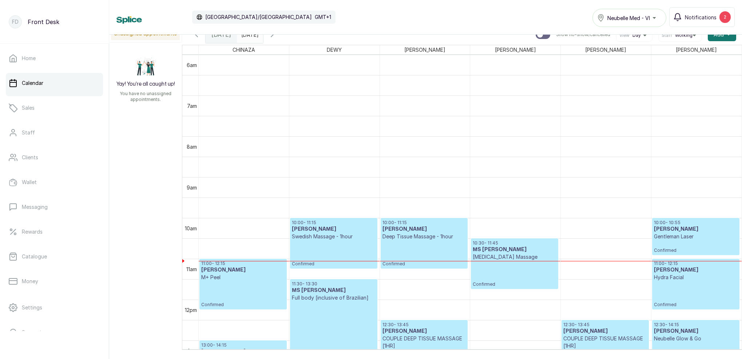
click at [277, 36] on icon "button" at bounding box center [272, 34] width 9 height 9
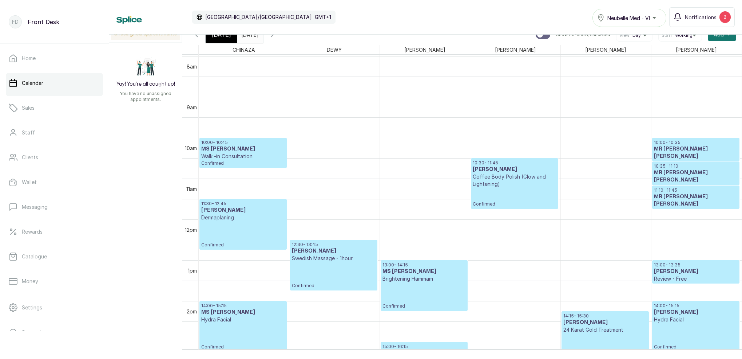
scroll to position [359, 0]
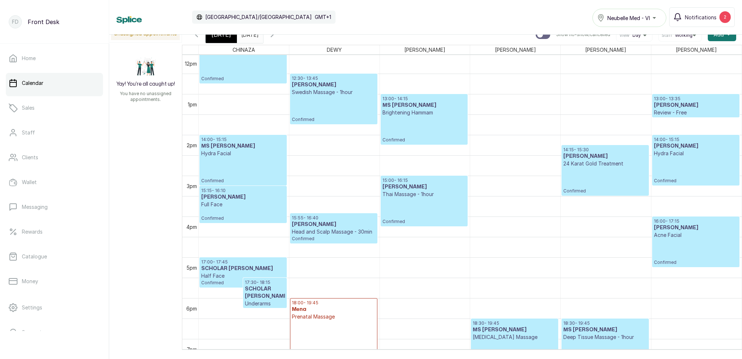
click at [619, 164] on p "24 Karat Gold Treatment" at bounding box center [604, 163] width 83 height 7
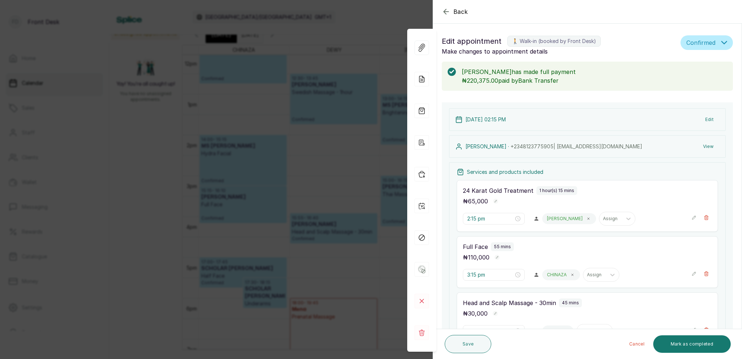
click at [709, 145] on button "View" at bounding box center [708, 146] width 22 height 13
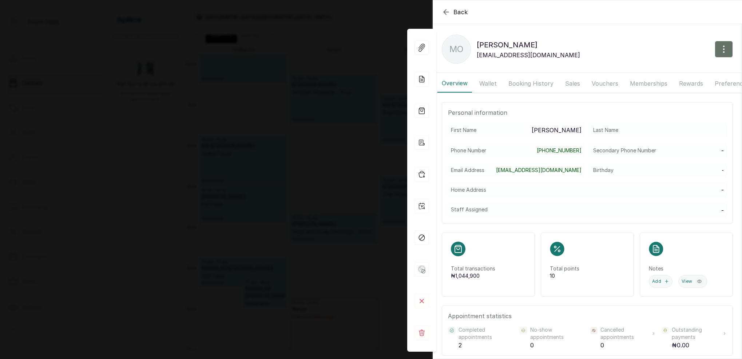
click at [494, 82] on button "Wallet" at bounding box center [488, 83] width 26 height 18
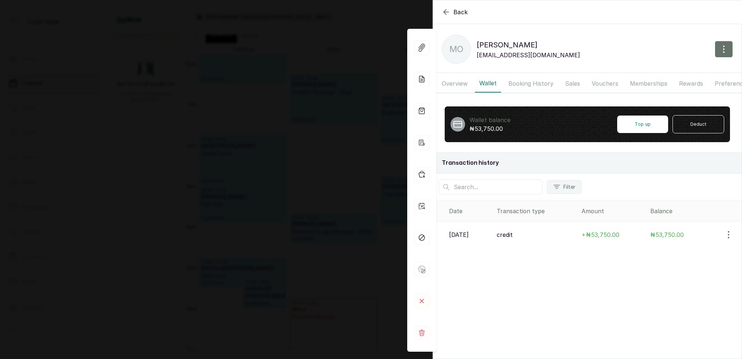
click at [529, 83] on button "Booking History" at bounding box center [531, 83] width 54 height 18
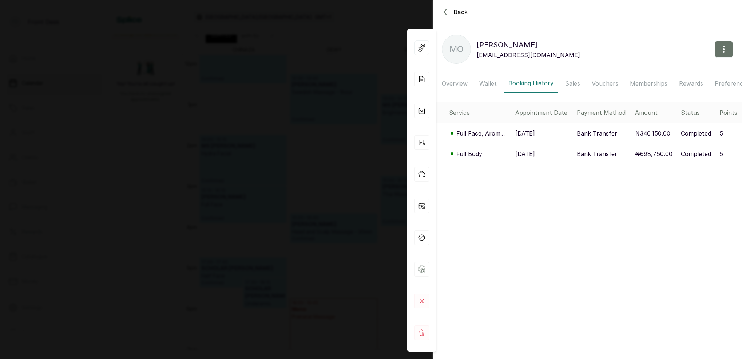
click at [489, 132] on p "Full Face, Arom..." at bounding box center [480, 133] width 48 height 9
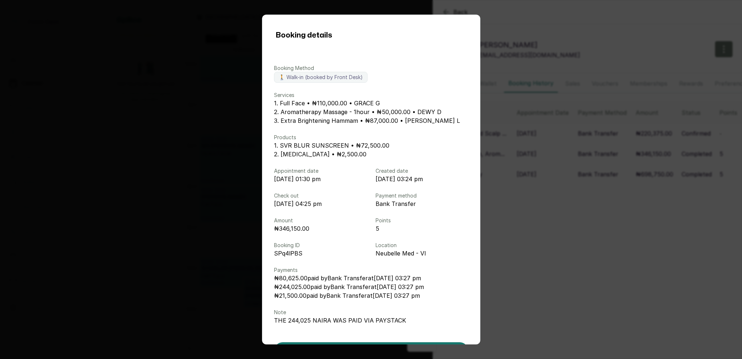
click at [555, 165] on div "Booking details Booking Method 🚶 Walk-in (booked by Front Desk) Services 1. Ful…" at bounding box center [371, 179] width 742 height 359
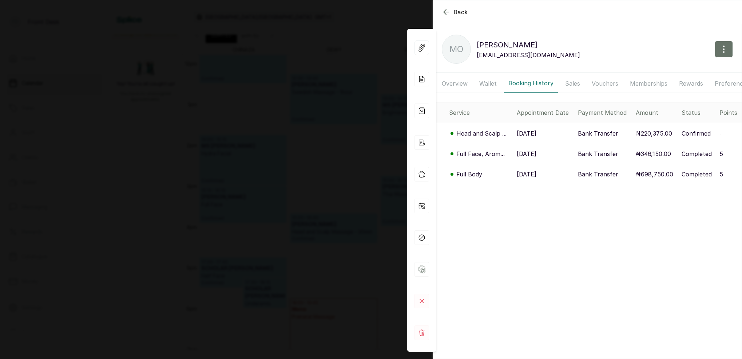
click at [292, 118] on div "Back [PERSON_NAME] MO [PERSON_NAME] [EMAIL_ADDRESS][DOMAIN_NAME] Overview Walle…" at bounding box center [371, 179] width 742 height 359
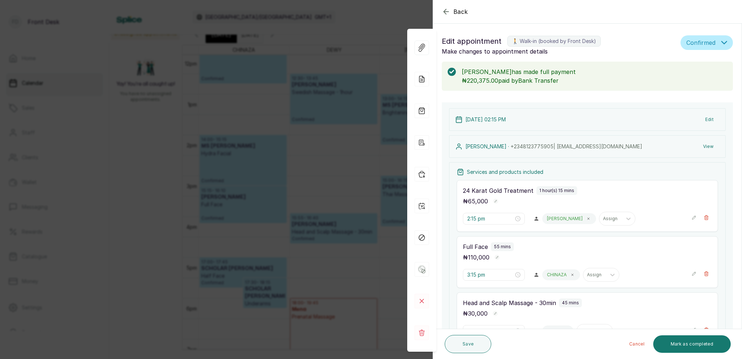
click at [307, 119] on div "Back Appointment Details Edit appointment 🚶 Walk-in (booked by Front Desk) Make…" at bounding box center [371, 179] width 742 height 359
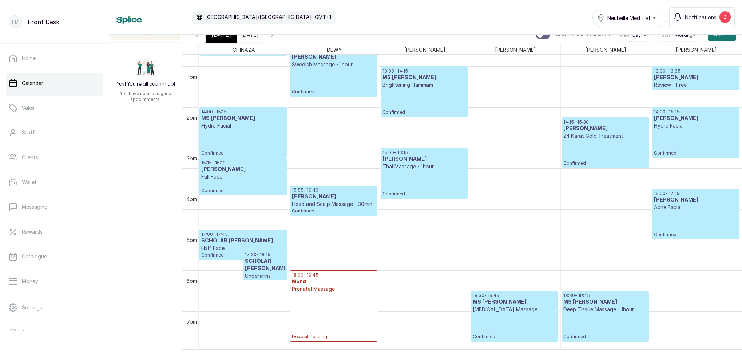
scroll to position [519, 0]
drag, startPoint x: 257, startPoint y: 36, endPoint x: 265, endPoint y: 39, distance: 8.4
click at [249, 36] on input "[DATE]" at bounding box center [243, 33] width 12 height 12
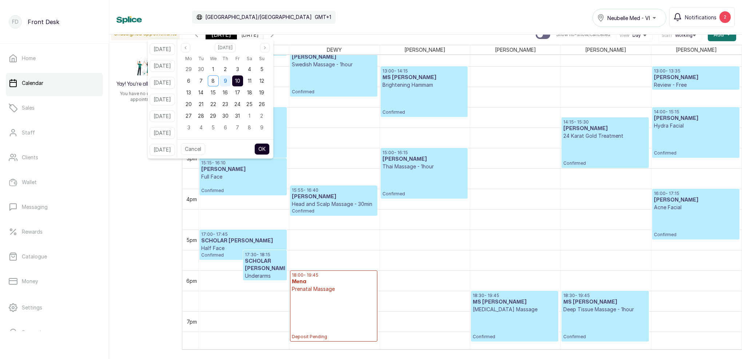
drag, startPoint x: 235, startPoint y: 81, endPoint x: 240, endPoint y: 82, distance: 4.7
click at [231, 81] on div "9" at bounding box center [225, 80] width 11 height 11
click at [243, 80] on div "10" at bounding box center [237, 80] width 11 height 11
click at [270, 146] on button "OK" at bounding box center [261, 149] width 15 height 12
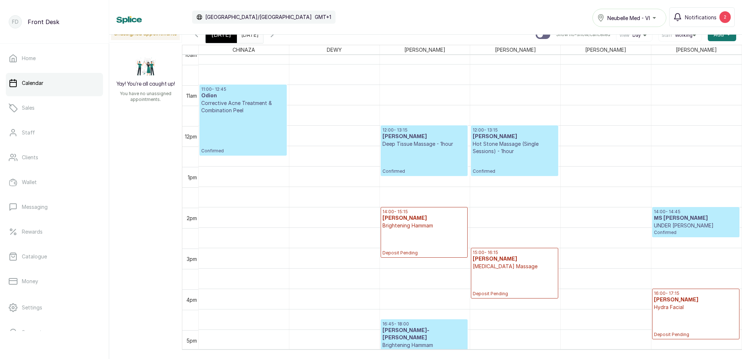
scroll to position [419, 0]
click at [198, 37] on icon "button" at bounding box center [196, 34] width 9 height 9
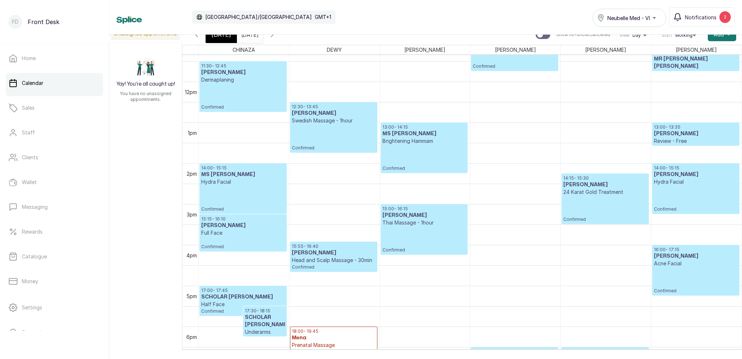
scroll to position [479, 0]
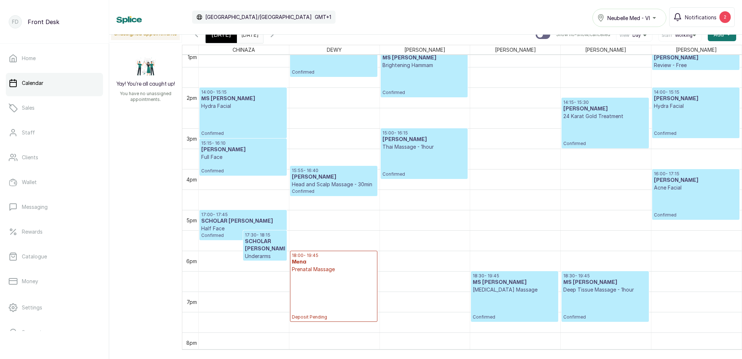
drag, startPoint x: 195, startPoint y: 34, endPoint x: 203, endPoint y: 38, distance: 9.0
click at [195, 34] on div "Calendar [GEOGRAPHIC_DATA]/[GEOGRAPHIC_DATA] GMT+1 Neubelle Med - VI Notificati…" at bounding box center [425, 17] width 633 height 35
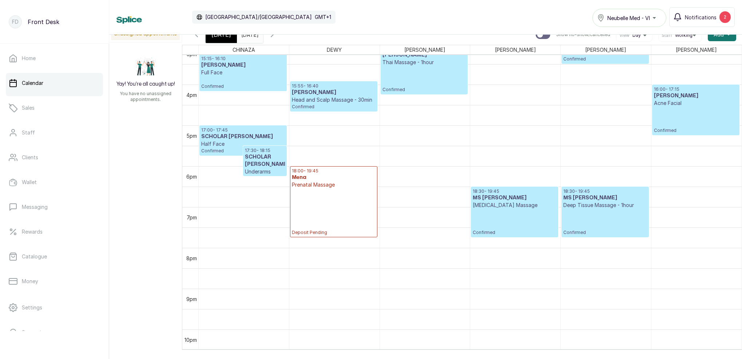
drag, startPoint x: 197, startPoint y: 36, endPoint x: 230, endPoint y: 51, distance: 36.3
click at [197, 36] on icon "button" at bounding box center [196, 34] width 2 height 4
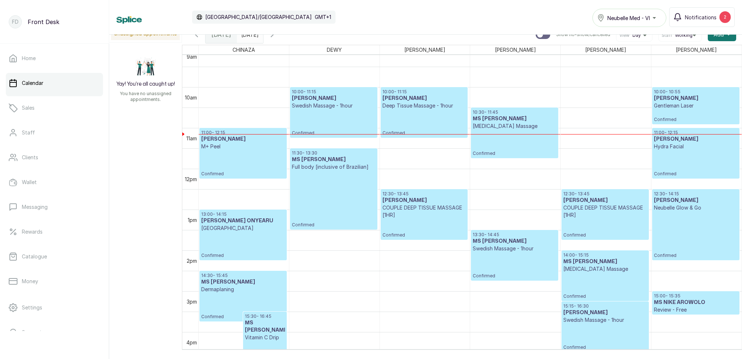
click at [249, 35] on input "[DATE]" at bounding box center [243, 33] width 12 height 12
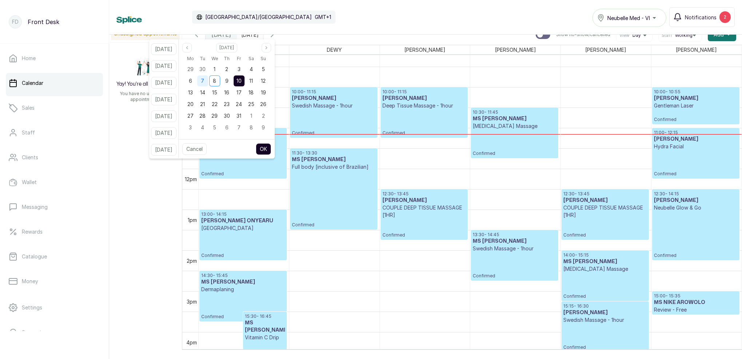
click at [208, 82] on div "7" at bounding box center [202, 80] width 11 height 11
drag, startPoint x: 224, startPoint y: 80, endPoint x: 226, endPoint y: 84, distance: 4.1
click at [216, 81] on span "8" at bounding box center [214, 81] width 3 height 6
drag, startPoint x: 273, startPoint y: 150, endPoint x: 279, endPoint y: 146, distance: 6.4
click at [271, 150] on button "OK" at bounding box center [263, 149] width 15 height 12
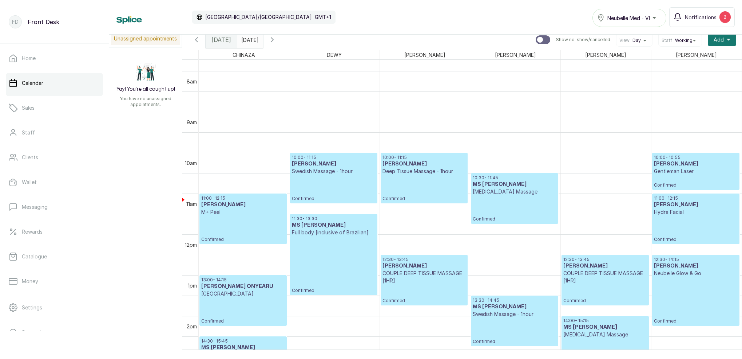
click at [249, 40] on input "[DATE]" at bounding box center [243, 38] width 12 height 12
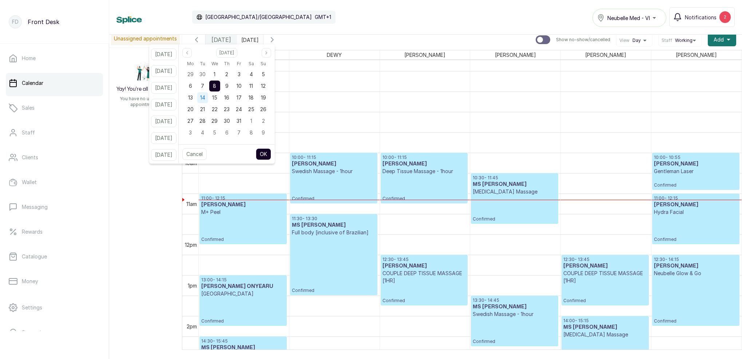
click at [208, 97] on div "14" at bounding box center [202, 97] width 11 height 11
click at [271, 154] on button "OK" at bounding box center [263, 154] width 15 height 12
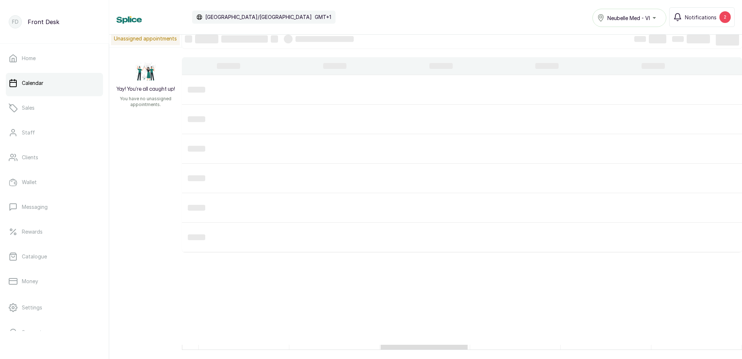
type input "[DATE]"
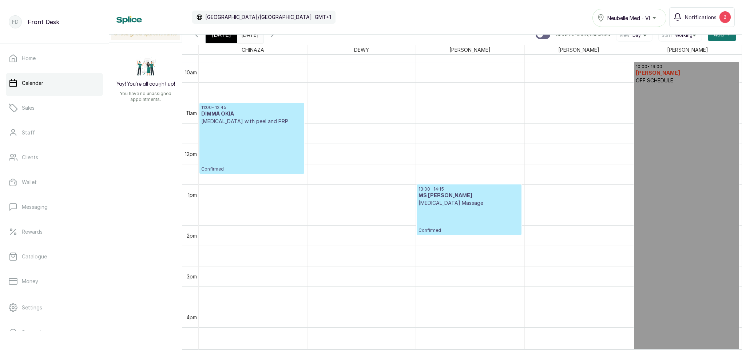
click at [277, 36] on icon "button" at bounding box center [272, 34] width 9 height 9
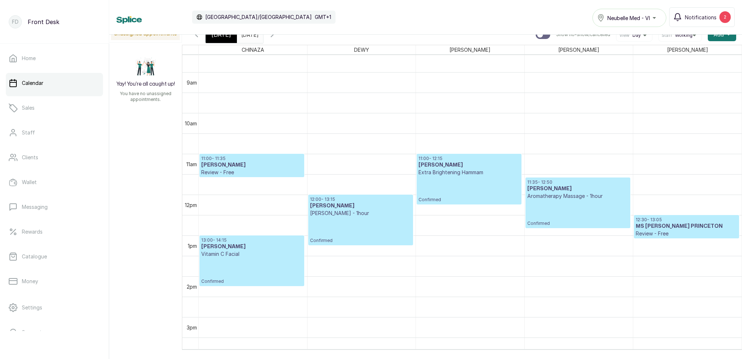
click at [277, 38] on icon "button" at bounding box center [272, 34] width 9 height 9
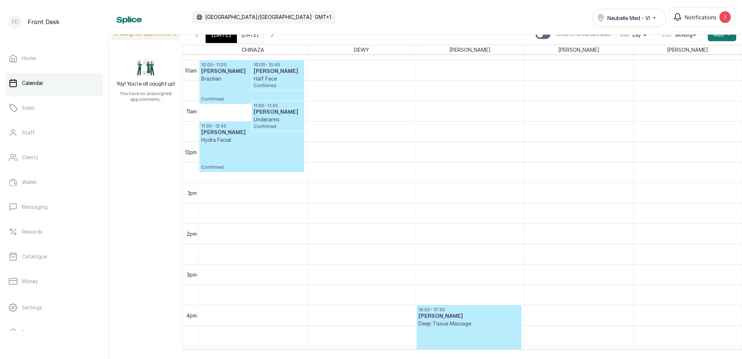
click at [277, 37] on icon "button" at bounding box center [272, 34] width 9 height 9
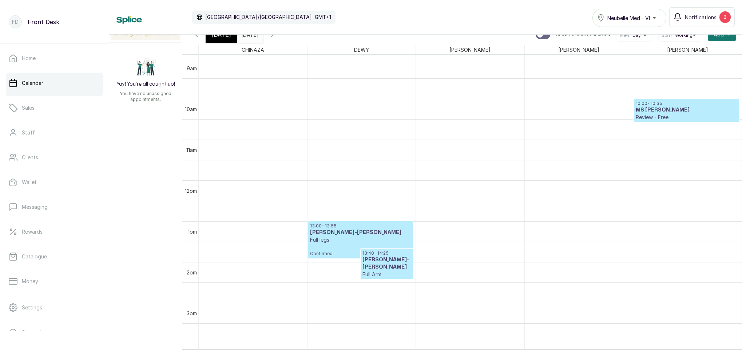
click at [219, 38] on span "[DATE]" at bounding box center [221, 34] width 20 height 9
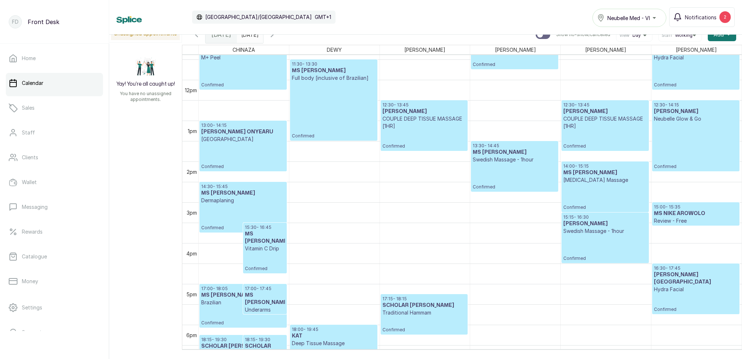
scroll to position [464, 0]
click at [277, 38] on icon "button" at bounding box center [272, 34] width 9 height 9
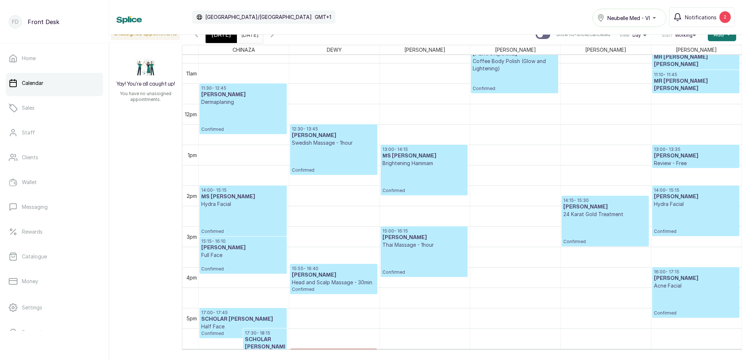
scroll to position [443, 0]
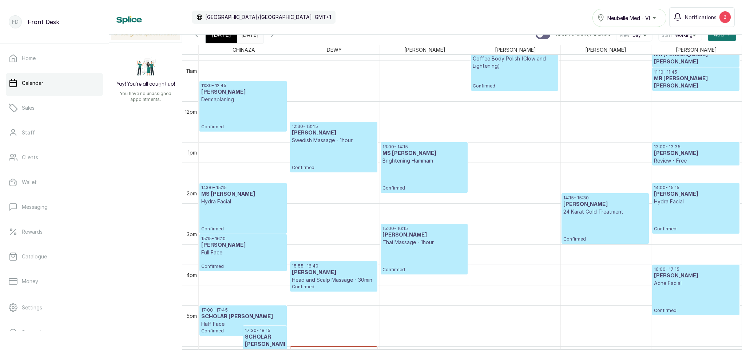
click at [228, 38] on span "[DATE]" at bounding box center [221, 34] width 20 height 9
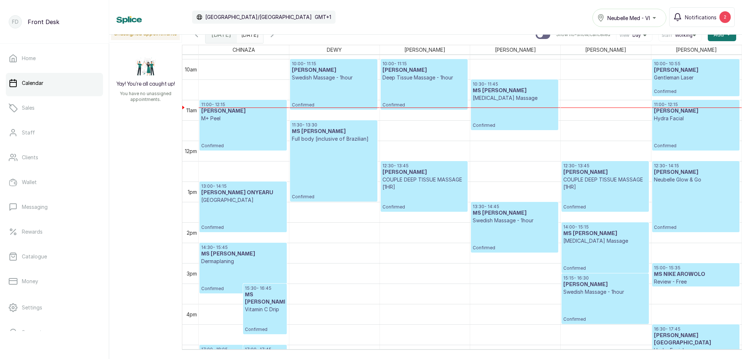
click at [713, 75] on p "Gentleman Laser" at bounding box center [696, 77] width 84 height 7
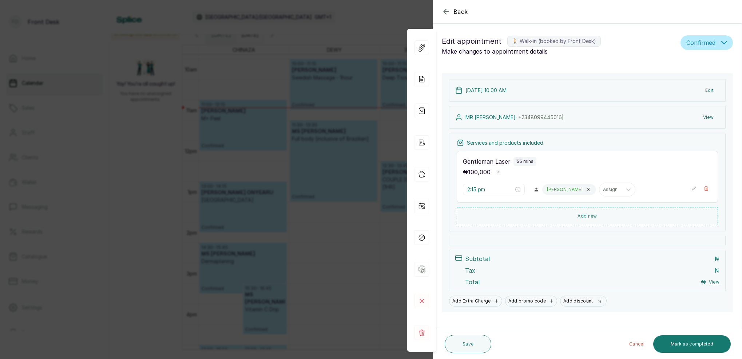
type input "10:00 am"
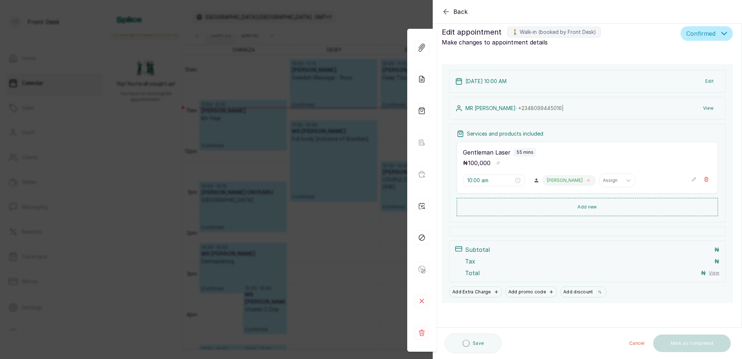
click at [587, 178] on icon at bounding box center [589, 180] width 4 height 4
click at [560, 180] on div "Assign" at bounding box center [553, 180] width 15 height 5
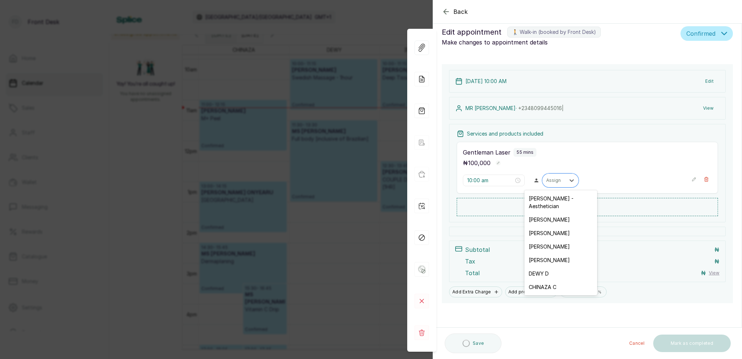
click at [554, 280] on div "CHINAZA C" at bounding box center [560, 286] width 73 height 13
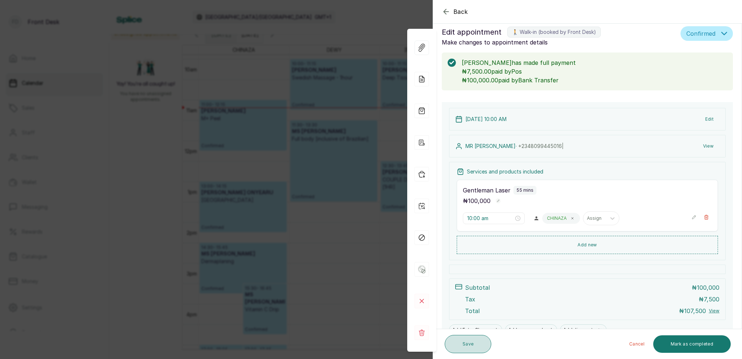
click at [475, 348] on button "Save" at bounding box center [468, 343] width 47 height 18
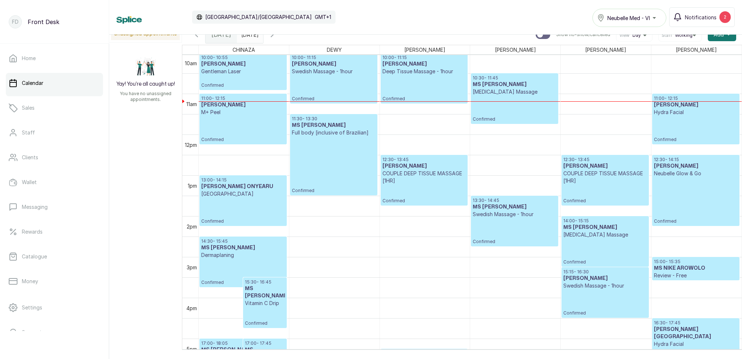
click at [249, 38] on input "[DATE]" at bounding box center [243, 33] width 12 height 12
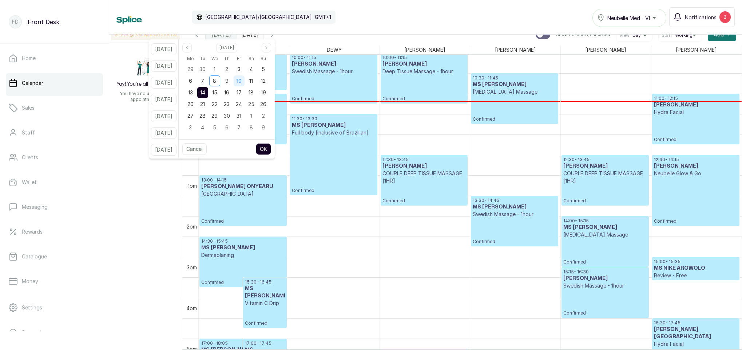
click at [242, 81] on span "10" at bounding box center [239, 81] width 5 height 6
click at [271, 147] on button "OK" at bounding box center [263, 149] width 15 height 12
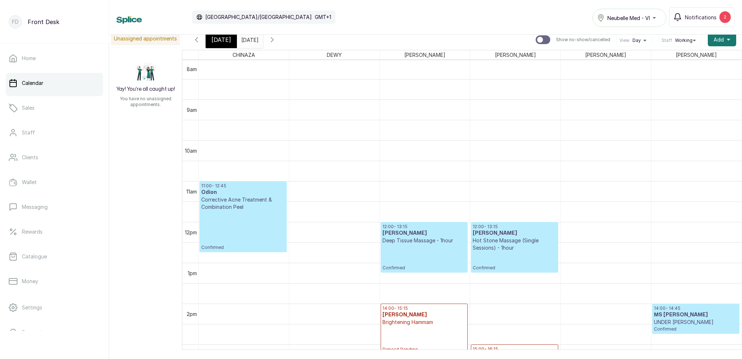
scroll to position [300, 0]
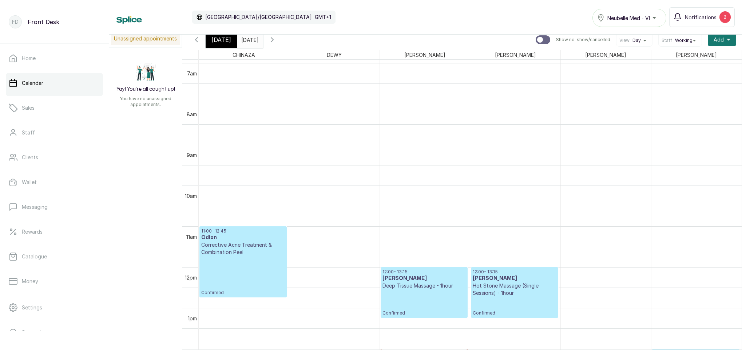
click at [249, 40] on input "[DATE]" at bounding box center [243, 38] width 12 height 12
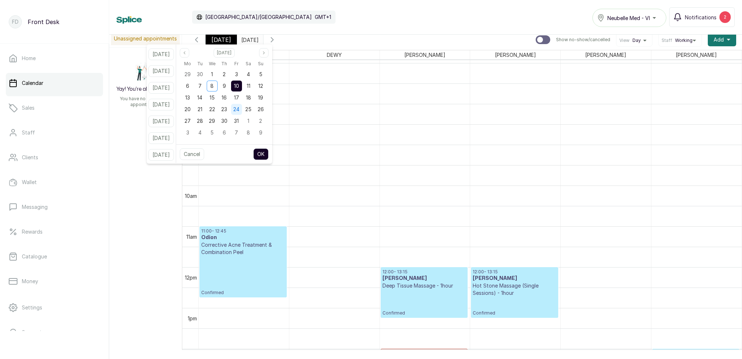
drag, startPoint x: 248, startPoint y: 100, endPoint x: 250, endPoint y: 105, distance: 5.5
click at [242, 100] on div "17" at bounding box center [236, 97] width 11 height 11
click at [269, 154] on button "OK" at bounding box center [260, 154] width 15 height 12
type input "[DATE]"
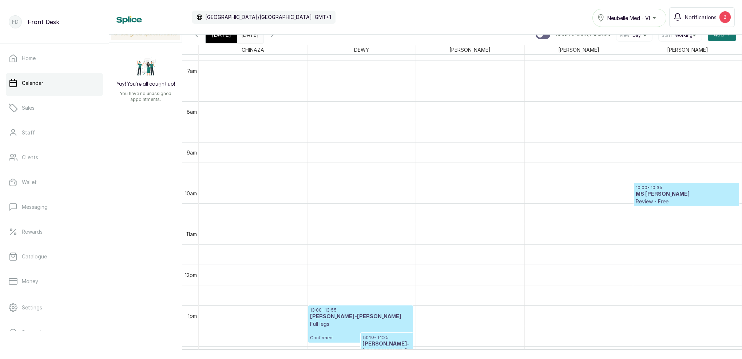
scroll to position [345, 0]
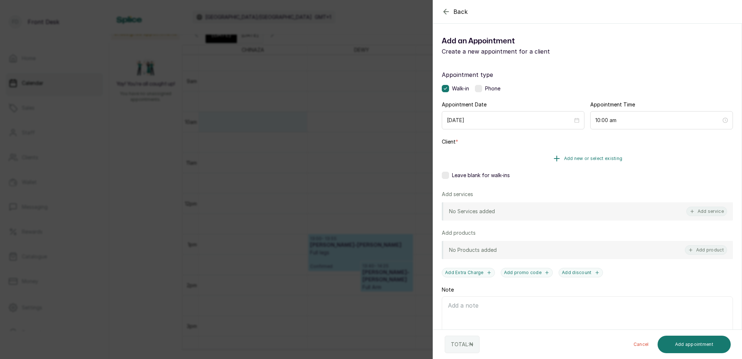
click at [604, 158] on span "Add new or select existing" at bounding box center [593, 158] width 59 height 6
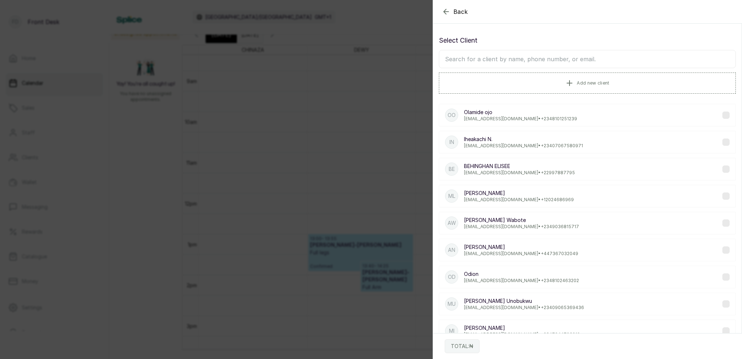
click at [543, 59] on input "text" at bounding box center [587, 59] width 297 height 18
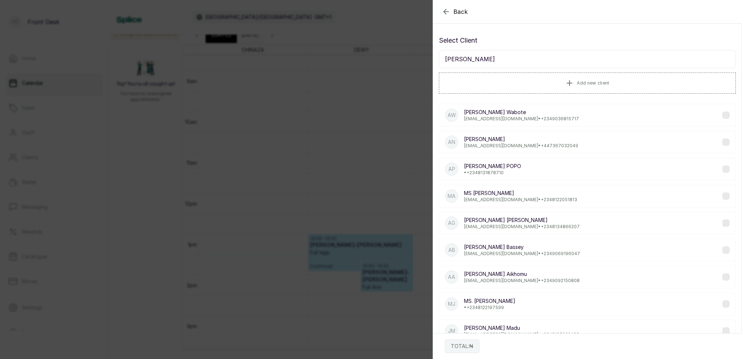
scroll to position [0, 0]
type input "A"
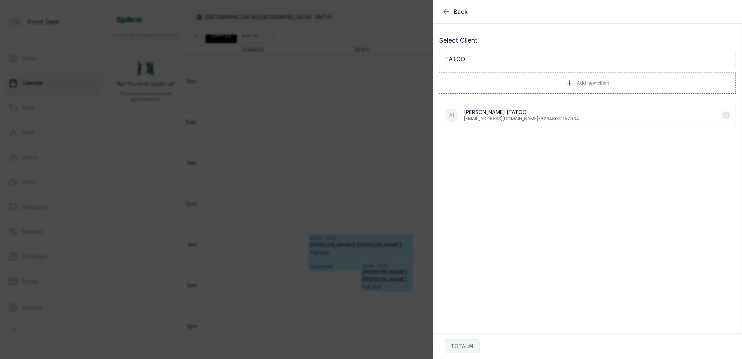
type input "TATOO"
click at [542, 119] on p "[EMAIL_ADDRESS][DOMAIN_NAME] • [PHONE_NUMBER]" at bounding box center [521, 119] width 115 height 6
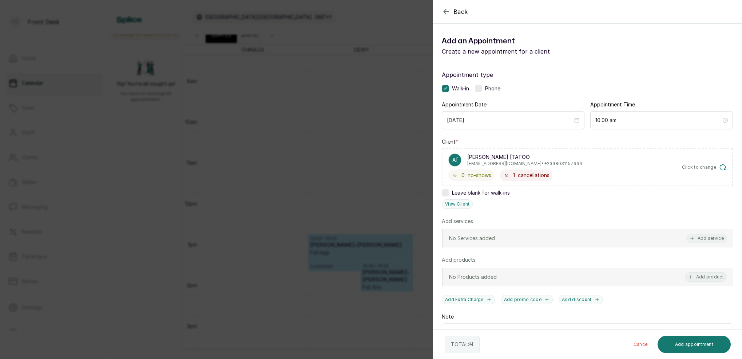
drag, startPoint x: 708, startPoint y: 238, endPoint x: 706, endPoint y: 223, distance: 15.7
click at [708, 236] on button "Add service" at bounding box center [706, 237] width 41 height 9
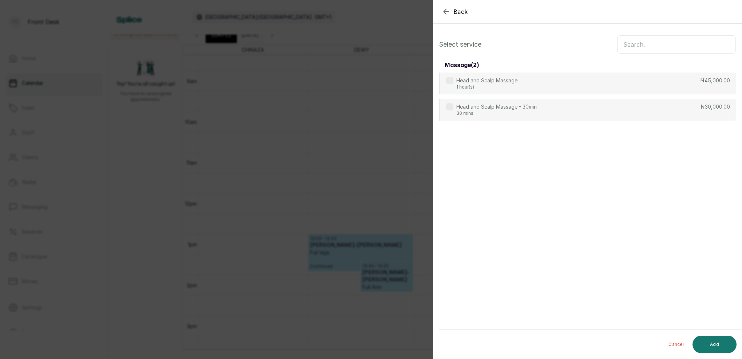
click at [674, 41] on input "text" at bounding box center [676, 44] width 119 height 18
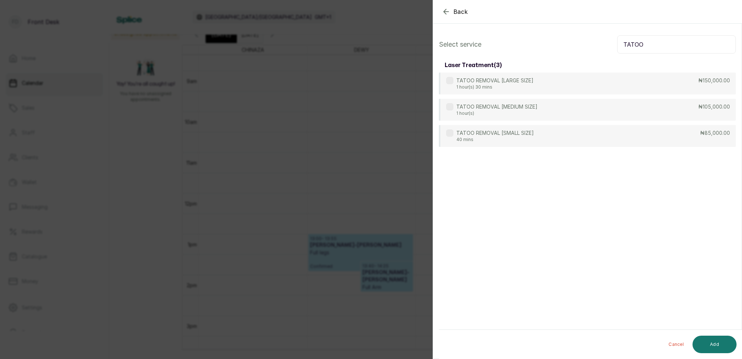
type input "TATOO"
drag, startPoint x: 450, startPoint y: 12, endPoint x: 453, endPoint y: 22, distance: 11.1
click at [450, 12] on icon "button" at bounding box center [446, 11] width 9 height 9
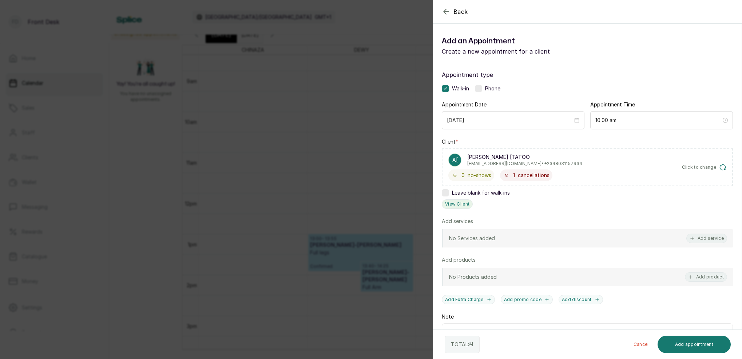
click at [460, 201] on button "View Client" at bounding box center [457, 203] width 31 height 9
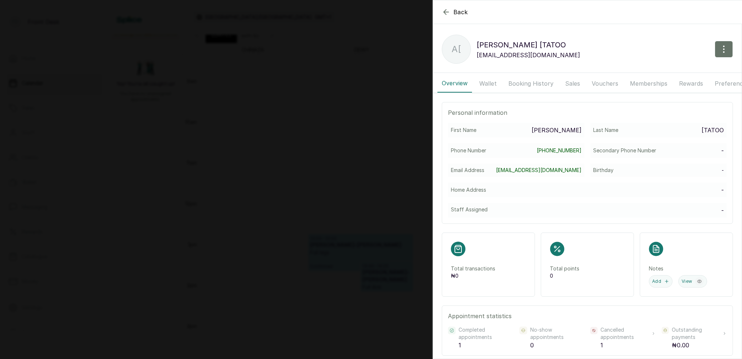
click at [513, 82] on button "Booking History" at bounding box center [531, 83] width 54 height 18
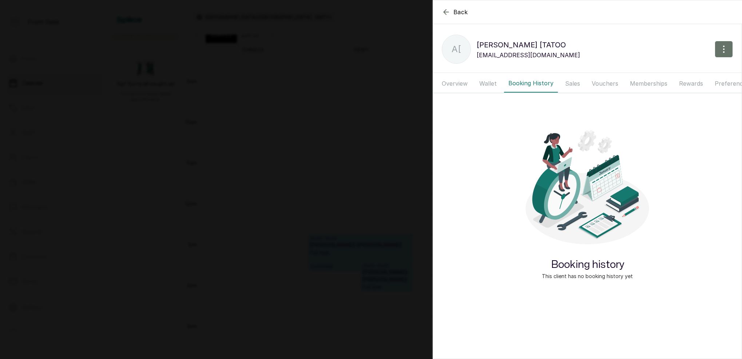
drag, startPoint x: 491, startPoint y: 82, endPoint x: 513, endPoint y: 84, distance: 22.6
click at [491, 82] on button "Wallet" at bounding box center [488, 83] width 26 height 18
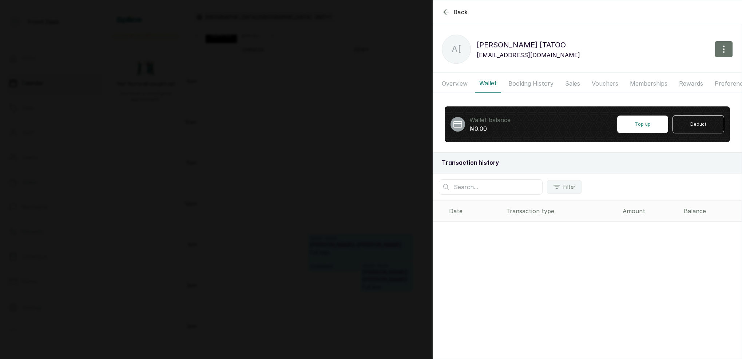
click at [524, 84] on button "Booking History" at bounding box center [531, 83] width 54 height 18
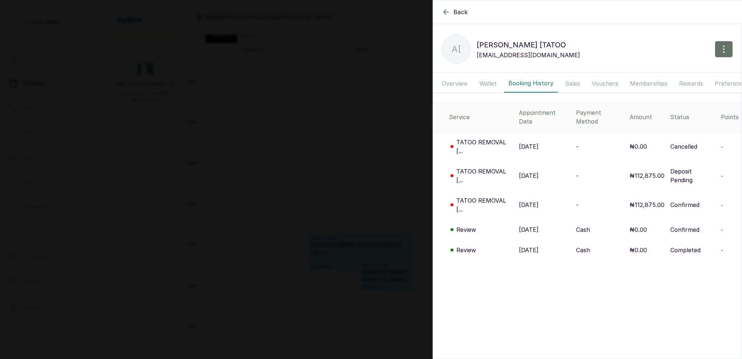
click at [499, 138] on p "TATOO REMOVAL [..." at bounding box center [484, 146] width 57 height 17
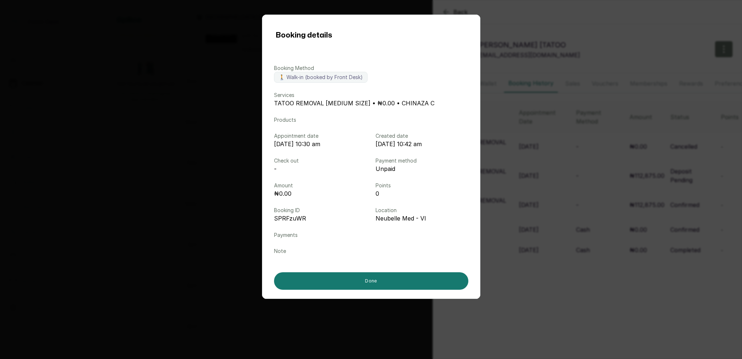
click at [504, 152] on div "Booking details Booking Method 🚶 Walk-in (booked by Front Desk) Services TATOO …" at bounding box center [371, 179] width 742 height 359
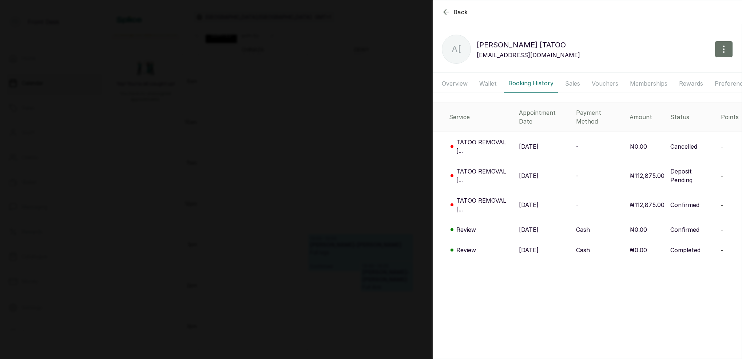
click at [503, 167] on p "TATOO REMOVAL [..." at bounding box center [484, 175] width 57 height 17
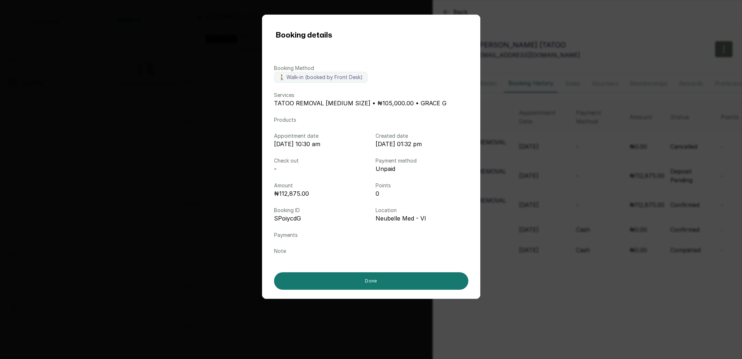
drag, startPoint x: 556, startPoint y: 158, endPoint x: 538, endPoint y: 120, distance: 42.5
click at [556, 157] on div "Booking details Booking Method 🚶 Walk-in (booked by Front Desk) Services TATOO …" at bounding box center [371, 179] width 742 height 359
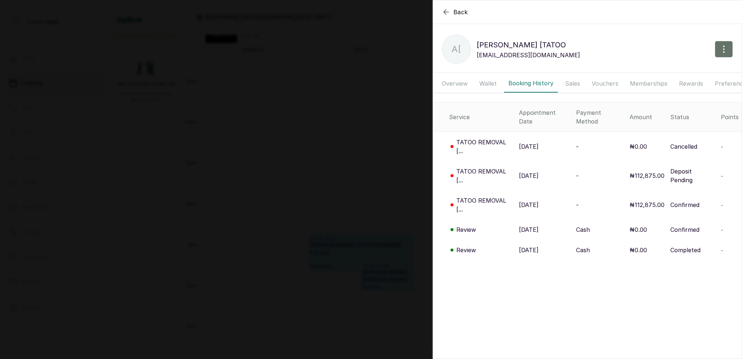
click at [447, 15] on icon "button" at bounding box center [446, 12] width 9 height 9
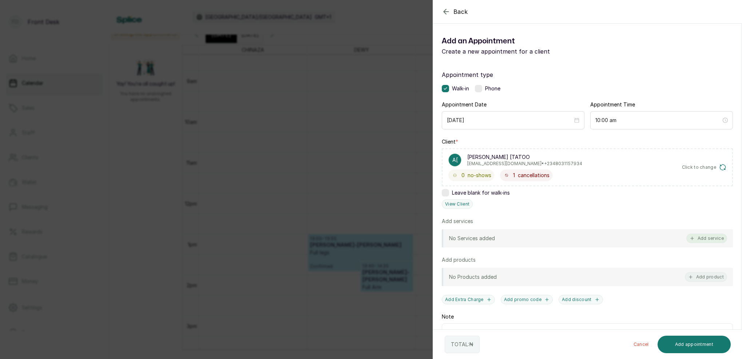
click at [702, 240] on button "Add service" at bounding box center [706, 237] width 41 height 9
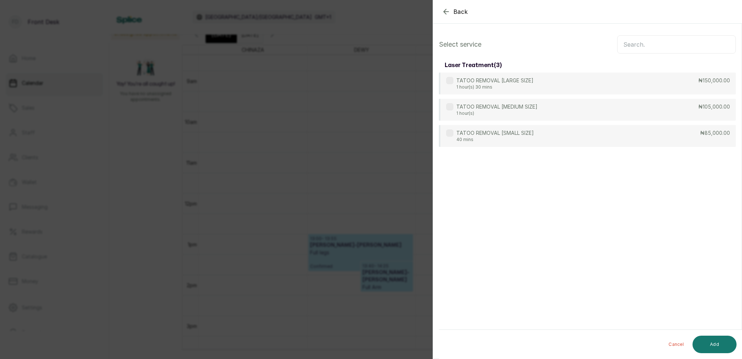
click at [646, 47] on input "text" at bounding box center [676, 44] width 119 height 18
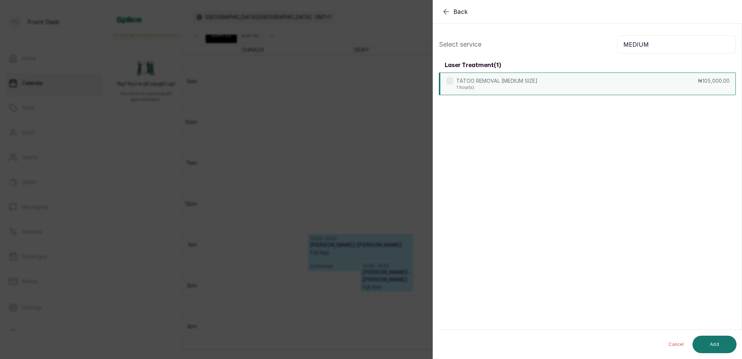
type input "MEDIUM"
click at [603, 86] on div "TATOO REMOVAL [MEDIUM SIZE] 1 hour(s) ₦105,000.00" at bounding box center [587, 83] width 297 height 23
click at [710, 341] on button "Add" at bounding box center [715, 343] width 44 height 17
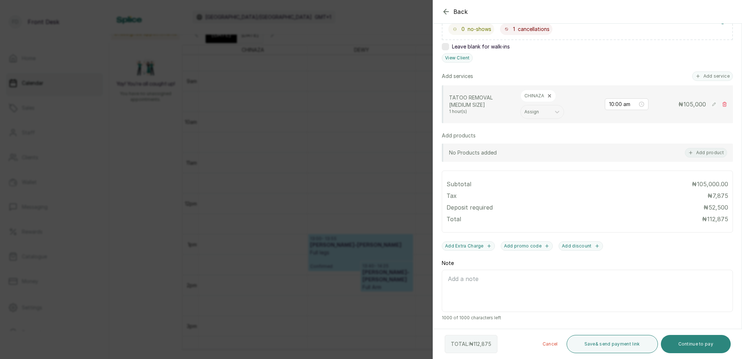
scroll to position [146, 0]
click at [611, 347] on button "Save & send payment link" at bounding box center [612, 343] width 91 height 18
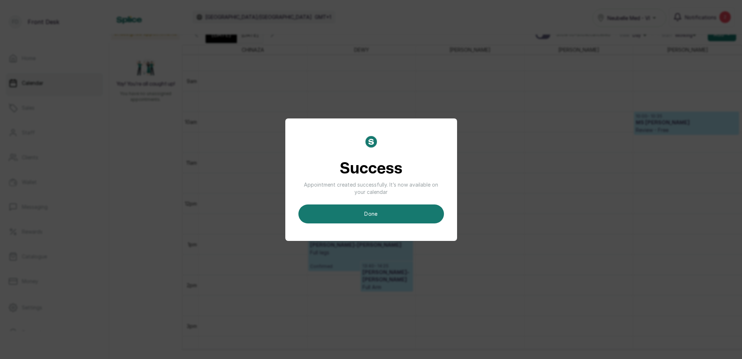
scroll to position [5, 0]
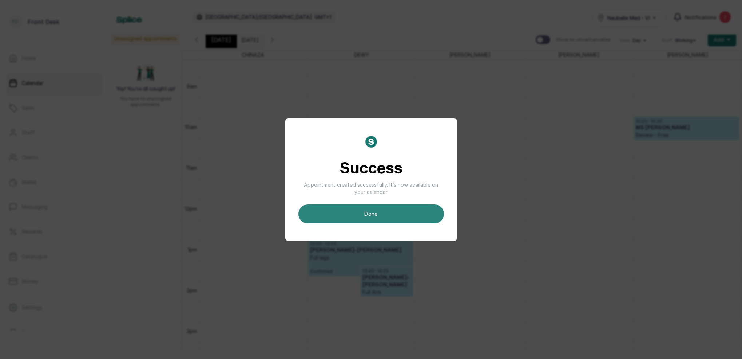
click at [379, 210] on button "done" at bounding box center [371, 213] width 146 height 19
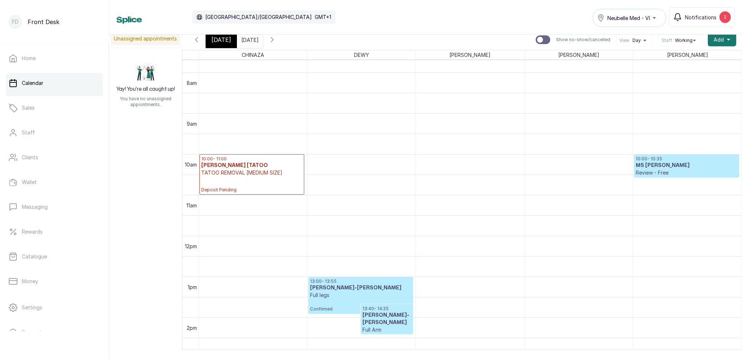
scroll to position [245, 0]
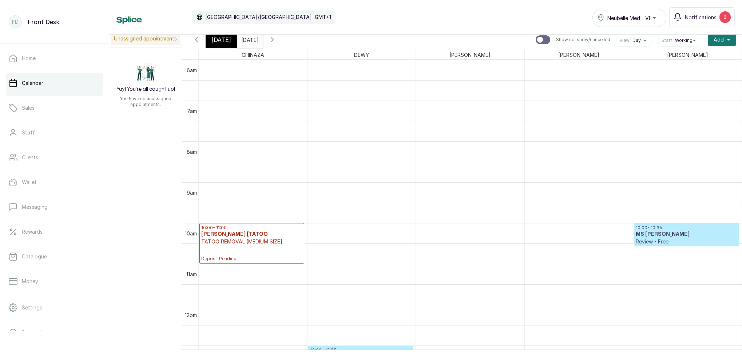
click at [222, 44] on span "[DATE]" at bounding box center [221, 39] width 20 height 9
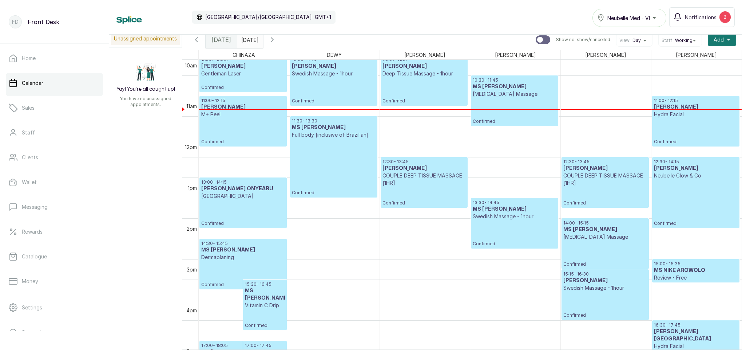
scroll to position [470, 0]
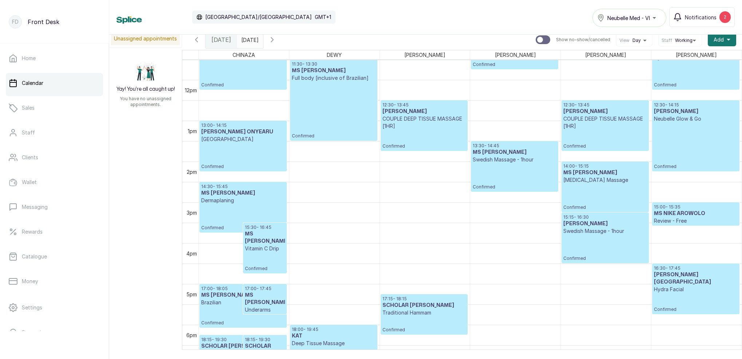
click at [277, 43] on icon "button" at bounding box center [272, 39] width 9 height 9
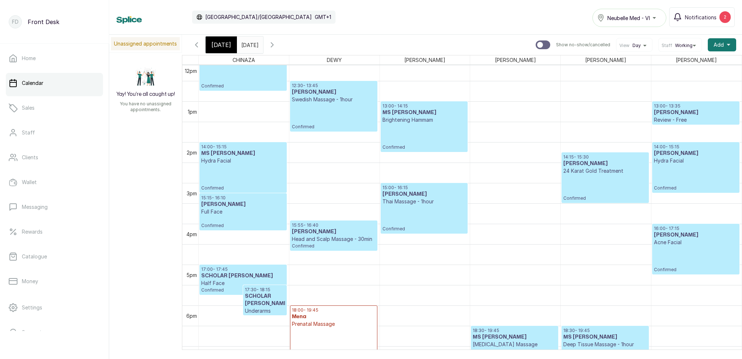
scroll to position [527, 0]
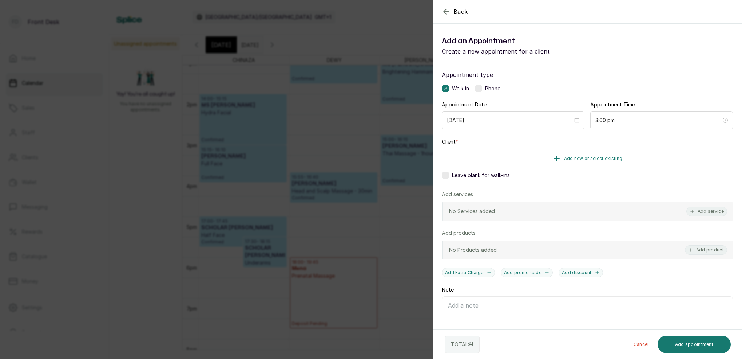
click at [605, 161] on button "Add new or select existing" at bounding box center [587, 158] width 291 height 20
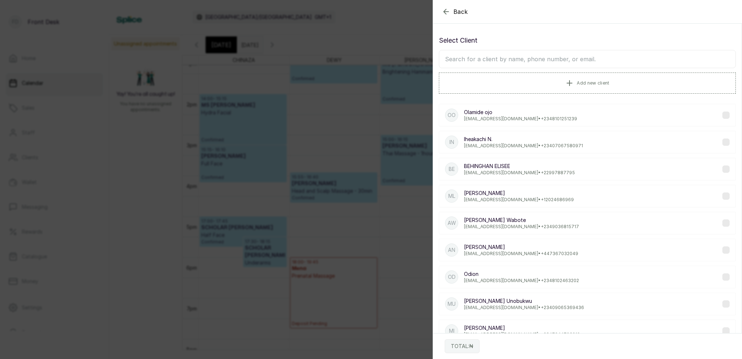
click at [544, 55] on input "text" at bounding box center [587, 59] width 297 height 18
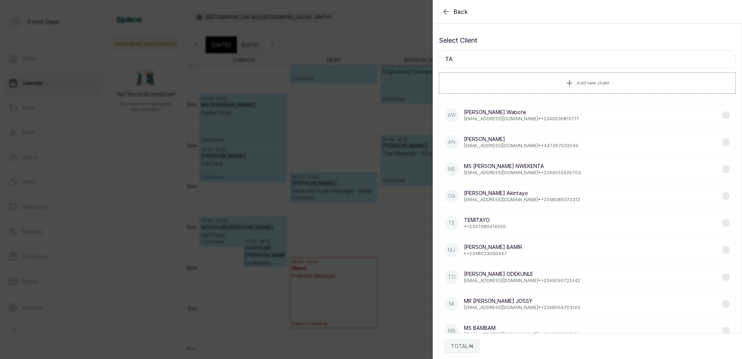
type input "T"
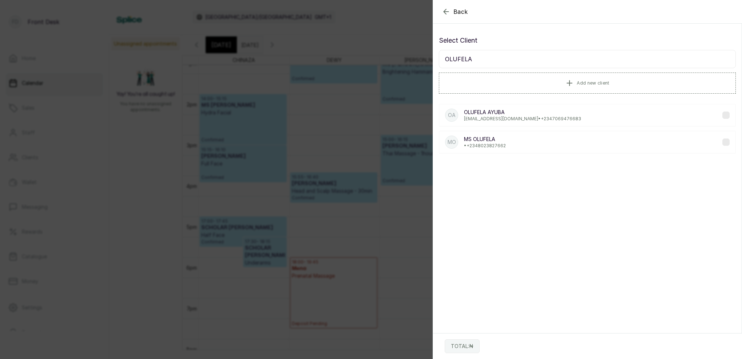
type input "OLUFELA"
click at [502, 147] on p "• [PHONE_NUMBER]" at bounding box center [485, 146] width 42 height 6
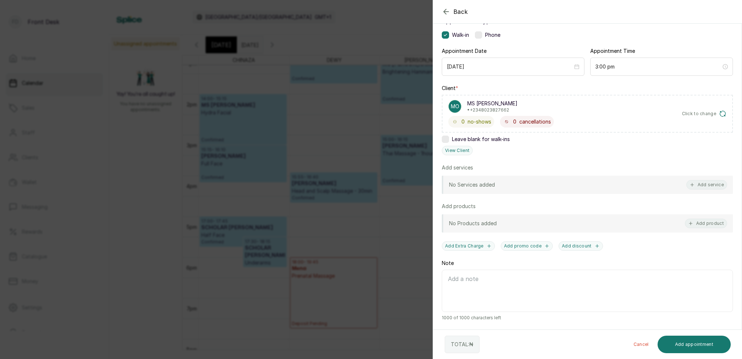
drag, startPoint x: 715, startPoint y: 186, endPoint x: 663, endPoint y: 134, distance: 73.1
click at [715, 185] on button "Add service" at bounding box center [706, 184] width 41 height 9
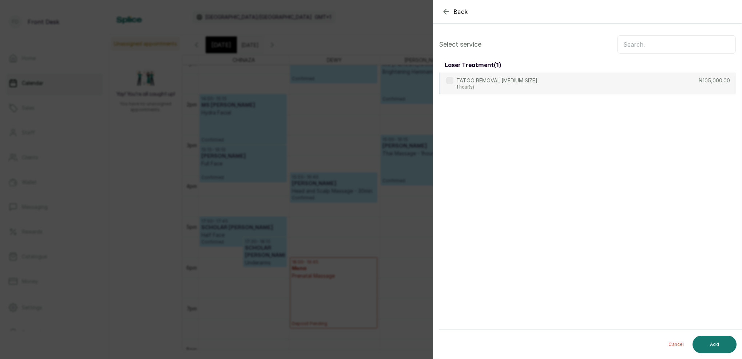
click at [651, 48] on input "text" at bounding box center [676, 44] width 119 height 18
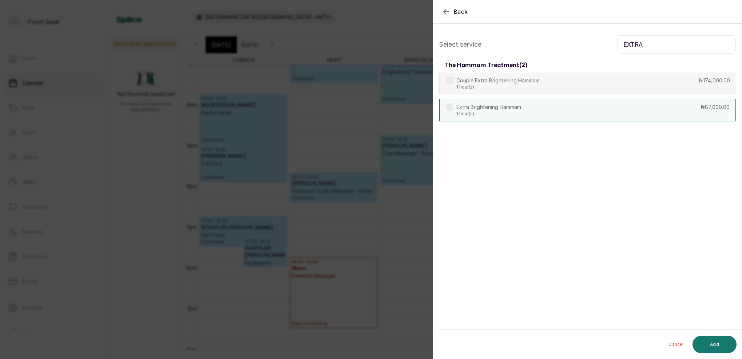
type input "EXTRA"
drag, startPoint x: 530, startPoint y: 114, endPoint x: 535, endPoint y: 118, distance: 6.7
click at [529, 114] on div "Extra Brightening Hammam 1 hour(s) ₦87,000.00" at bounding box center [587, 110] width 297 height 23
click at [717, 341] on button "Add" at bounding box center [715, 343] width 44 height 17
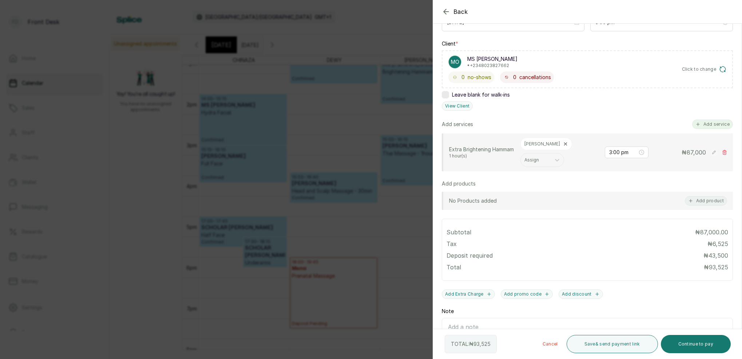
click at [711, 126] on button "Add service" at bounding box center [712, 123] width 41 height 9
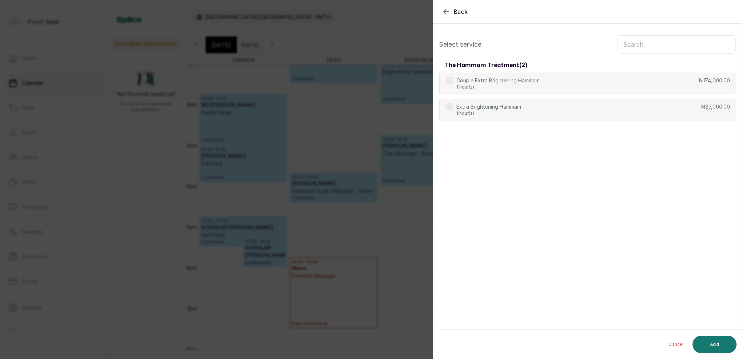
click at [640, 46] on input "text" at bounding box center [676, 44] width 119 height 18
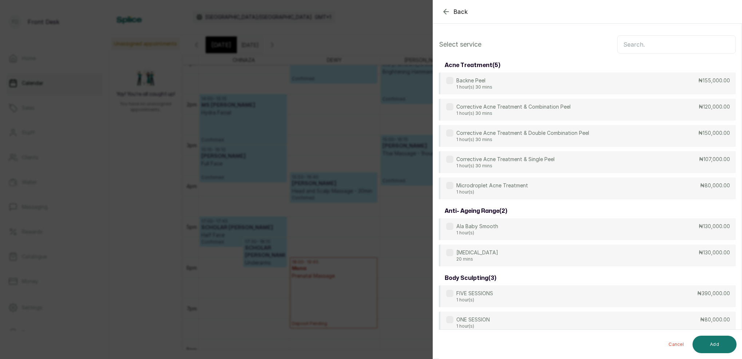
click at [629, 42] on input "text" at bounding box center [676, 44] width 119 height 18
click at [661, 40] on input "text" at bounding box center [676, 44] width 119 height 18
type input "E"
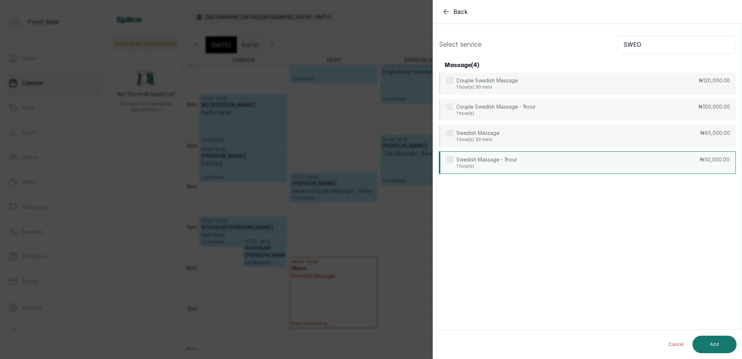
type input "SWED"
click at [528, 159] on div "Swedish Massage - 1hour 1 hour(s) ₦50,000.00" at bounding box center [587, 162] width 297 height 23
click at [515, 166] on p "1 hour(s)" at bounding box center [486, 166] width 61 height 6
click at [500, 131] on div "Swedish Massage 1 hour(s) 30 mins ₦60,000.00" at bounding box center [587, 136] width 297 height 23
click at [725, 345] on button "Add" at bounding box center [715, 343] width 44 height 17
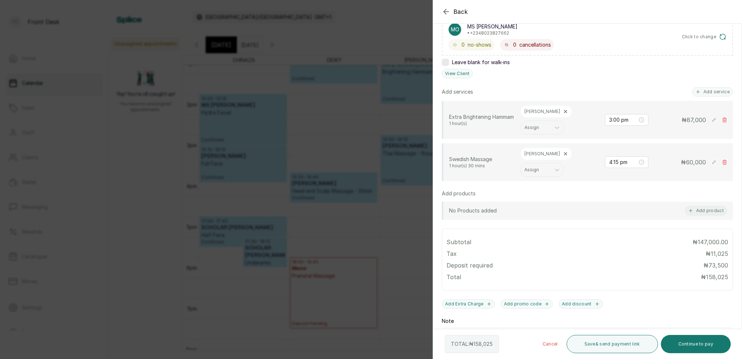
scroll to position [129, 0]
drag, startPoint x: 620, startPoint y: 164, endPoint x: 622, endPoint y: 167, distance: 4.1
click at [620, 163] on input "4:15 pm" at bounding box center [623, 163] width 29 height 8
type input "4:00 pm"
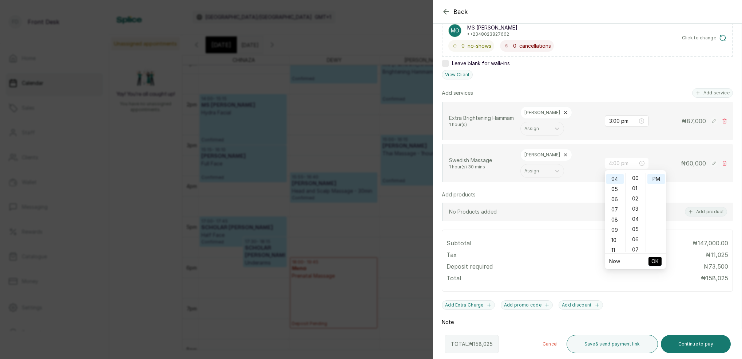
scroll to position [0, 0]
drag, startPoint x: 637, startPoint y: 178, endPoint x: 645, endPoint y: 178, distance: 8.0
click at [637, 178] on div "00" at bounding box center [635, 178] width 17 height 10
click at [653, 179] on div "PM" at bounding box center [656, 179] width 17 height 10
drag, startPoint x: 658, startPoint y: 260, endPoint x: 662, endPoint y: 256, distance: 5.4
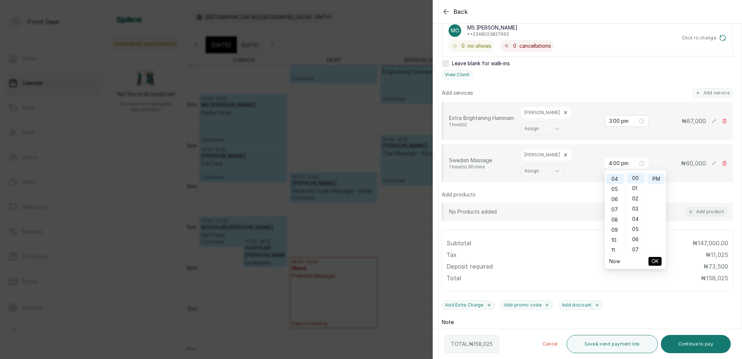
click at [658, 259] on span "OK" at bounding box center [655, 261] width 7 height 14
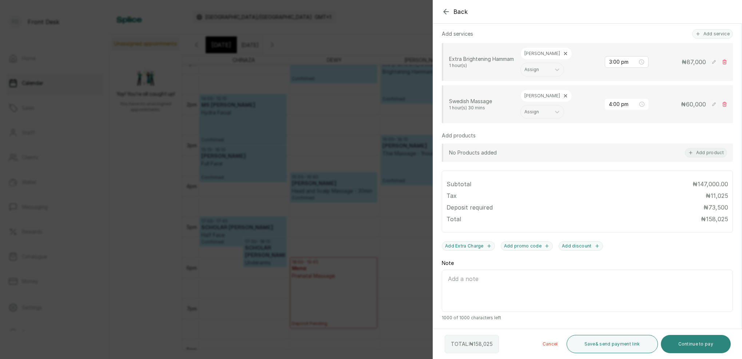
scroll to position [188, 0]
click at [696, 342] on button "Continue to pay" at bounding box center [696, 343] width 70 height 18
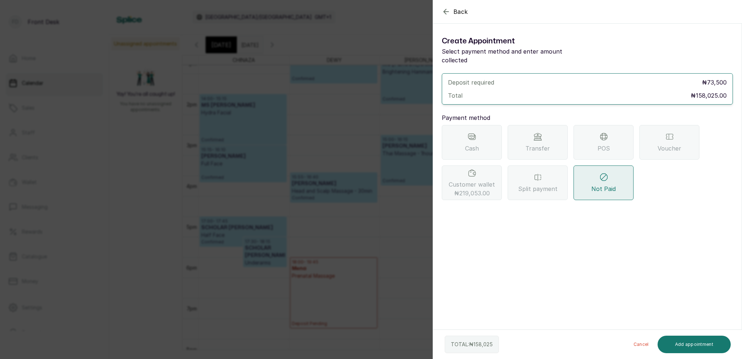
click at [533, 144] on span "Transfer" at bounding box center [538, 148] width 24 height 9
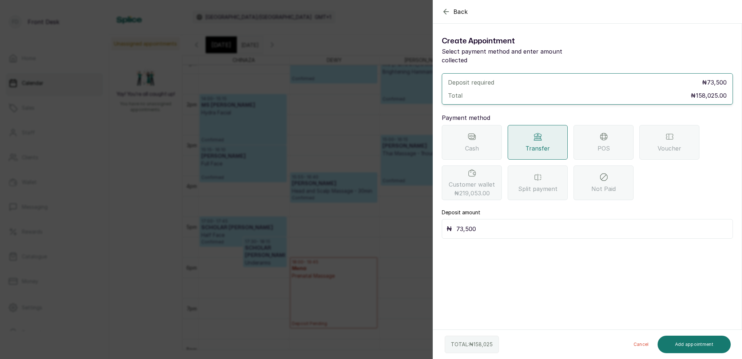
click at [486, 223] on input "73,500" at bounding box center [592, 228] width 272 height 10
type input "7"
type input "158,025"
click at [705, 345] on button "Add appointment" at bounding box center [695, 343] width 74 height 17
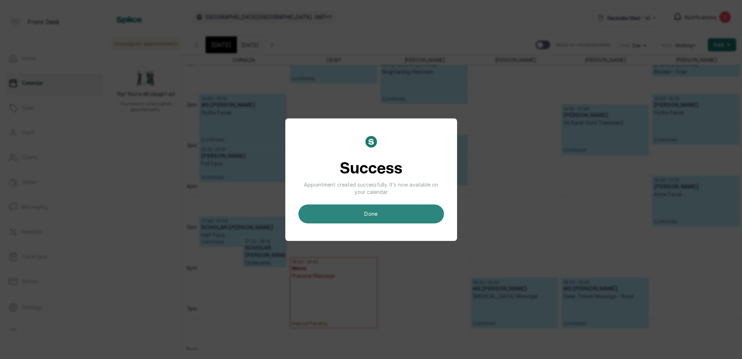
click at [415, 217] on button "done" at bounding box center [371, 213] width 146 height 19
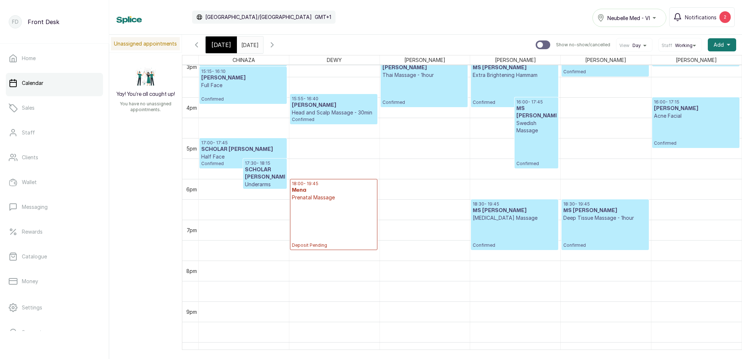
scroll to position [245, 0]
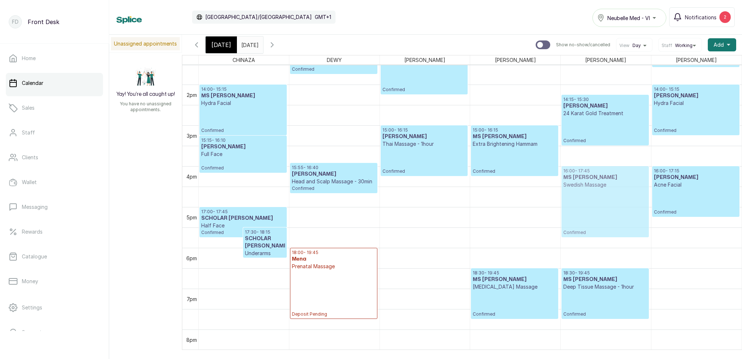
drag, startPoint x: 540, startPoint y: 193, endPoint x: 583, endPoint y: 187, distance: 42.9
click at [583, 187] on tr "17:00 - 17:45 SCHOLAR [PERSON_NAME] Face Confirmed 17:30 - 18:15 SCHOLAR [PERSO…" at bounding box center [470, 3] width 543 height 978
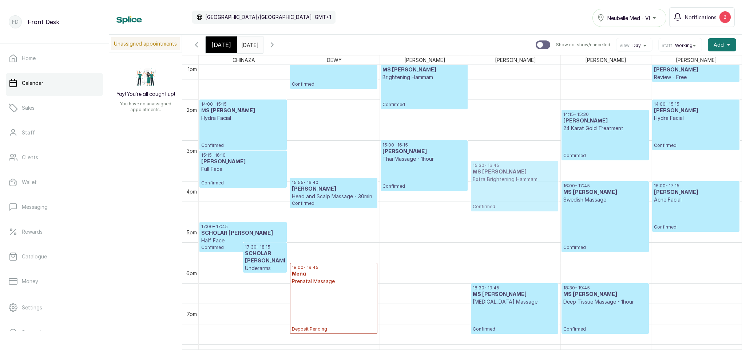
drag, startPoint x: 507, startPoint y: 164, endPoint x: 511, endPoint y: 177, distance: 13.5
click at [506, 178] on div "10:30 - 11:45 [PERSON_NAME] Coffee Body Polish (Glow and Lightening) Confirmed …" at bounding box center [515, 18] width 90 height 978
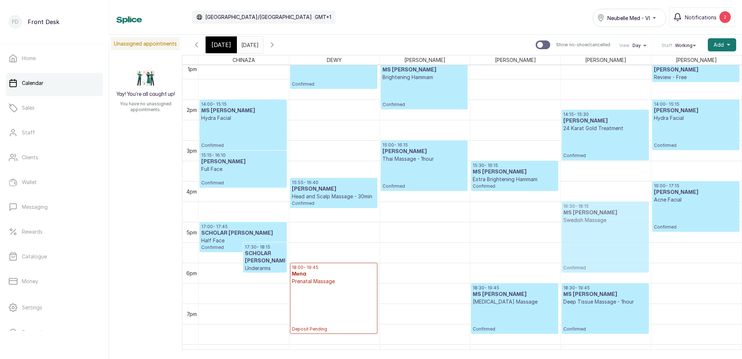
drag, startPoint x: 596, startPoint y: 203, endPoint x: 595, endPoint y: 214, distance: 11.0
click at [594, 214] on div "14:15 - 15:30 [PERSON_NAME] 24 Karat Gold Treatment Confirmed 16:00 - 17:45 MS …" at bounding box center [606, 18] width 90 height 978
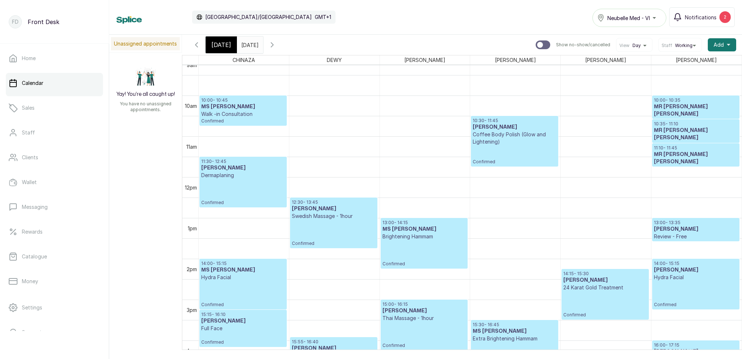
scroll to position [364, 0]
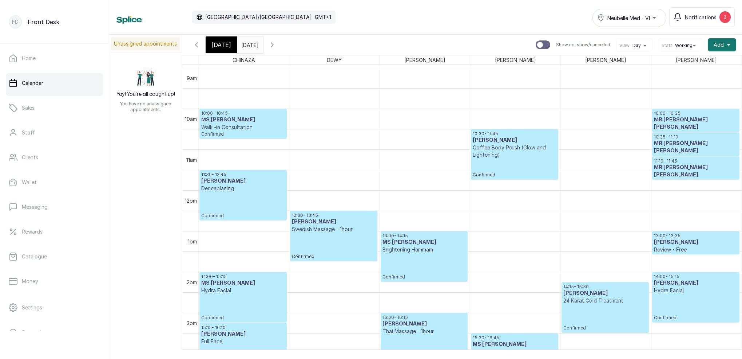
click at [249, 45] on input "[DATE]" at bounding box center [243, 43] width 12 height 12
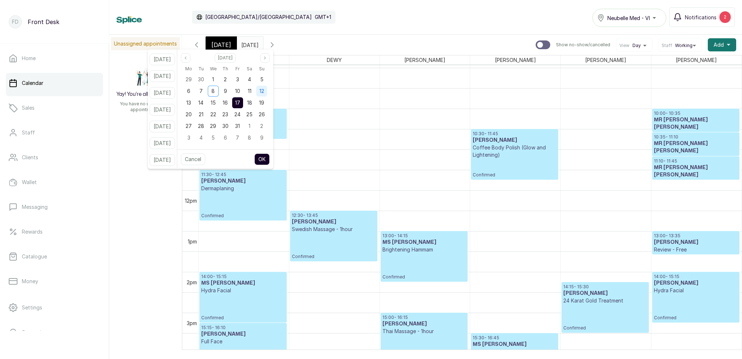
click at [264, 89] on span "12" at bounding box center [262, 91] width 5 height 6
drag, startPoint x: 272, startPoint y: 158, endPoint x: 225, endPoint y: 88, distance: 83.7
click at [270, 157] on button "OK" at bounding box center [261, 159] width 15 height 12
type input "[DATE]"
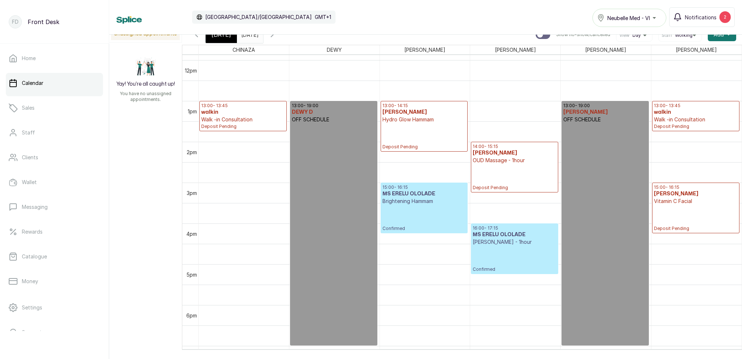
scroll to position [484, 0]
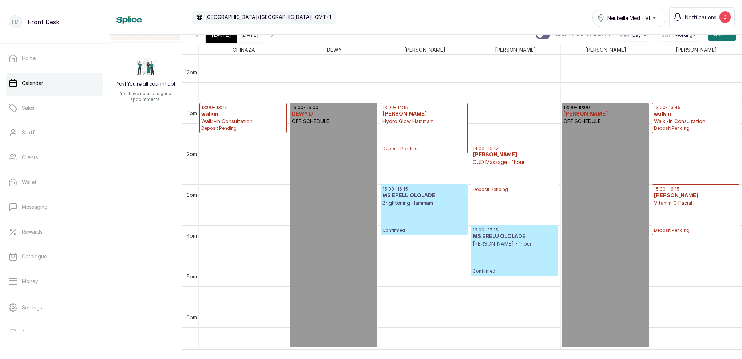
click at [231, 38] on div "[DATE]" at bounding box center [221, 34] width 31 height 17
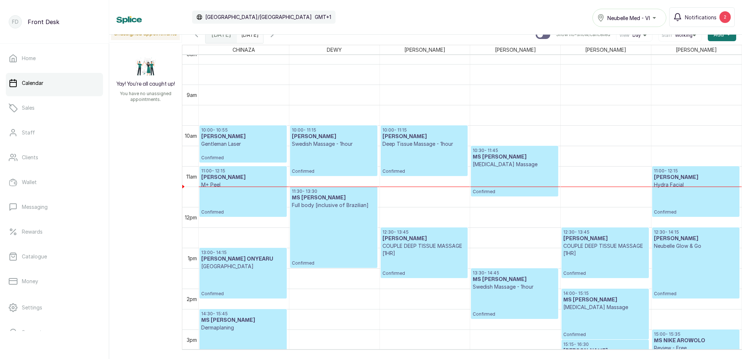
click at [411, 152] on p "Confirmed" at bounding box center [424, 160] width 83 height 27
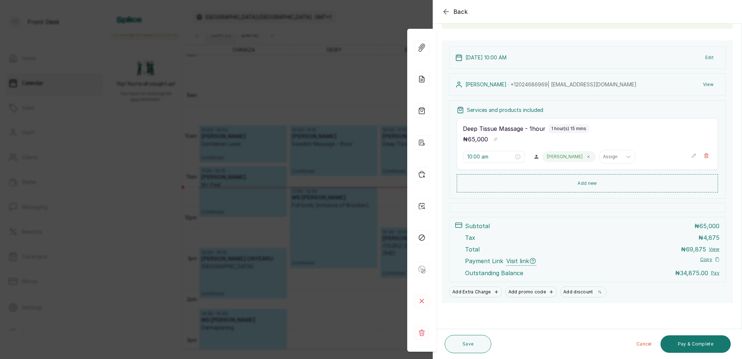
click at [708, 155] on icon "button" at bounding box center [706, 155] width 5 height 5
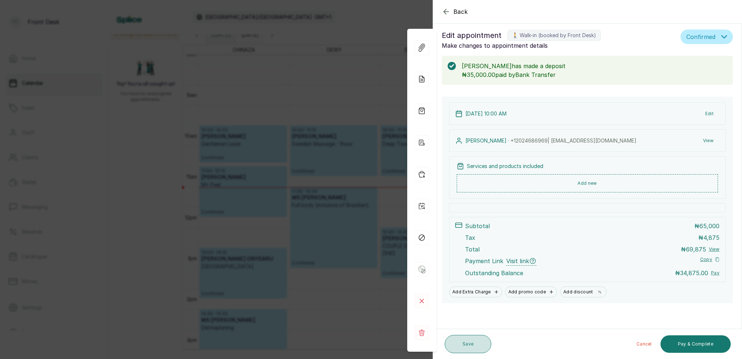
click at [471, 347] on button "Save" at bounding box center [468, 343] width 47 height 18
click at [447, 11] on div "Kindly select a service" at bounding box center [371, 14] width 742 height 15
click at [396, 17] on div "Back Appointment Details Edit appointment 🚶 Walk-in (booked by Front Desk) Make…" at bounding box center [371, 179] width 742 height 359
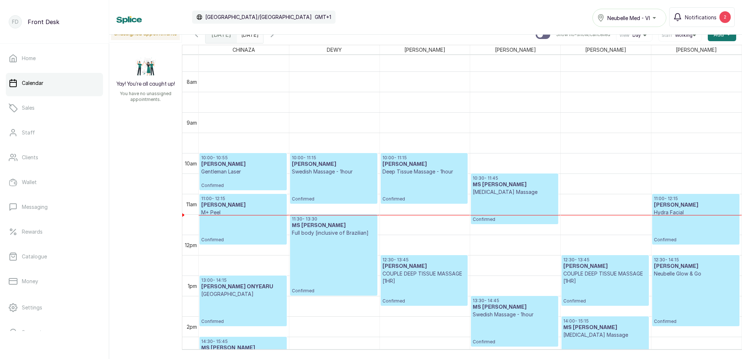
click at [249, 37] on input "[DATE]" at bounding box center [243, 33] width 12 height 12
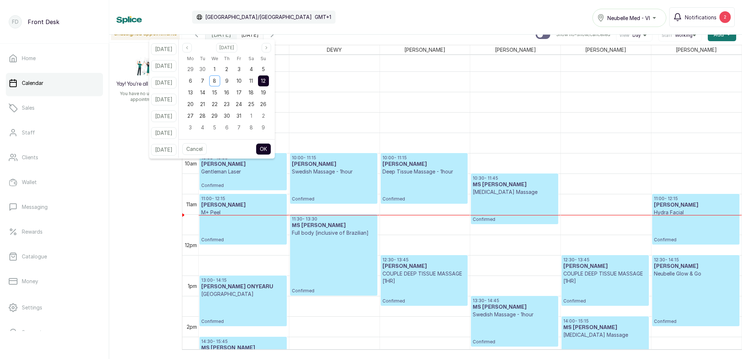
drag, startPoint x: 259, startPoint y: 80, endPoint x: 272, endPoint y: 79, distance: 12.8
click at [253, 80] on span "11" at bounding box center [251, 81] width 4 height 6
click at [266, 79] on span "12" at bounding box center [263, 81] width 5 height 6
click at [271, 147] on button "OK" at bounding box center [263, 149] width 15 height 12
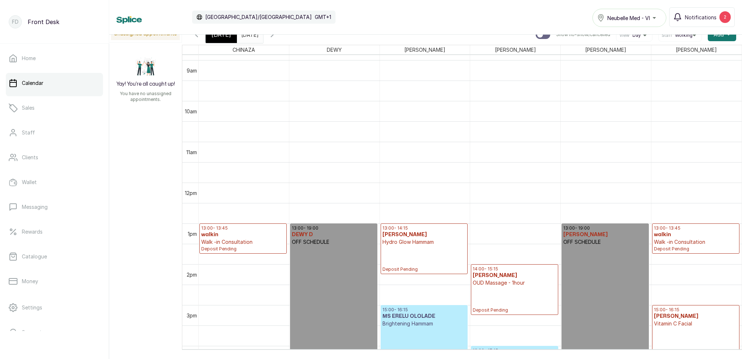
click at [234, 240] on p "Walk -in Consultation" at bounding box center [243, 241] width 84 height 7
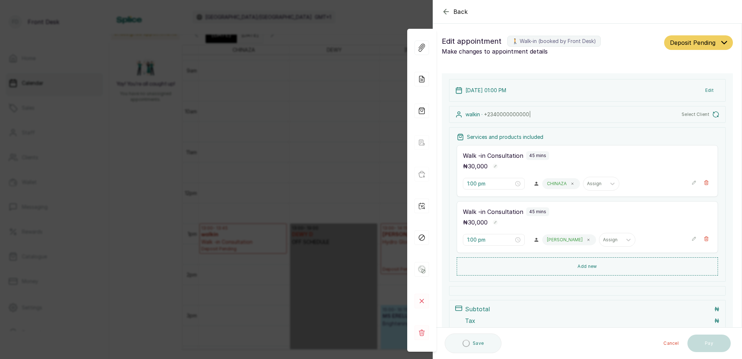
click at [703, 115] on span "Select Client" at bounding box center [696, 114] width 28 height 6
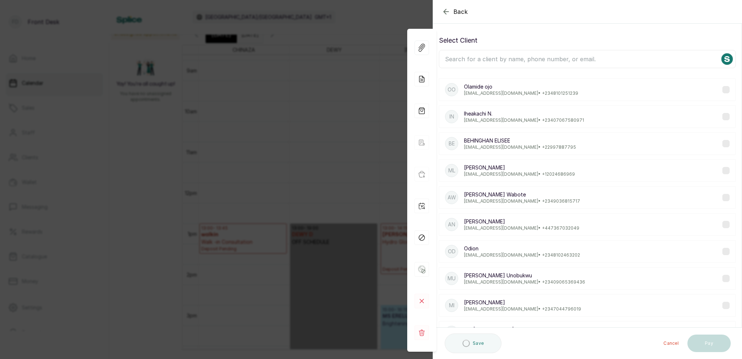
click at [470, 58] on input "text" at bounding box center [587, 59] width 297 height 18
type input "[PERSON_NAME]"
click at [533, 171] on p "[EMAIL_ADDRESS][DOMAIN_NAME] • [PHONE_NUMBER]" at bounding box center [519, 174] width 111 height 6
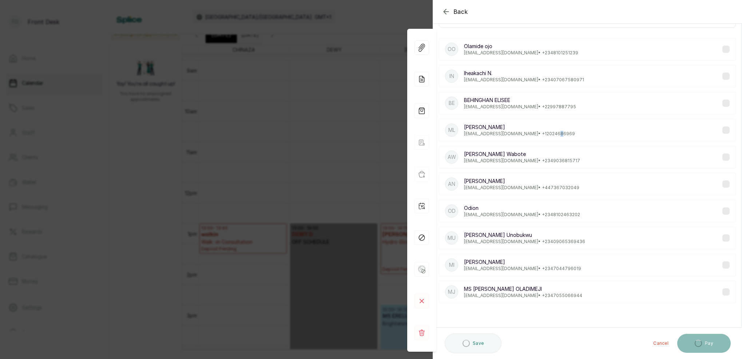
scroll to position [40, 0]
click at [348, 137] on div "Back Appointment Details Select Client LARA Oo [PERSON_NAME] [EMAIL_ADDRESS][DO…" at bounding box center [371, 179] width 742 height 359
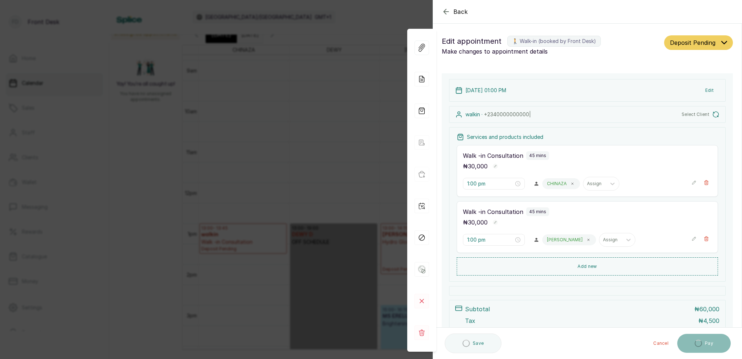
scroll to position [0, 0]
click at [448, 14] on icon "button" at bounding box center [446, 11] width 9 height 9
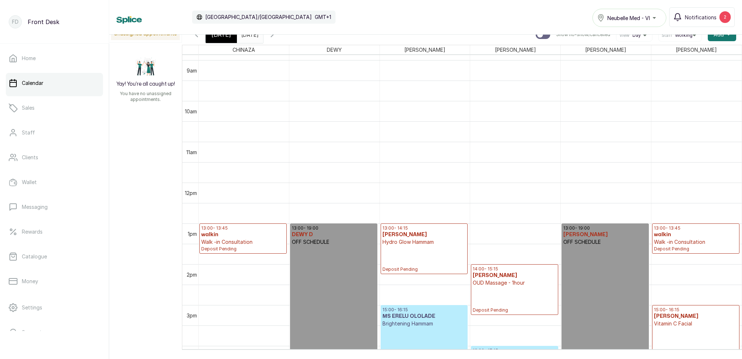
scroll to position [5, 0]
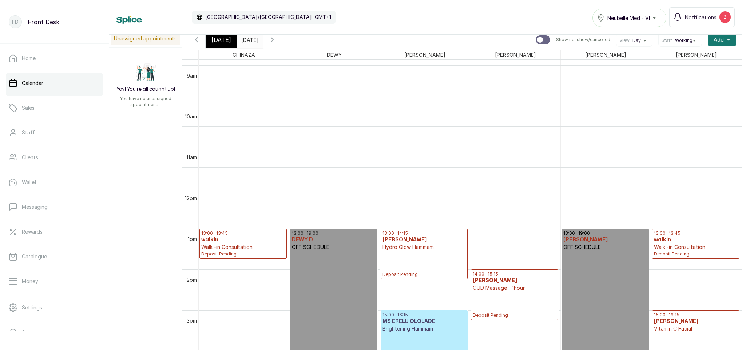
click at [228, 40] on span "[DATE]" at bounding box center [221, 39] width 20 height 9
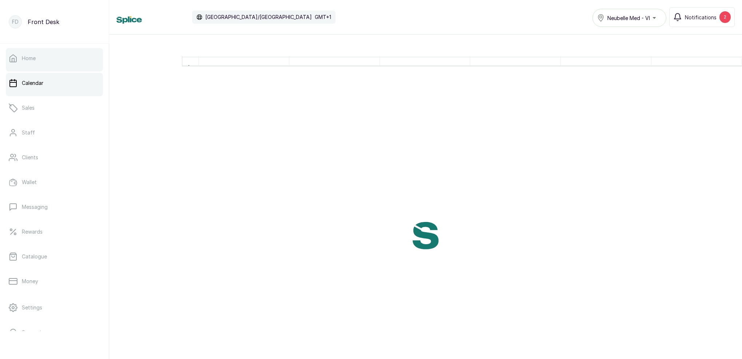
scroll to position [294, 0]
click at [63, 58] on link "Home" at bounding box center [54, 58] width 97 height 20
